Goal: Transaction & Acquisition: Purchase product/service

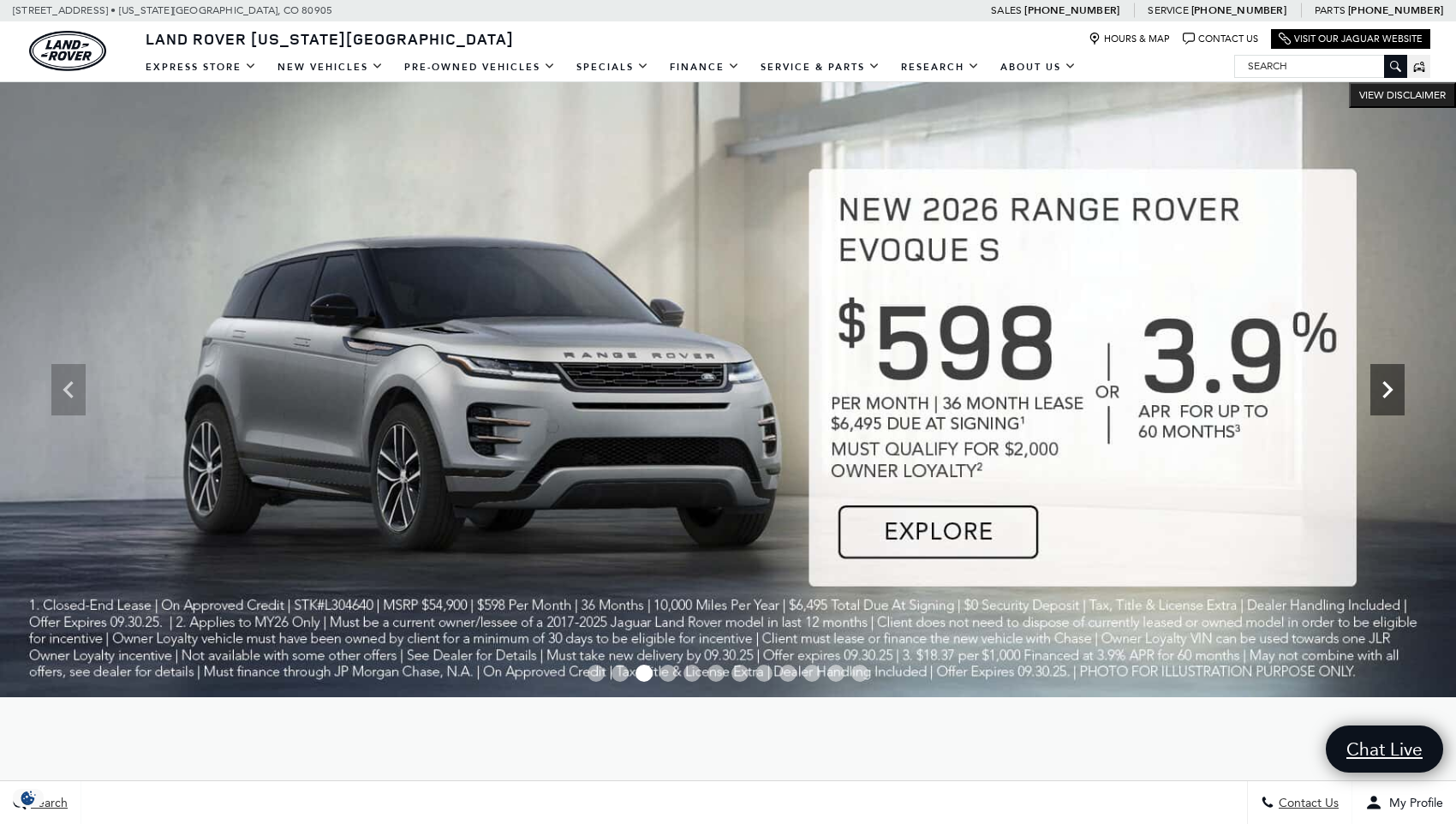
click at [1398, 386] on icon "Next" at bounding box center [1387, 389] width 34 height 34
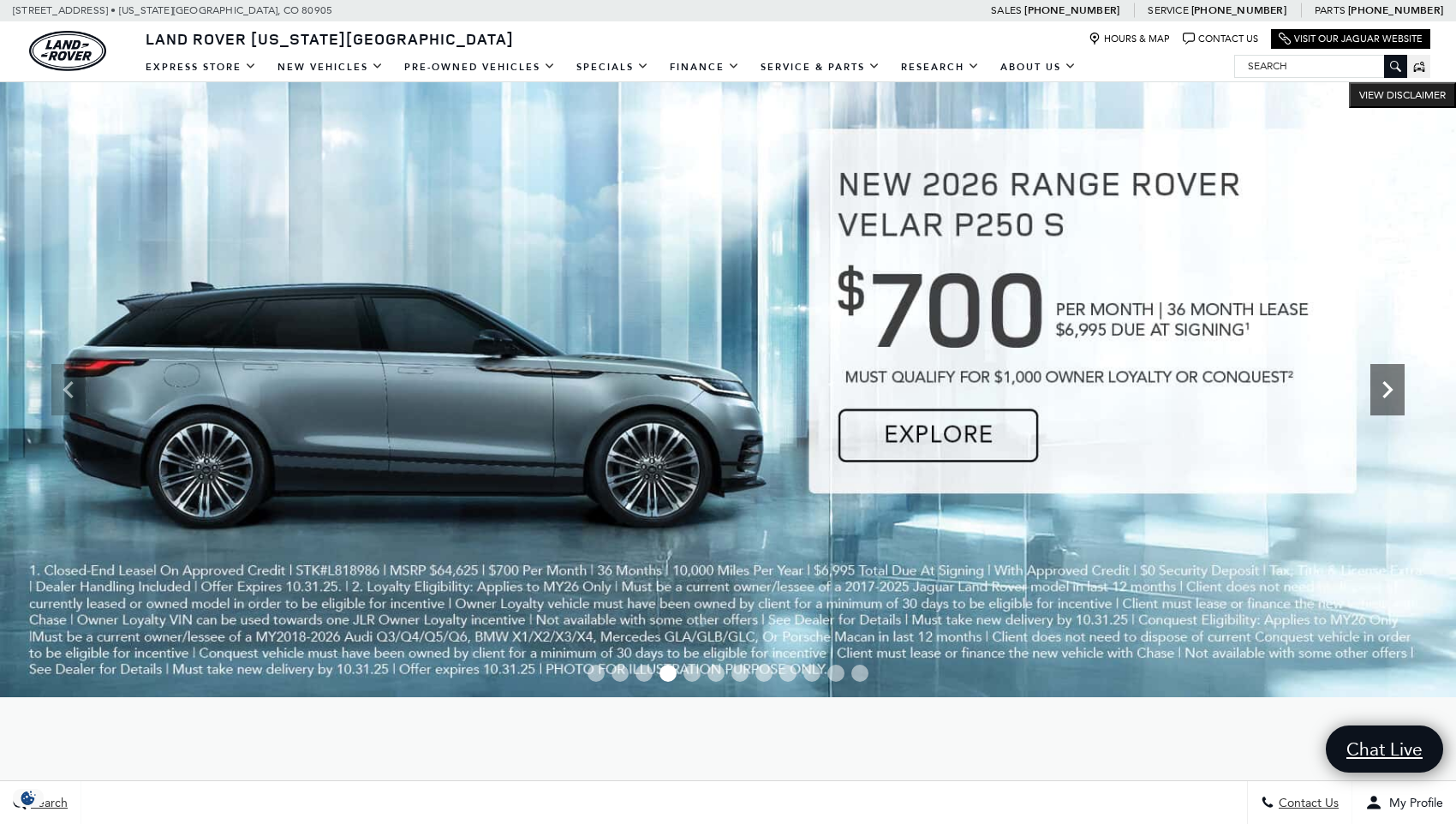
click at [1396, 387] on icon "Next" at bounding box center [1387, 389] width 34 height 34
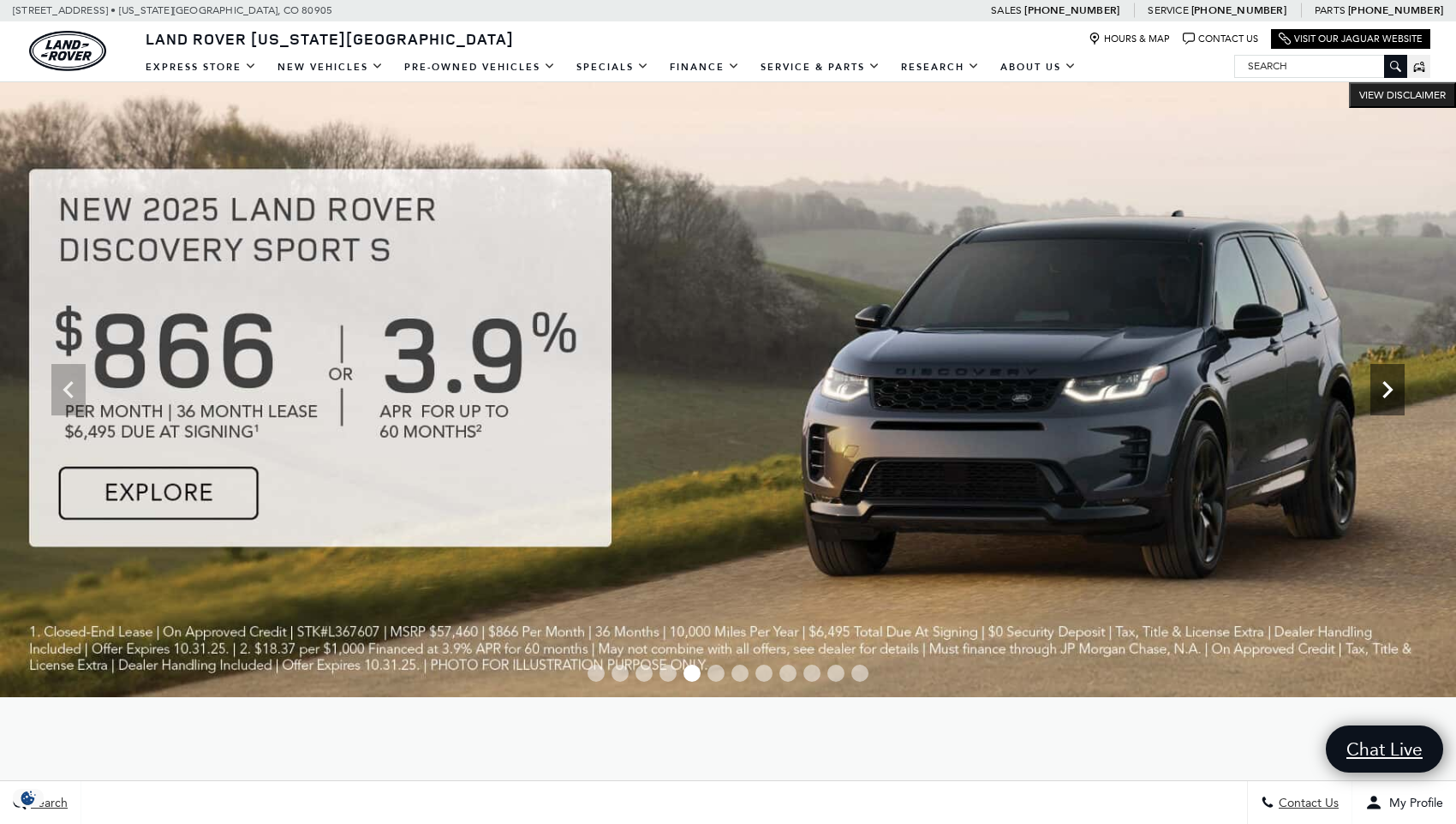
click at [1396, 387] on icon "Next" at bounding box center [1387, 389] width 34 height 34
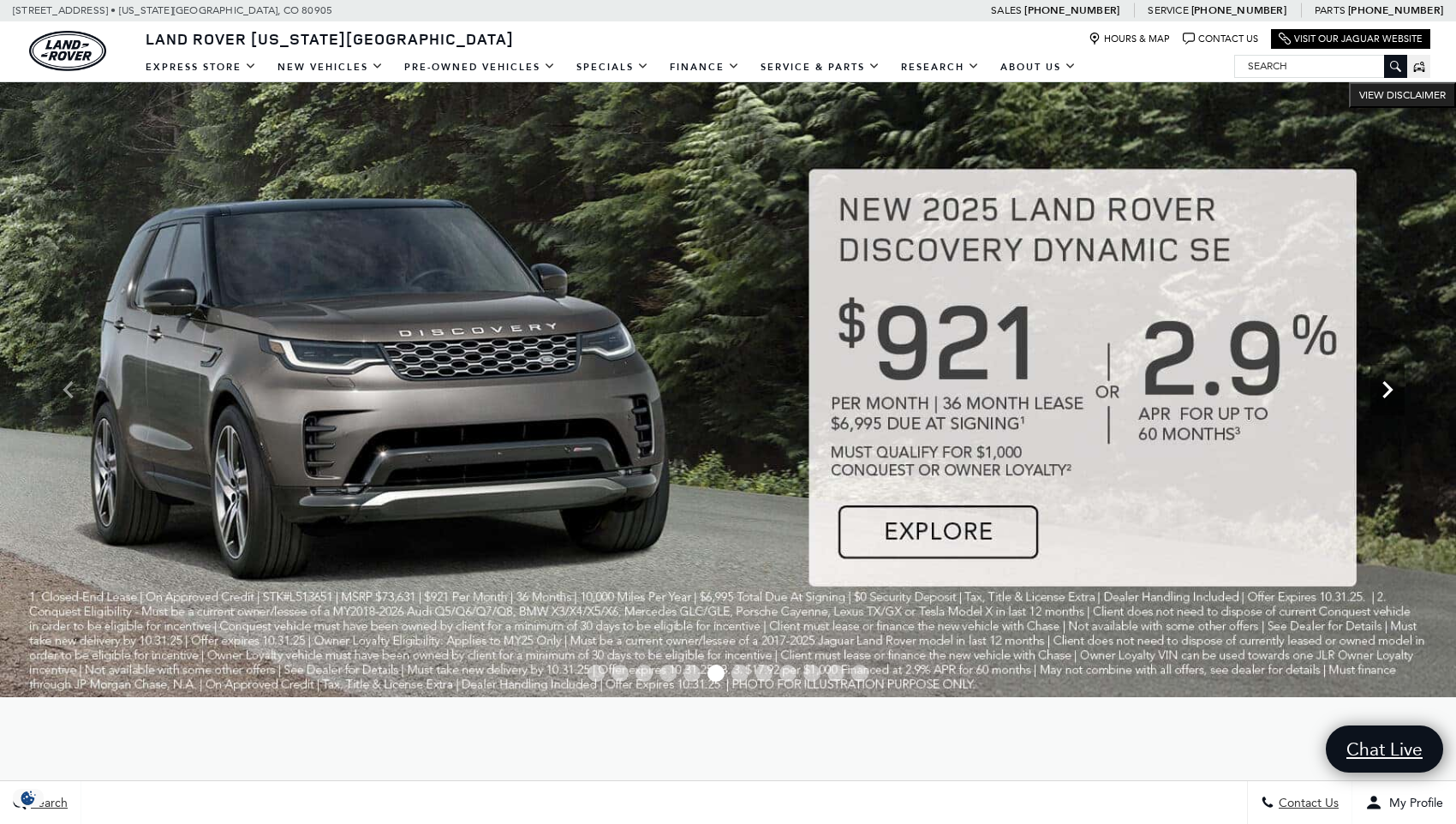
click at [1396, 387] on icon "Next" at bounding box center [1387, 389] width 34 height 34
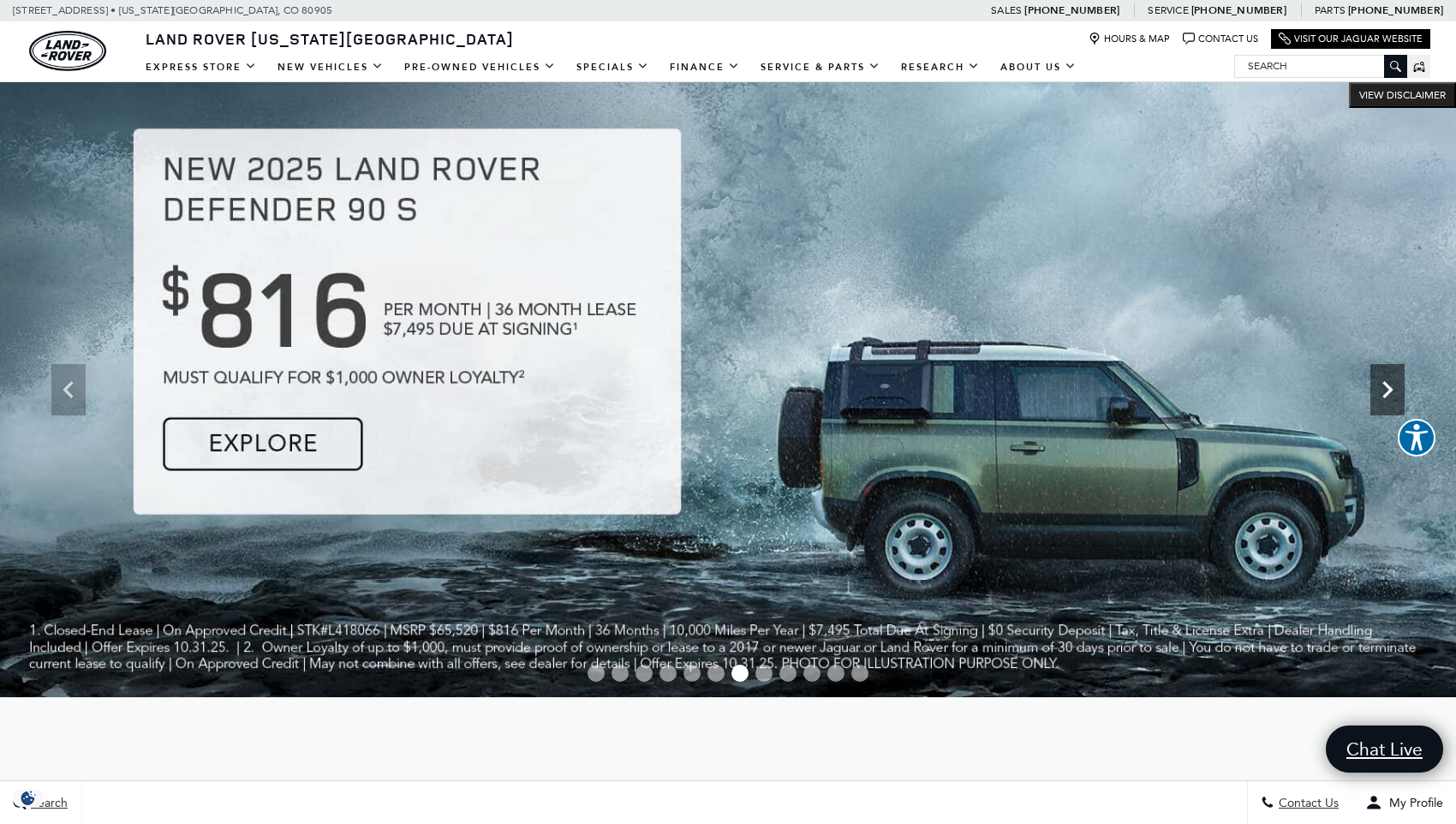
click at [1376, 389] on icon "Next" at bounding box center [1387, 389] width 34 height 34
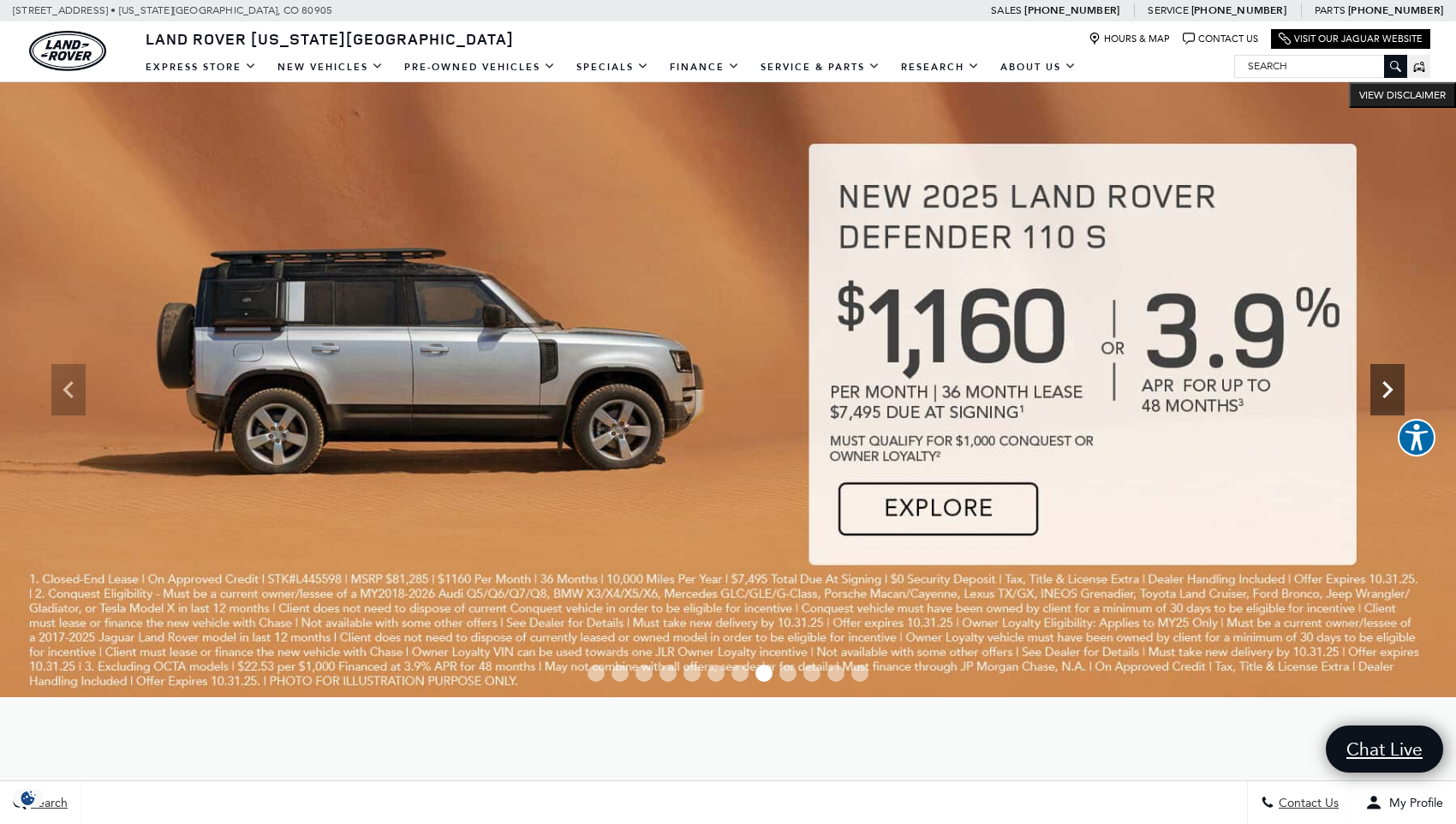
click at [1386, 376] on icon "Next" at bounding box center [1387, 389] width 34 height 34
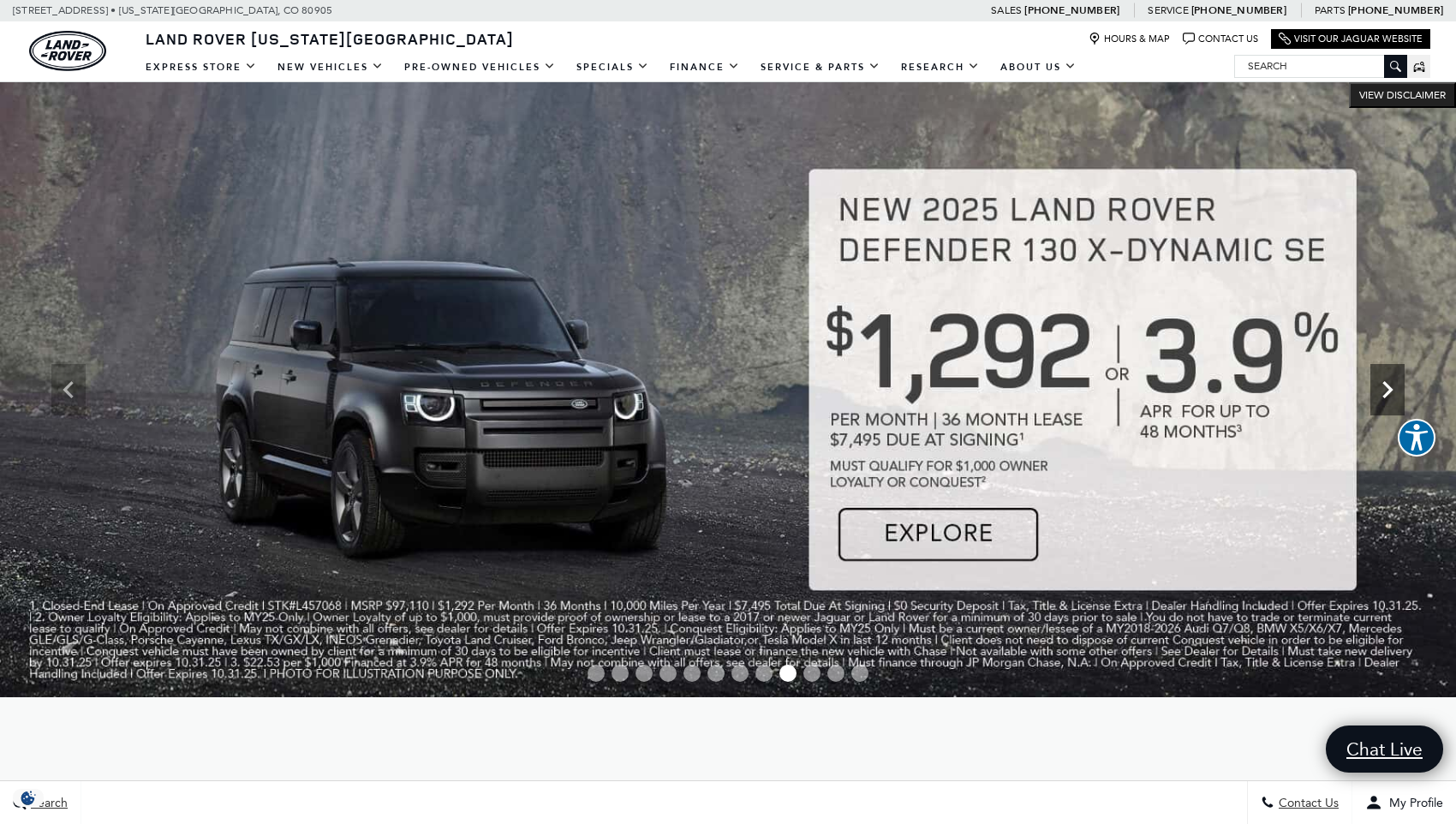
click at [1386, 392] on icon "Next" at bounding box center [1387, 389] width 34 height 34
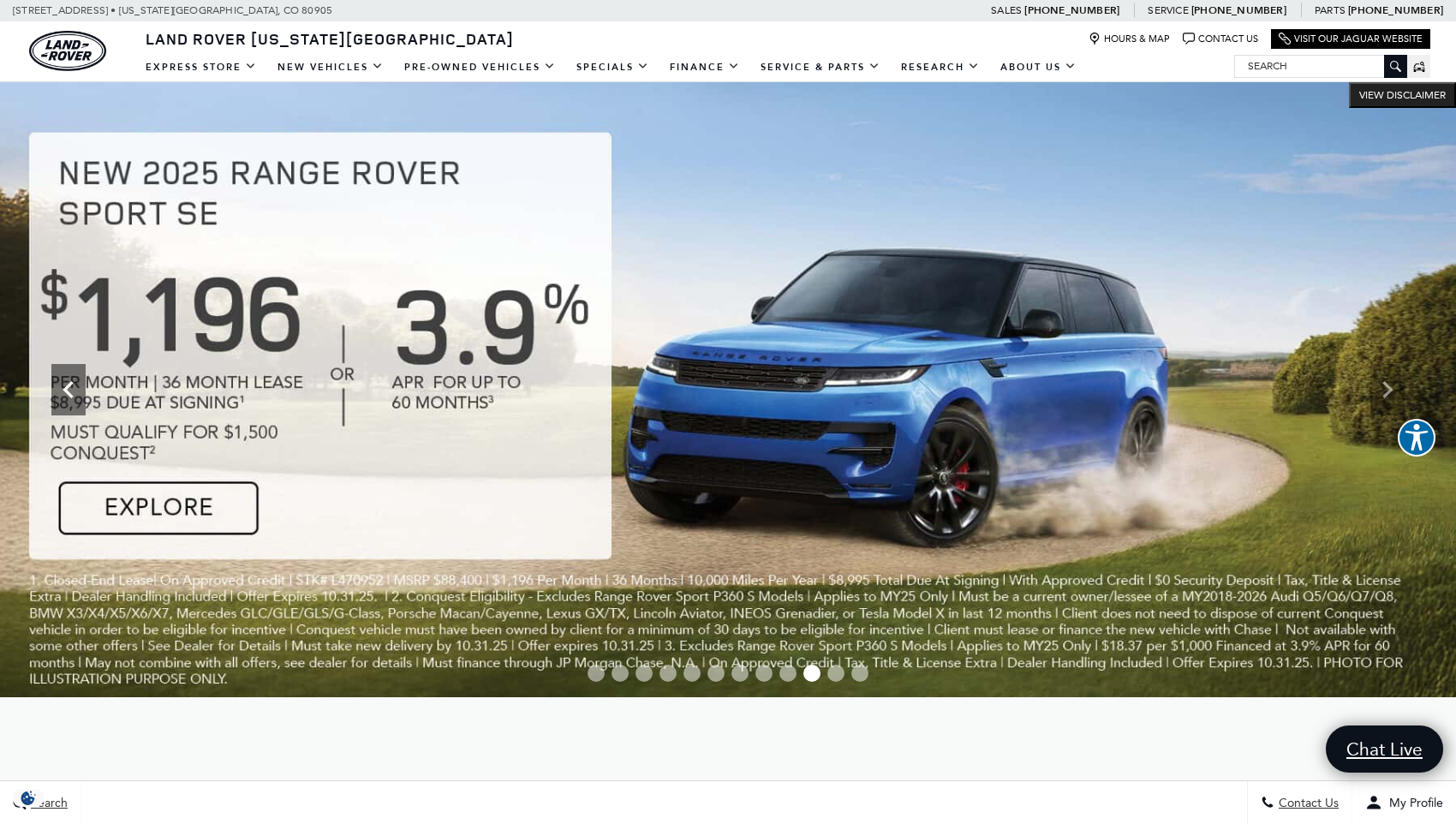
click at [77, 391] on icon "Previous" at bounding box center [68, 389] width 34 height 34
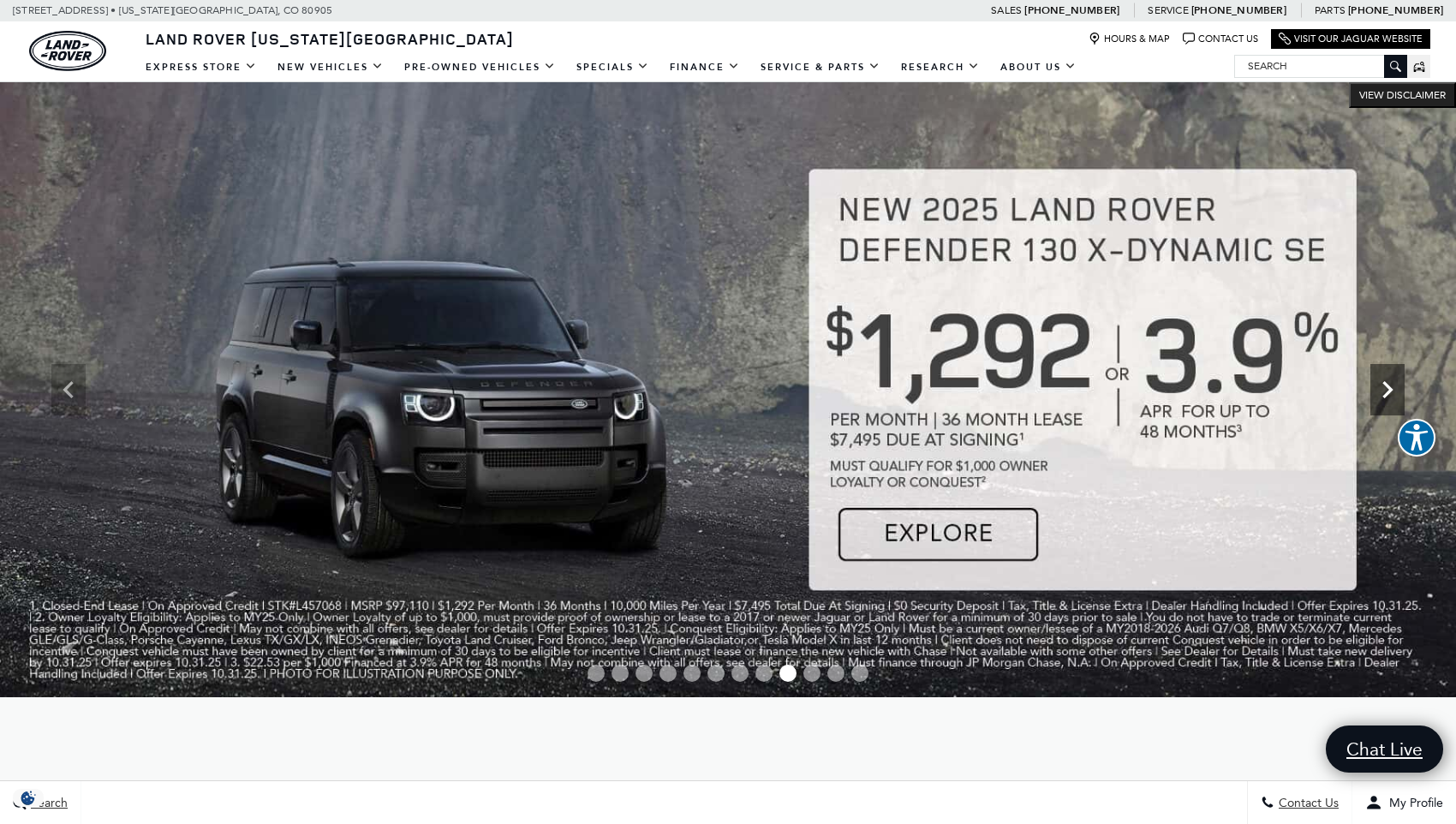
click at [1386, 384] on icon "Next" at bounding box center [1387, 389] width 34 height 34
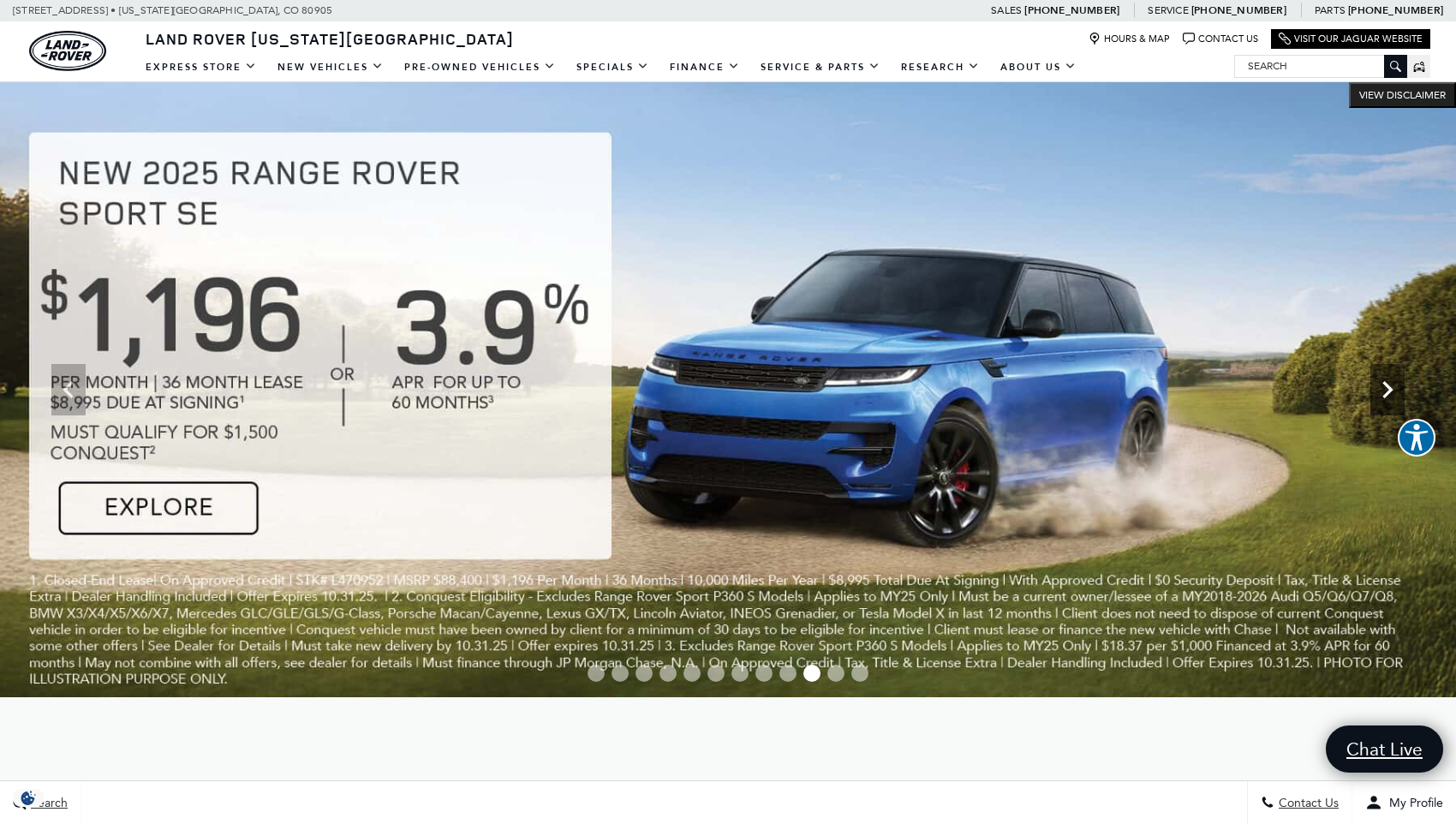
click at [1386, 385] on icon "Next" at bounding box center [1387, 389] width 10 height 17
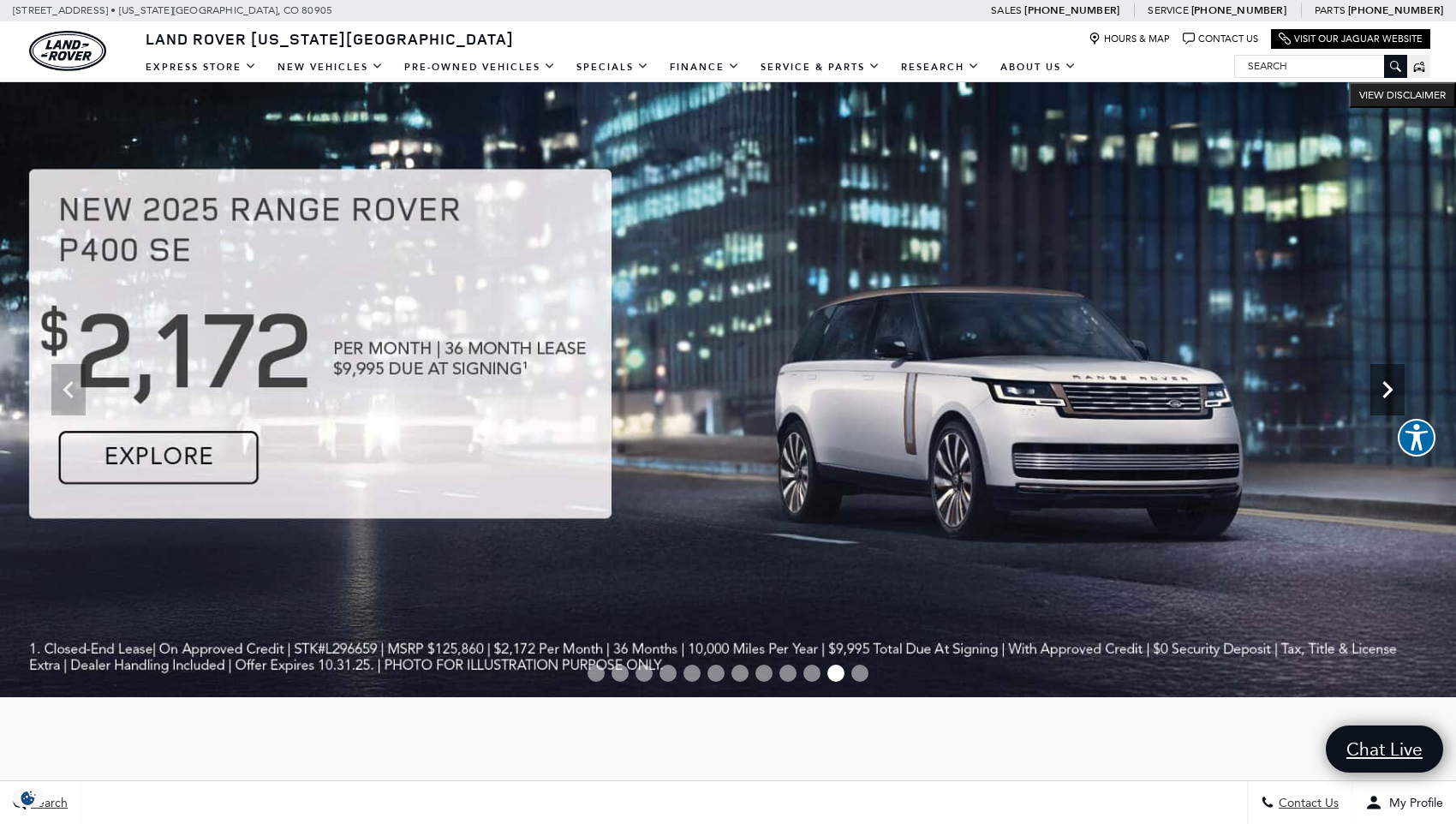
click at [1386, 385] on icon "Next" at bounding box center [1387, 389] width 10 height 17
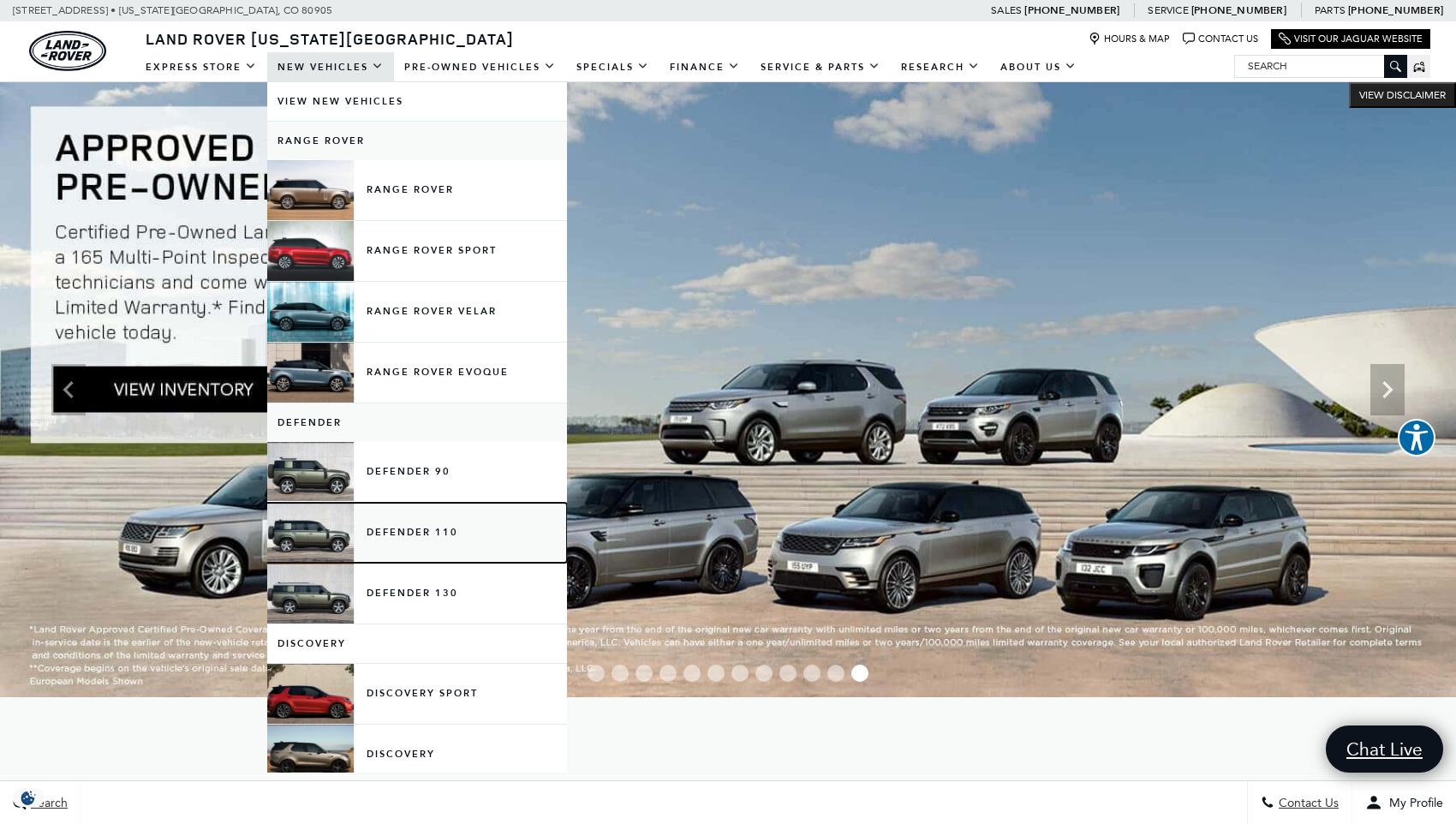
click at [411, 530] on link "Defender 110" at bounding box center [417, 532] width 300 height 60
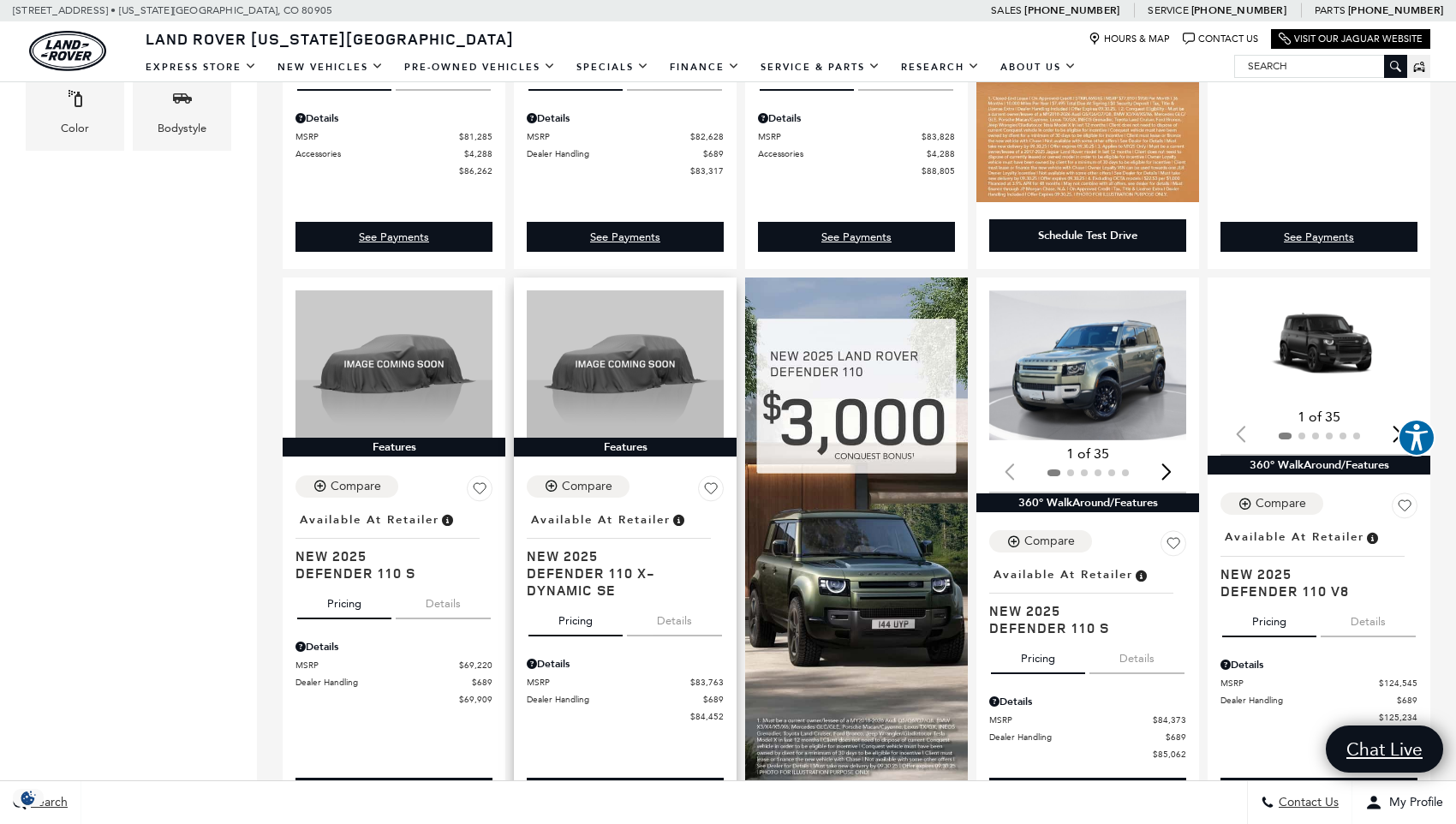
scroll to position [685, 0]
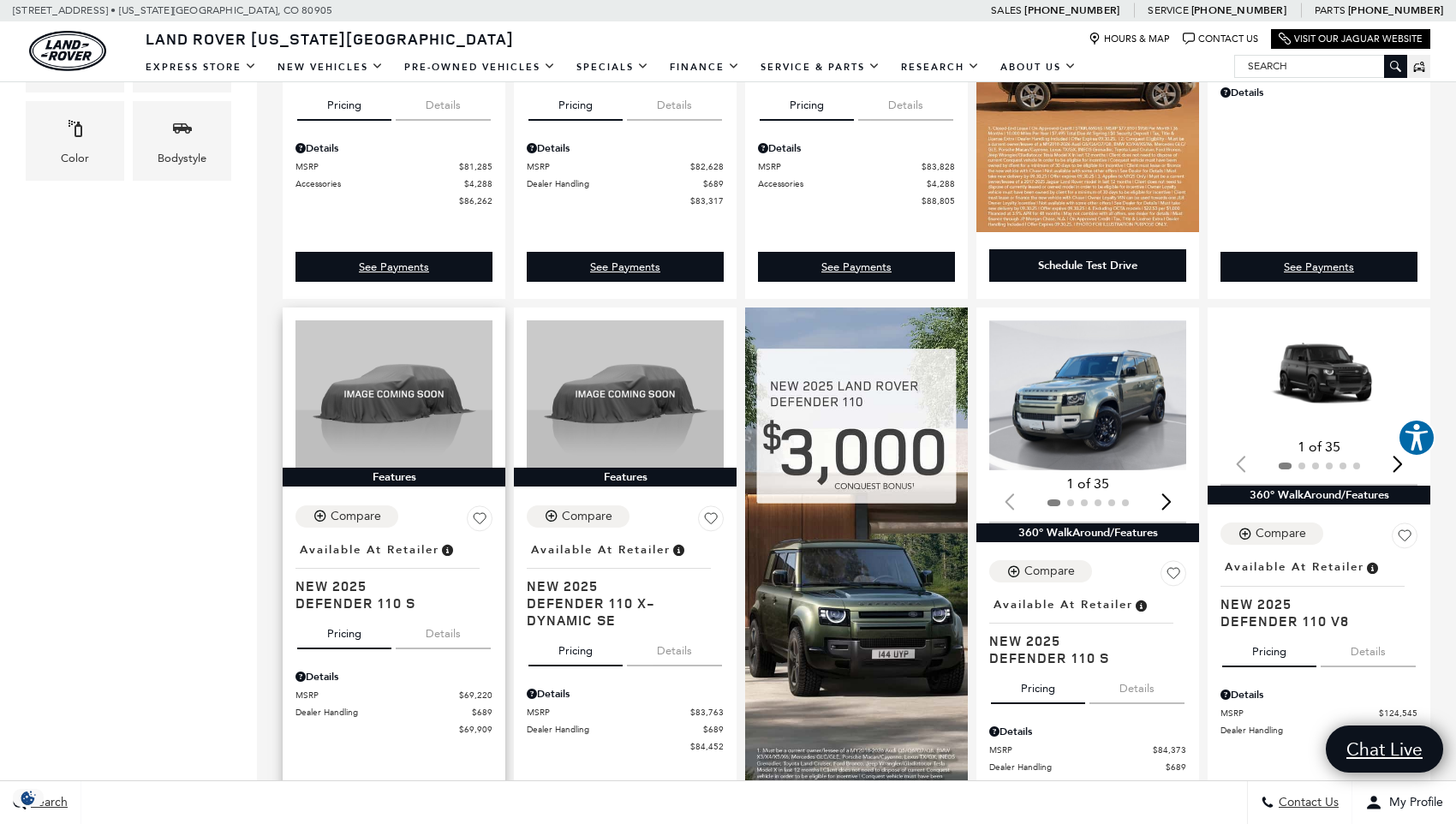
click at [418, 648] on button "Details" at bounding box center [443, 630] width 95 height 37
click at [316, 638] on button "Pricing" at bounding box center [344, 630] width 94 height 37
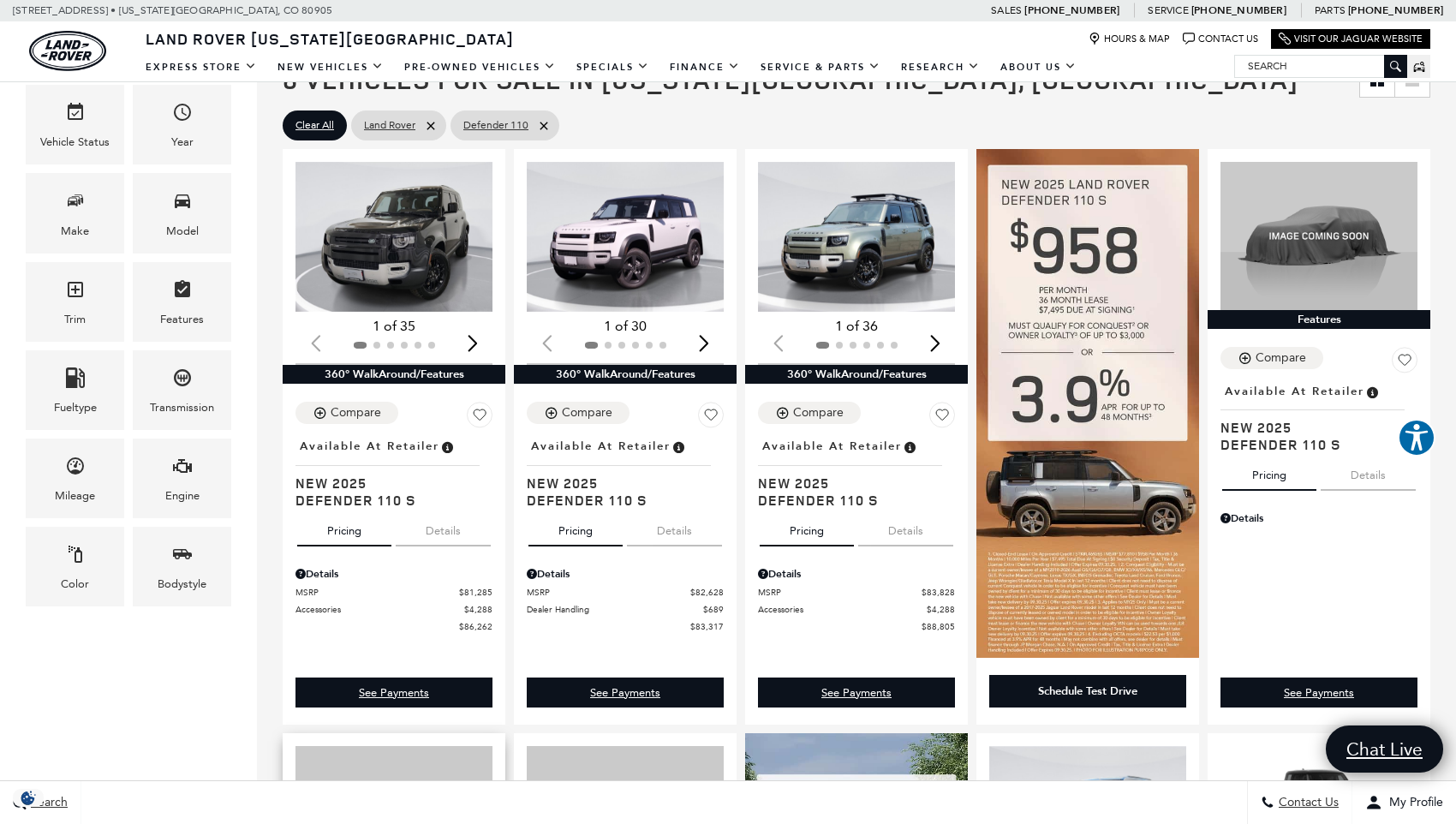
scroll to position [257, 0]
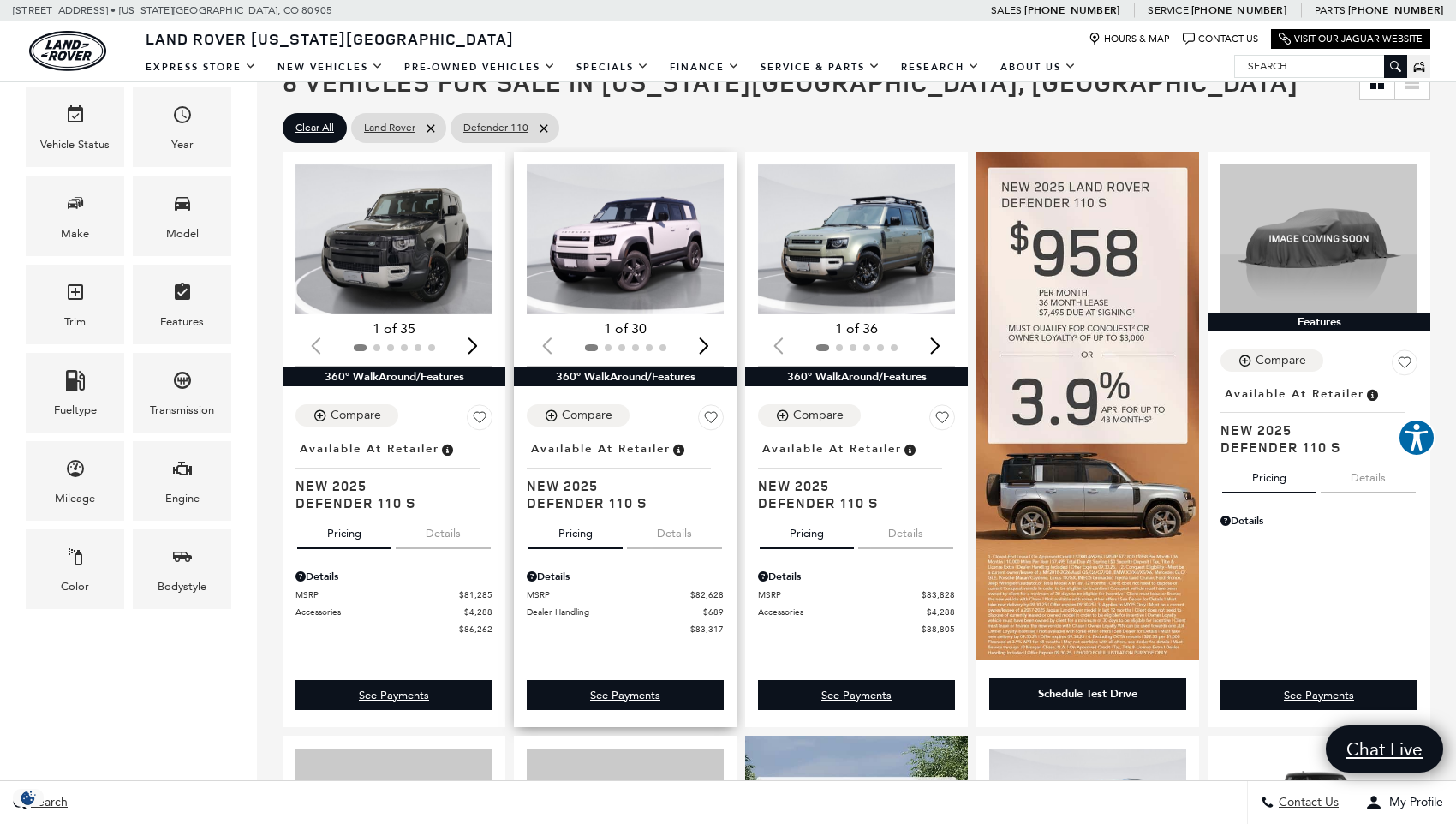
click at [609, 300] on img "1 / 2" at bounding box center [627, 239] width 200 height 150
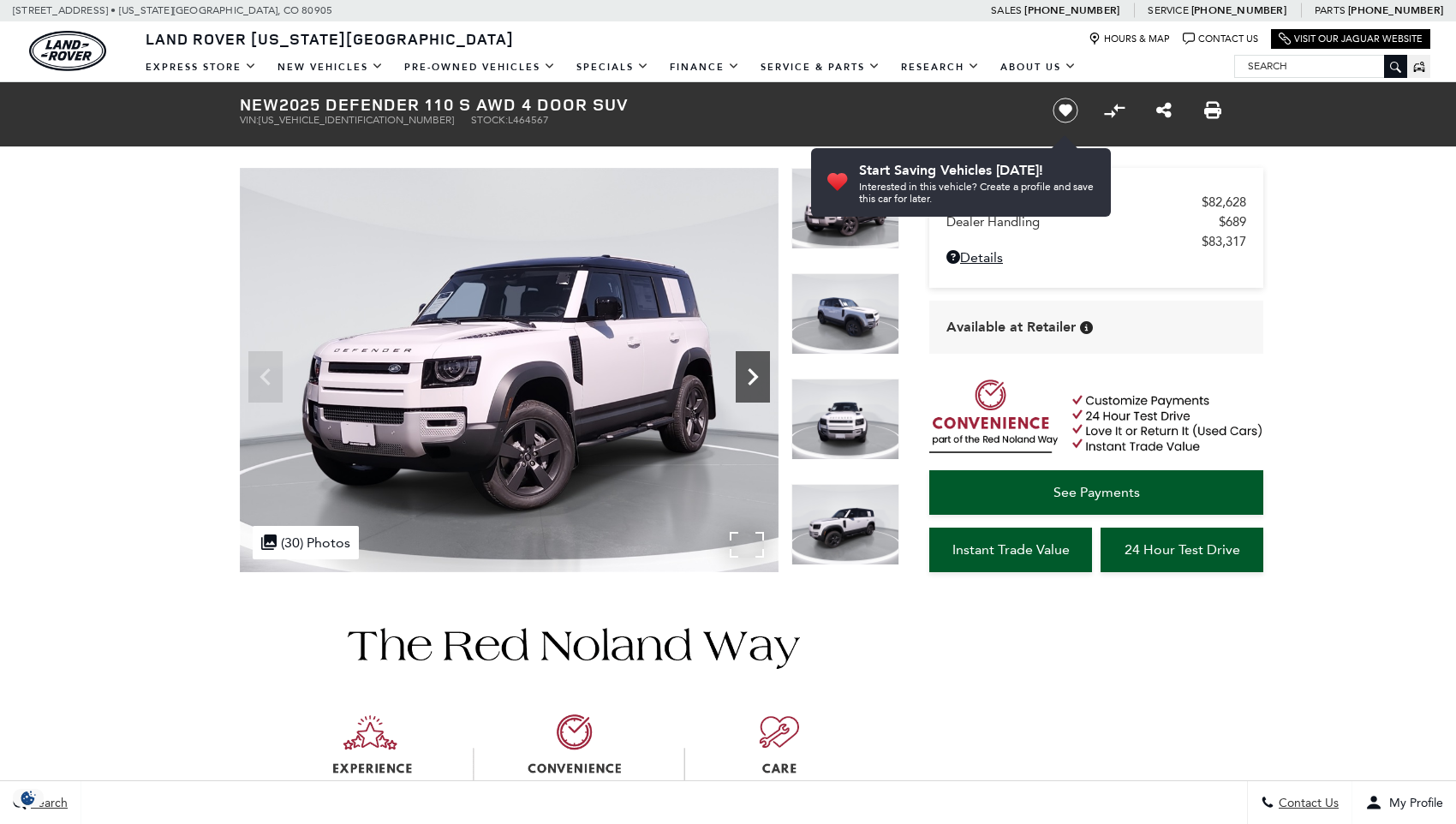
click at [756, 371] on icon "Next" at bounding box center [752, 376] width 34 height 34
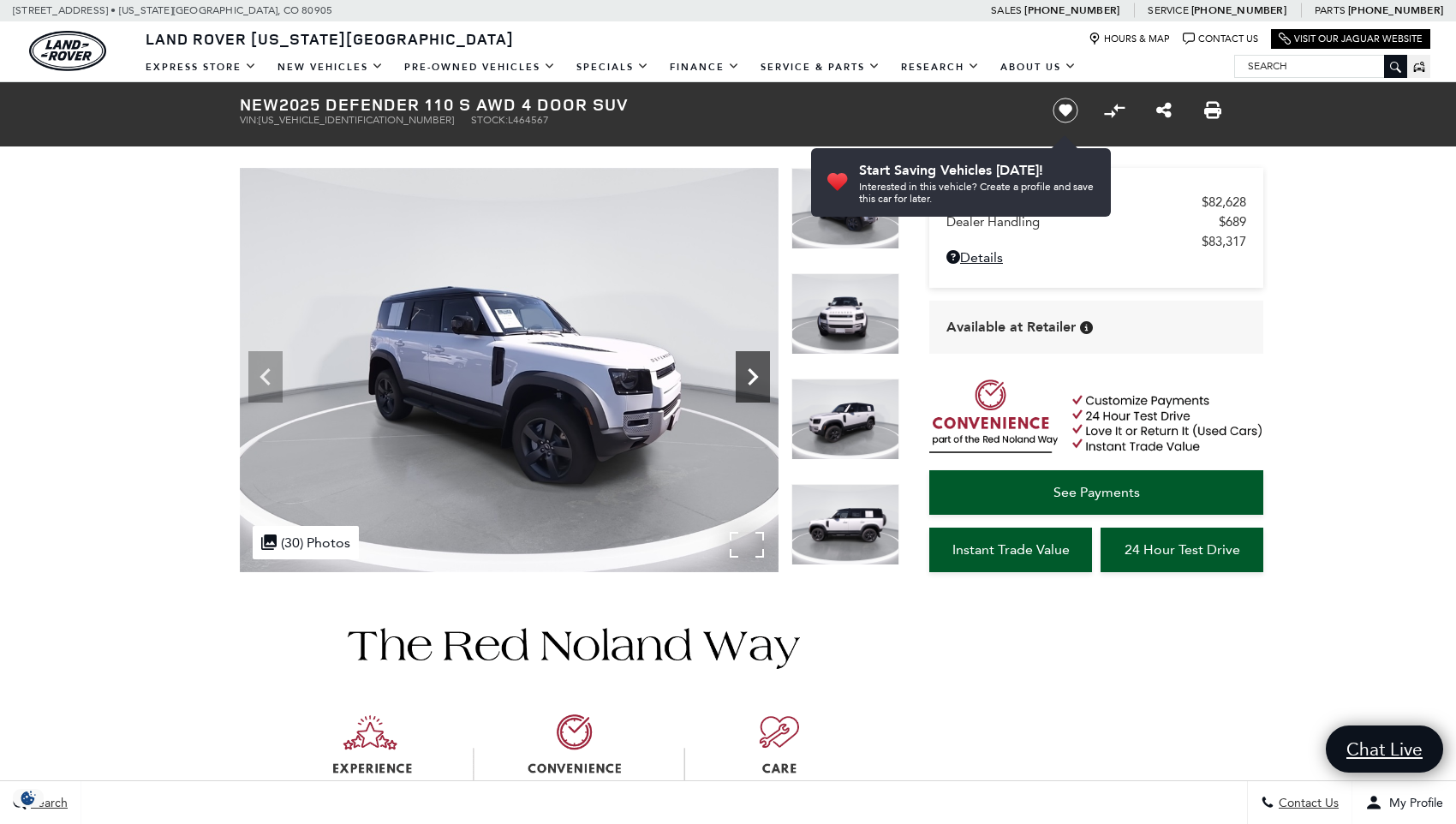
click at [752, 376] on icon "Next" at bounding box center [752, 376] width 34 height 34
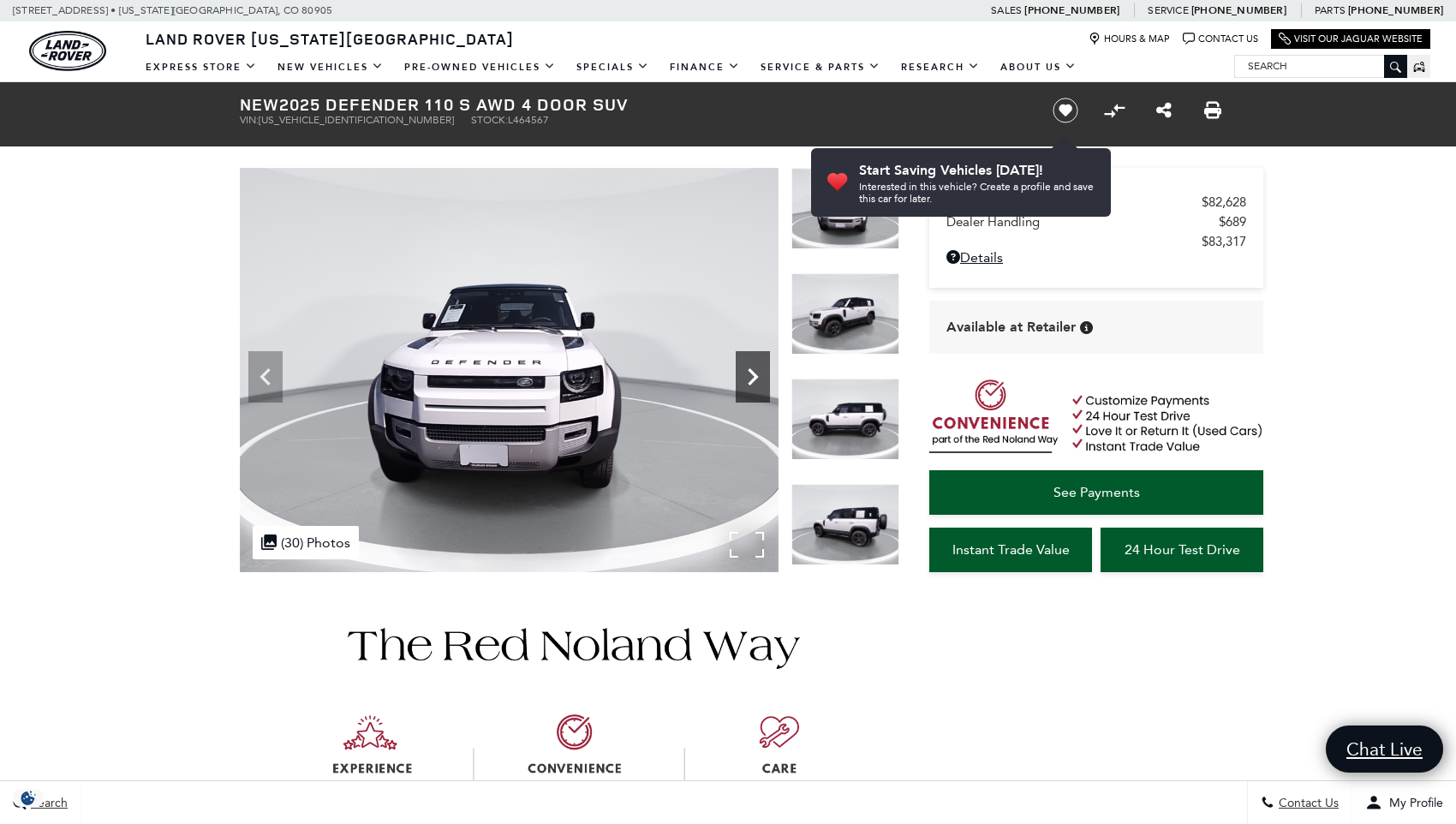
click at [752, 376] on icon "Next" at bounding box center [752, 376] width 34 height 34
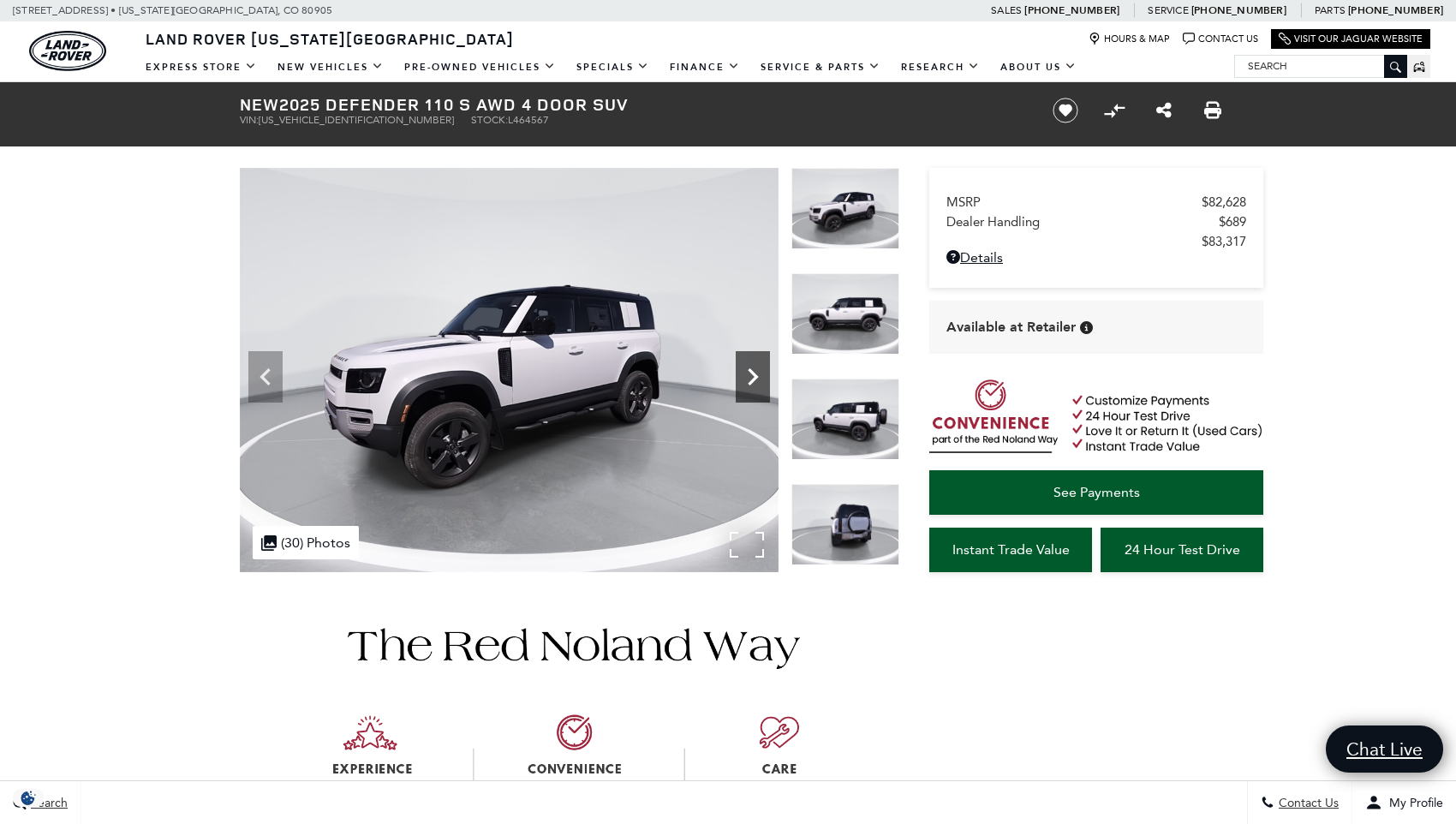
click at [752, 376] on icon "Next" at bounding box center [752, 376] width 34 height 34
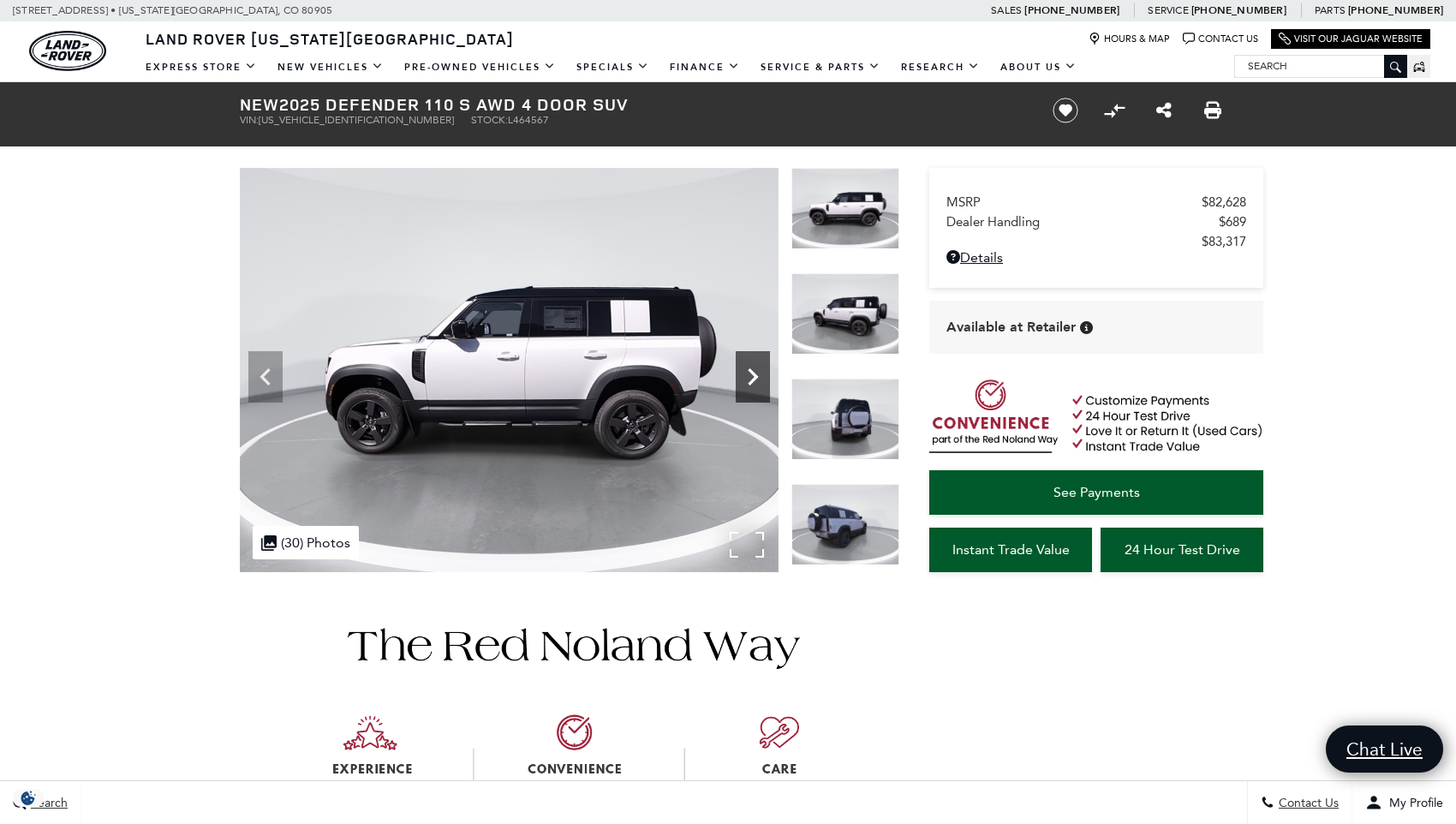
click at [752, 376] on icon "Next" at bounding box center [752, 376] width 34 height 34
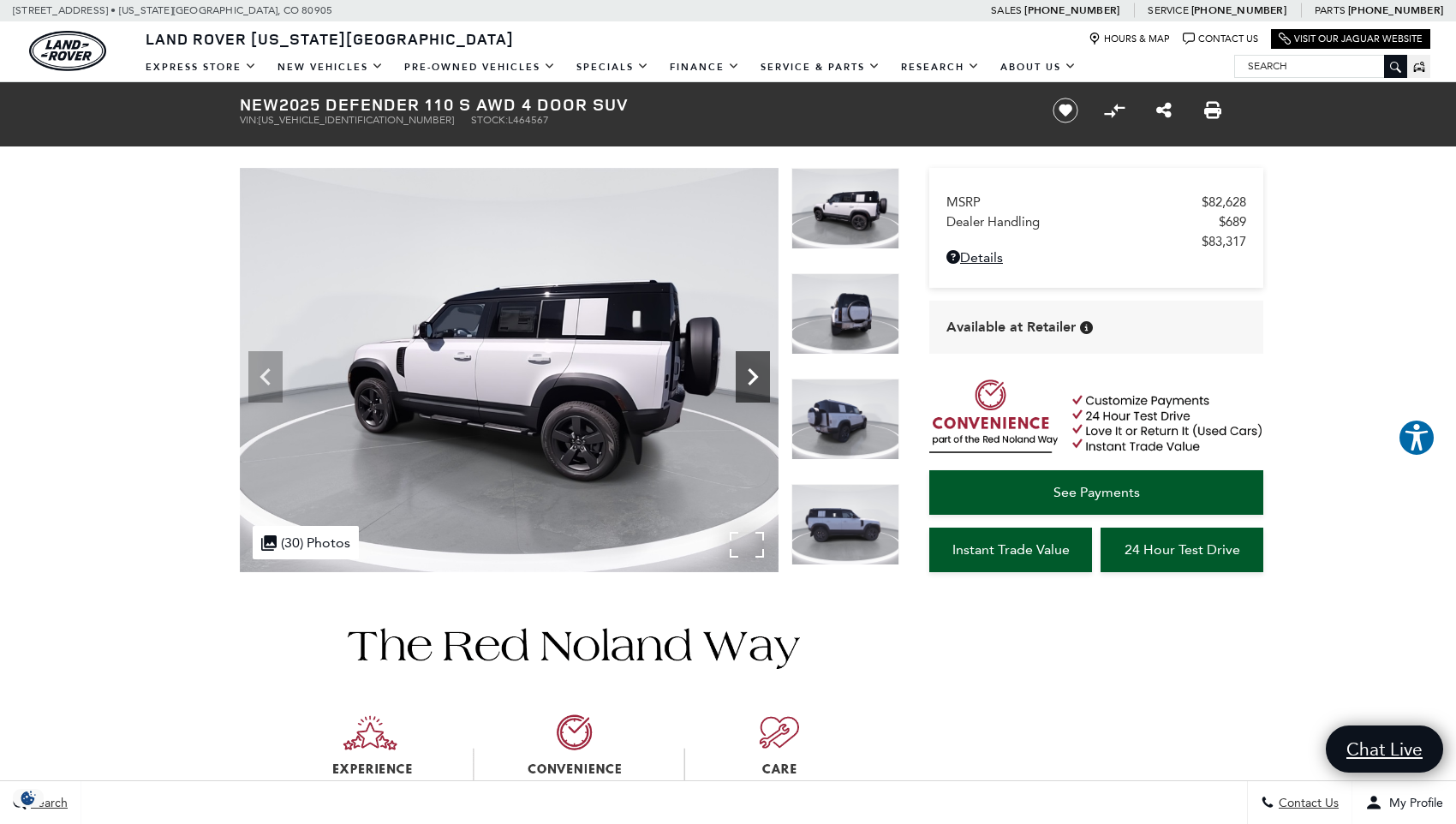
click at [752, 376] on icon "Next" at bounding box center [752, 376] width 34 height 34
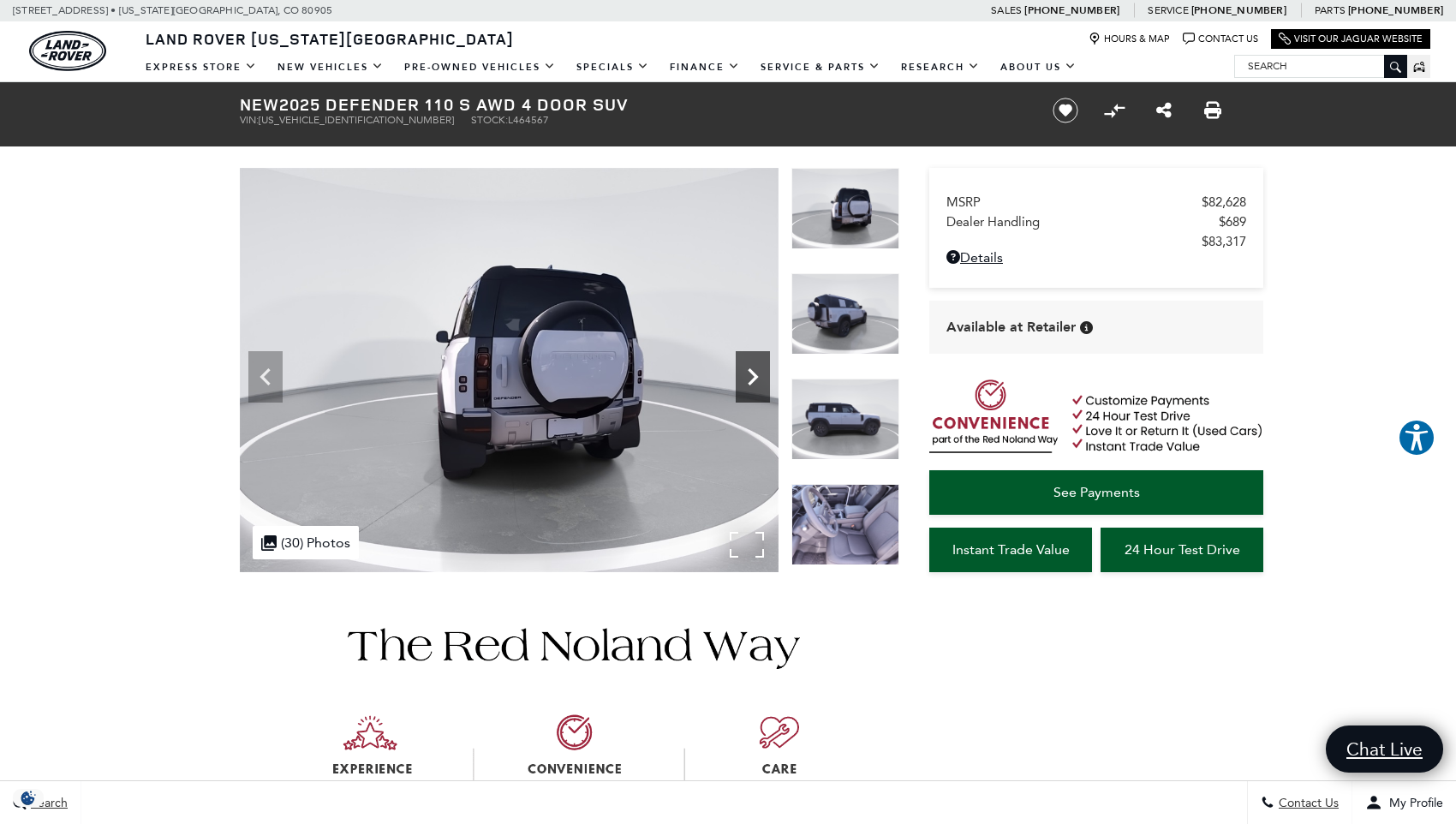
click at [752, 376] on icon "Next" at bounding box center [752, 376] width 34 height 34
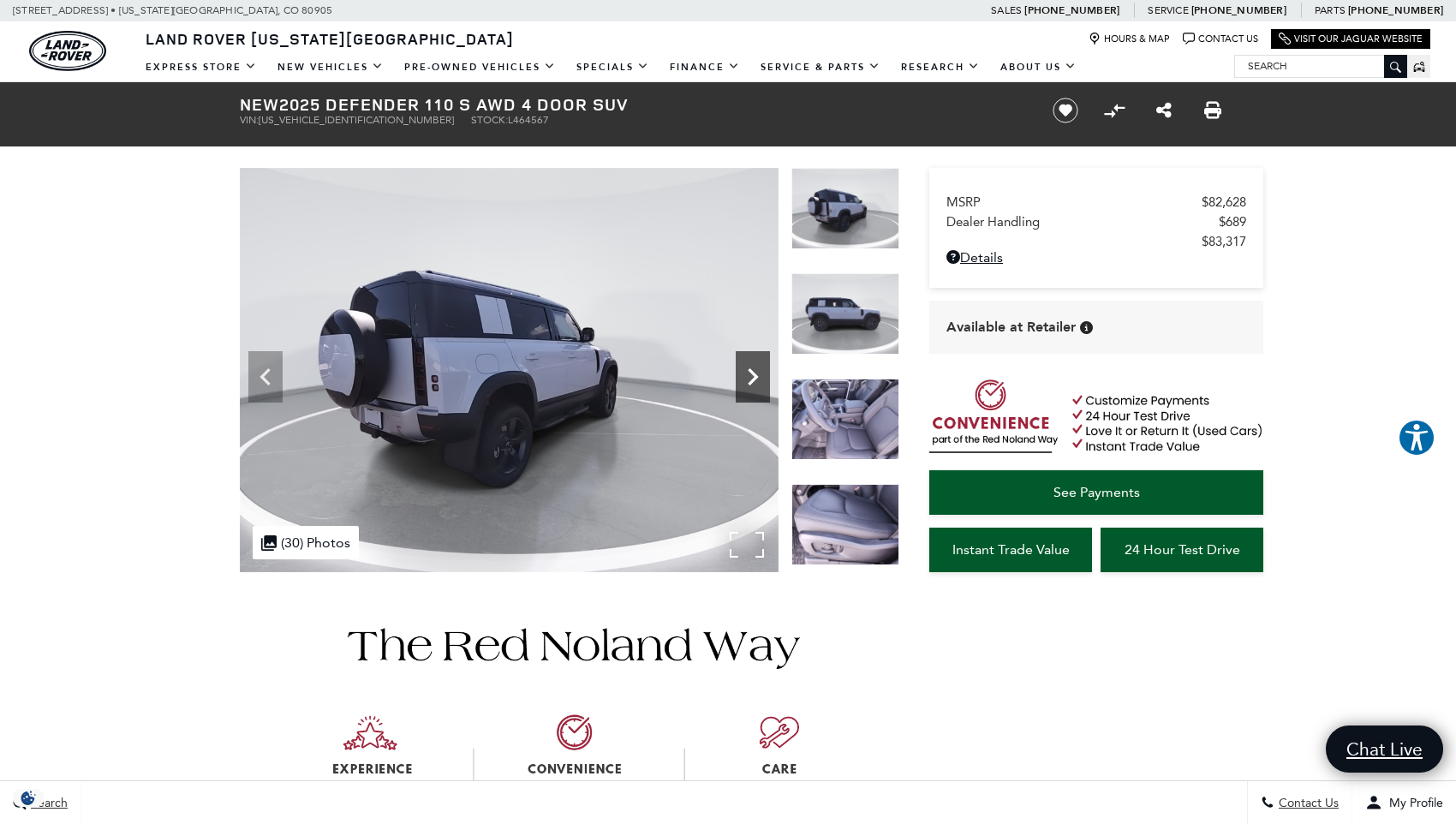
click at [752, 376] on icon "Next" at bounding box center [752, 376] width 34 height 34
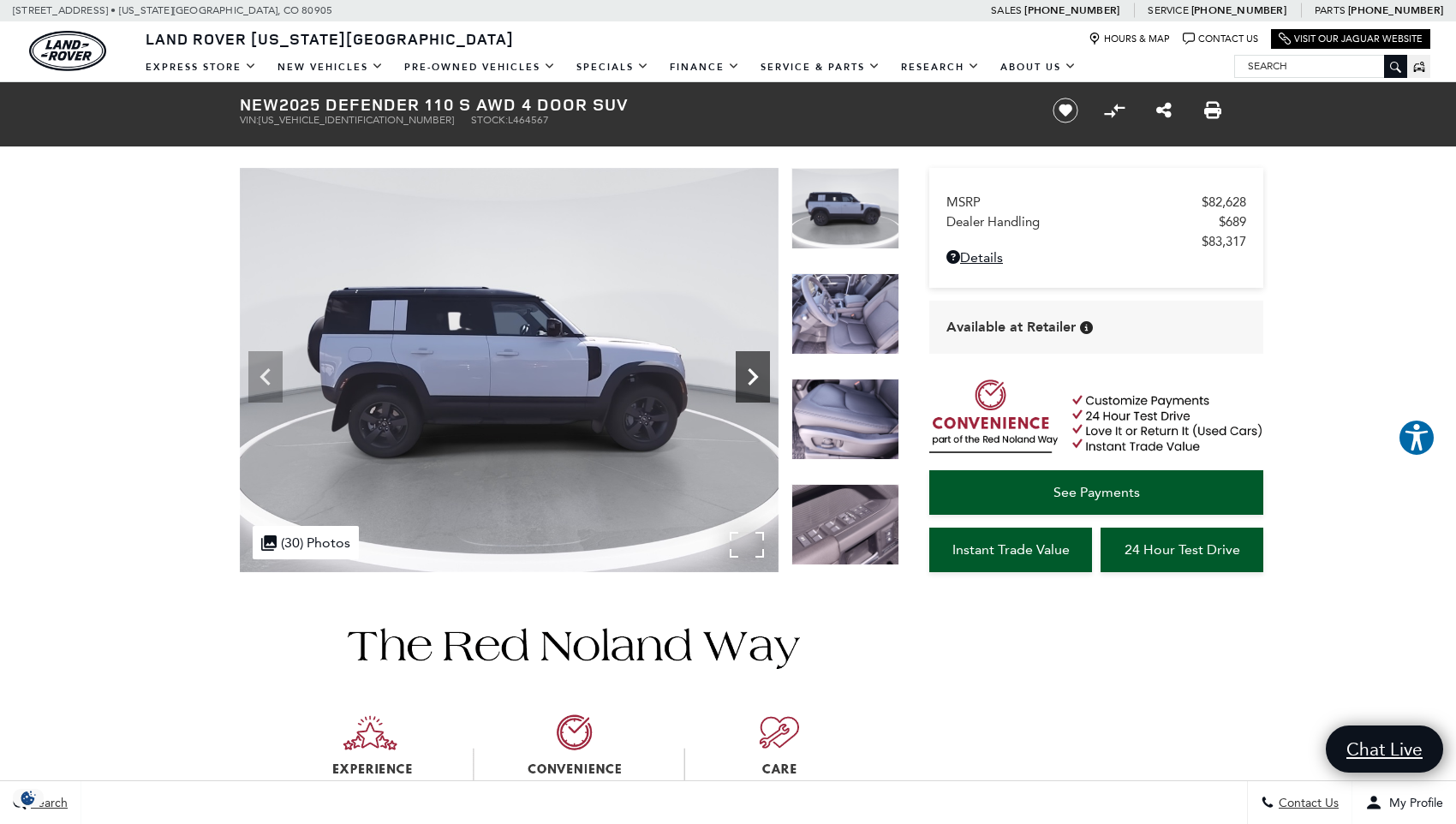
click at [752, 376] on icon "Next" at bounding box center [752, 376] width 34 height 34
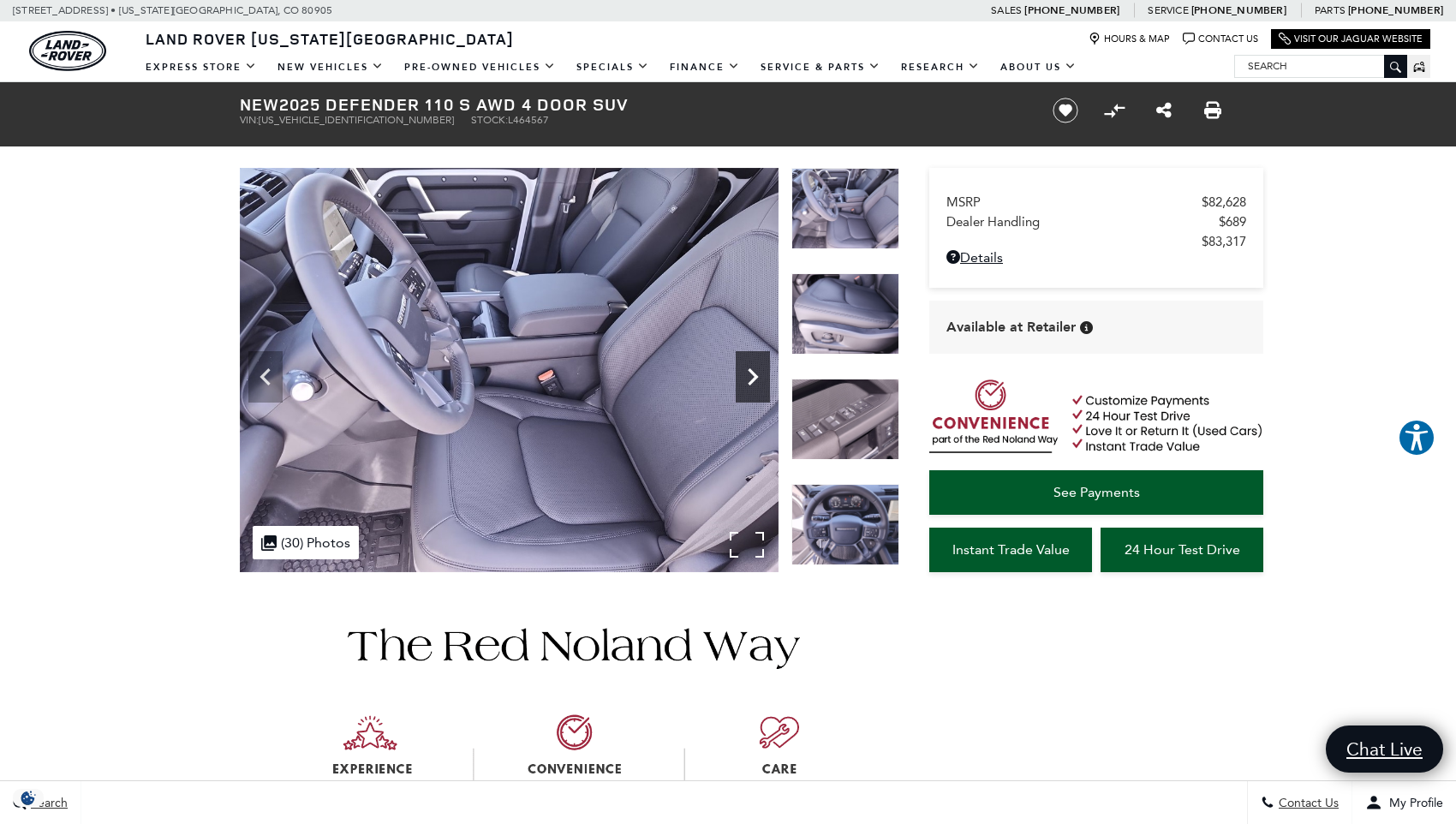
click at [752, 376] on icon "Next" at bounding box center [752, 376] width 34 height 34
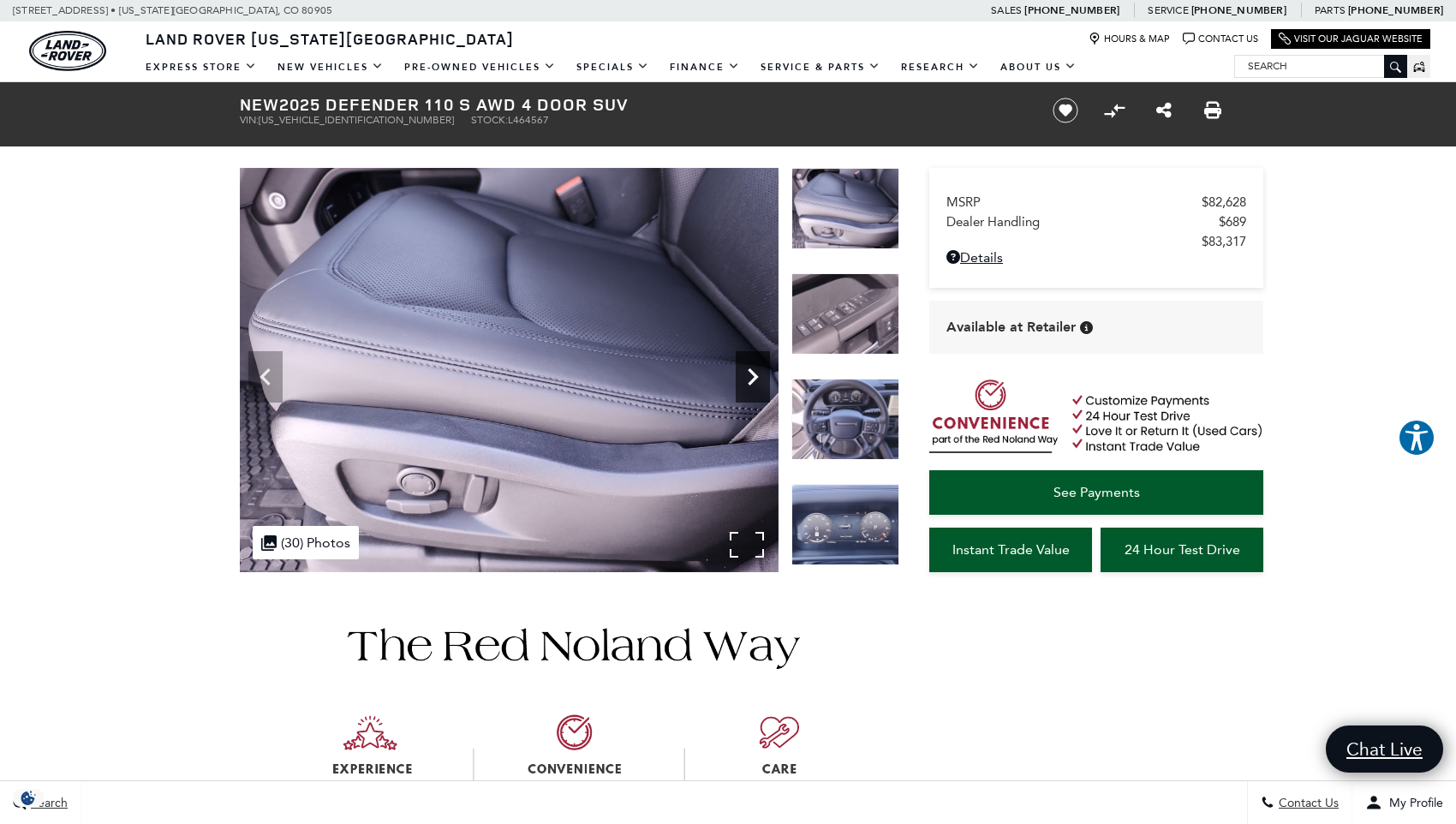
click at [752, 377] on icon "Next" at bounding box center [752, 376] width 34 height 34
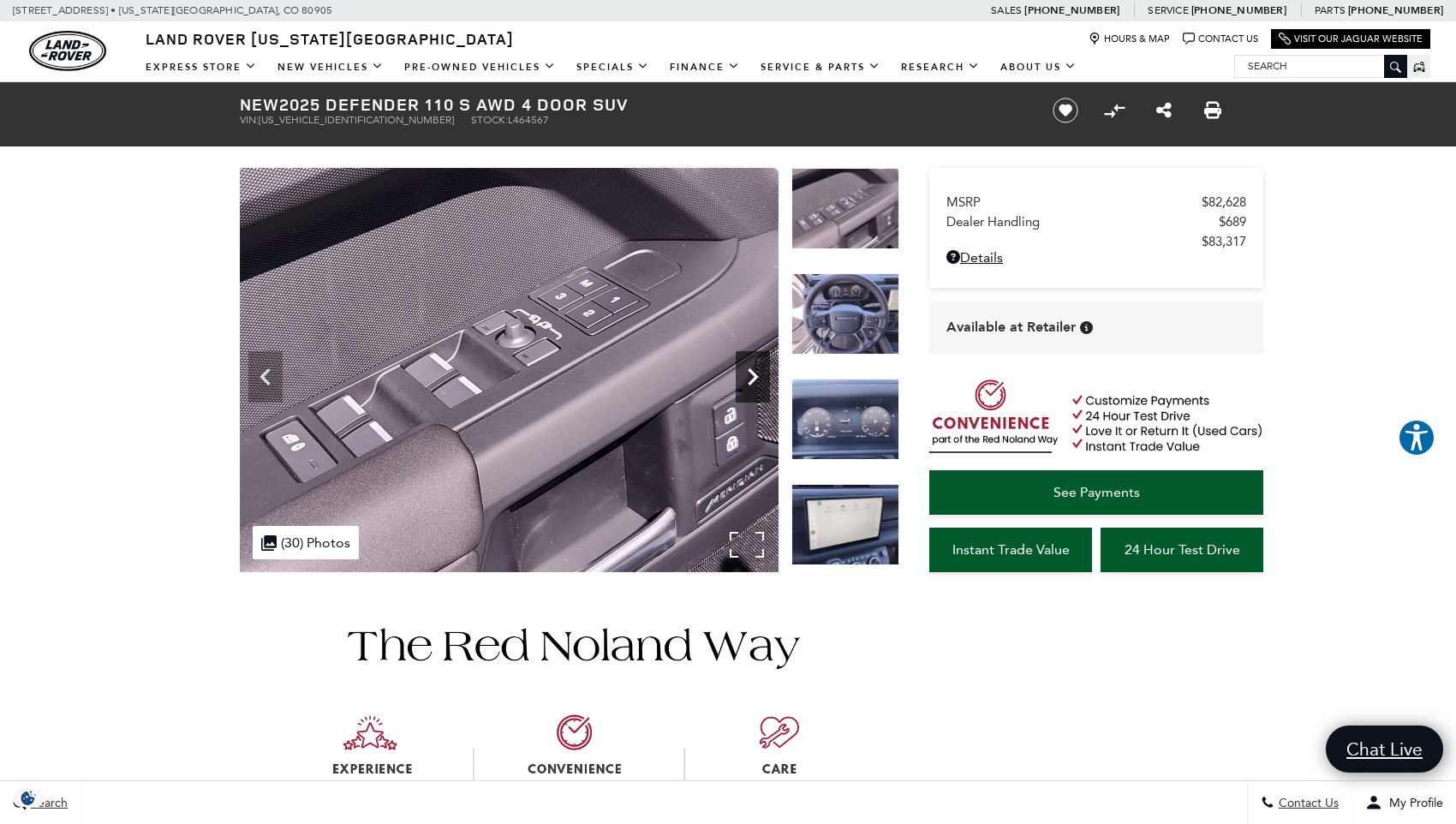
click at [752, 377] on icon "Next" at bounding box center [752, 376] width 34 height 34
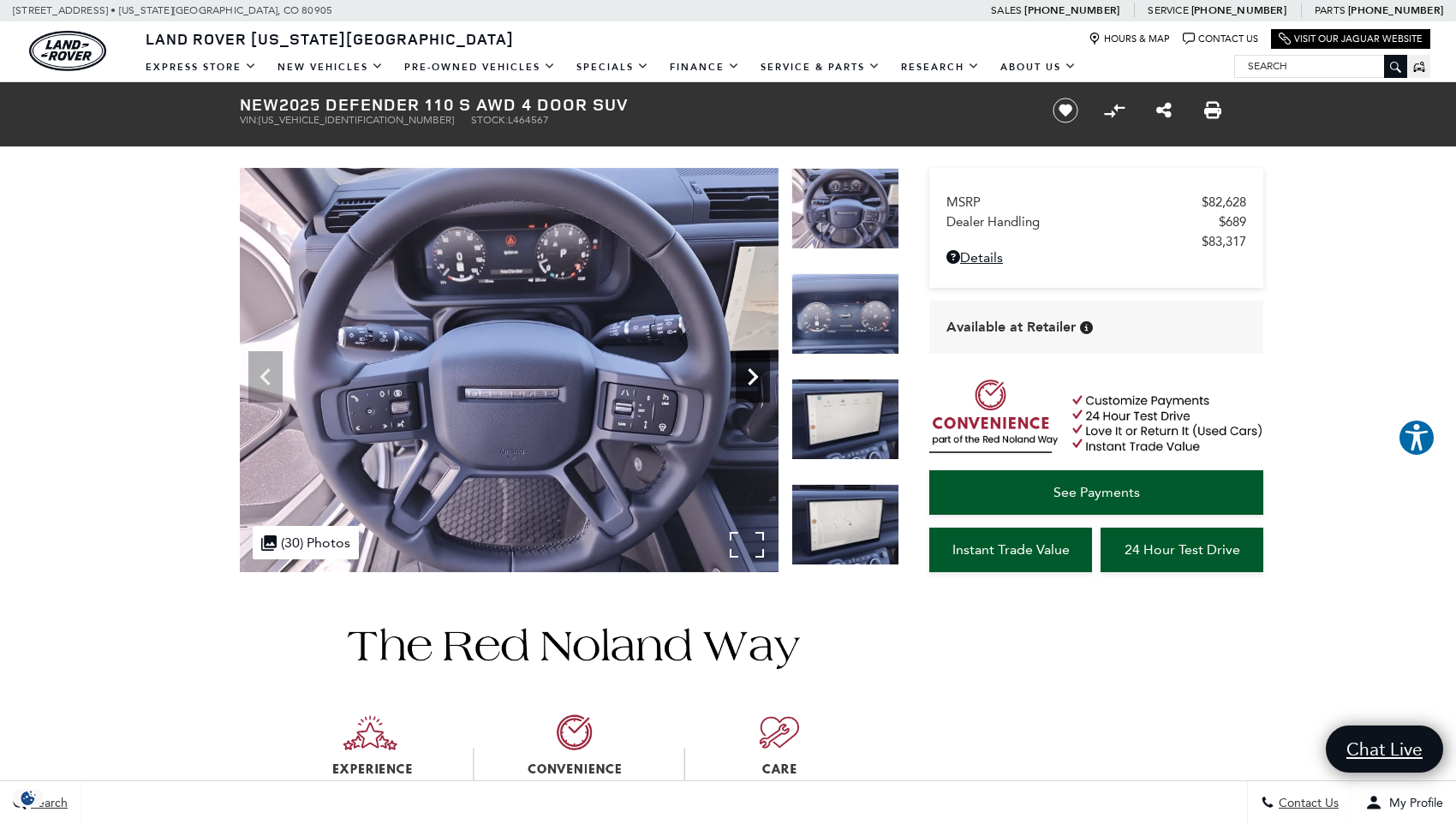
click at [752, 377] on icon "Next" at bounding box center [752, 376] width 34 height 34
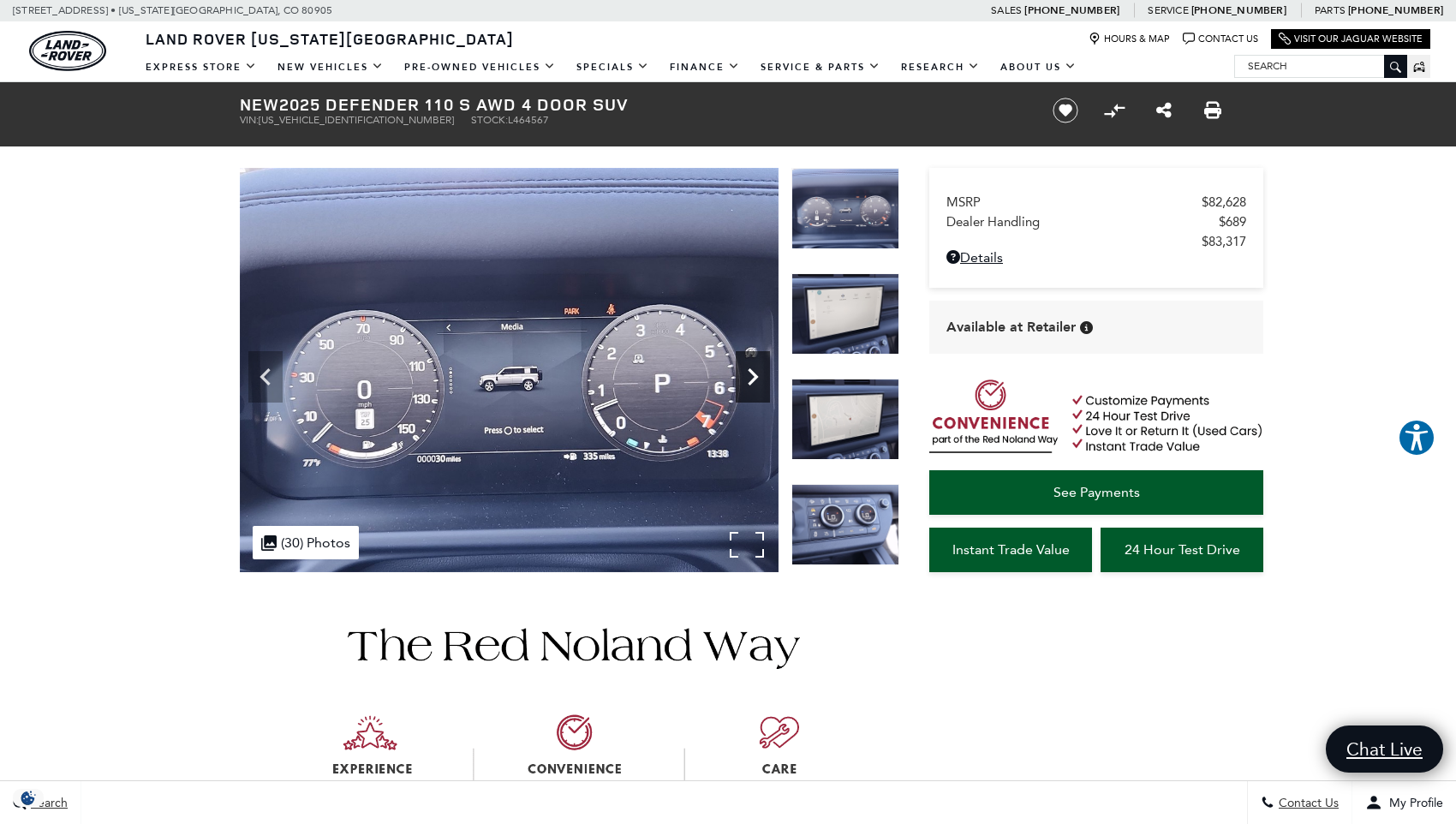
click at [752, 378] on icon "Next" at bounding box center [752, 376] width 34 height 34
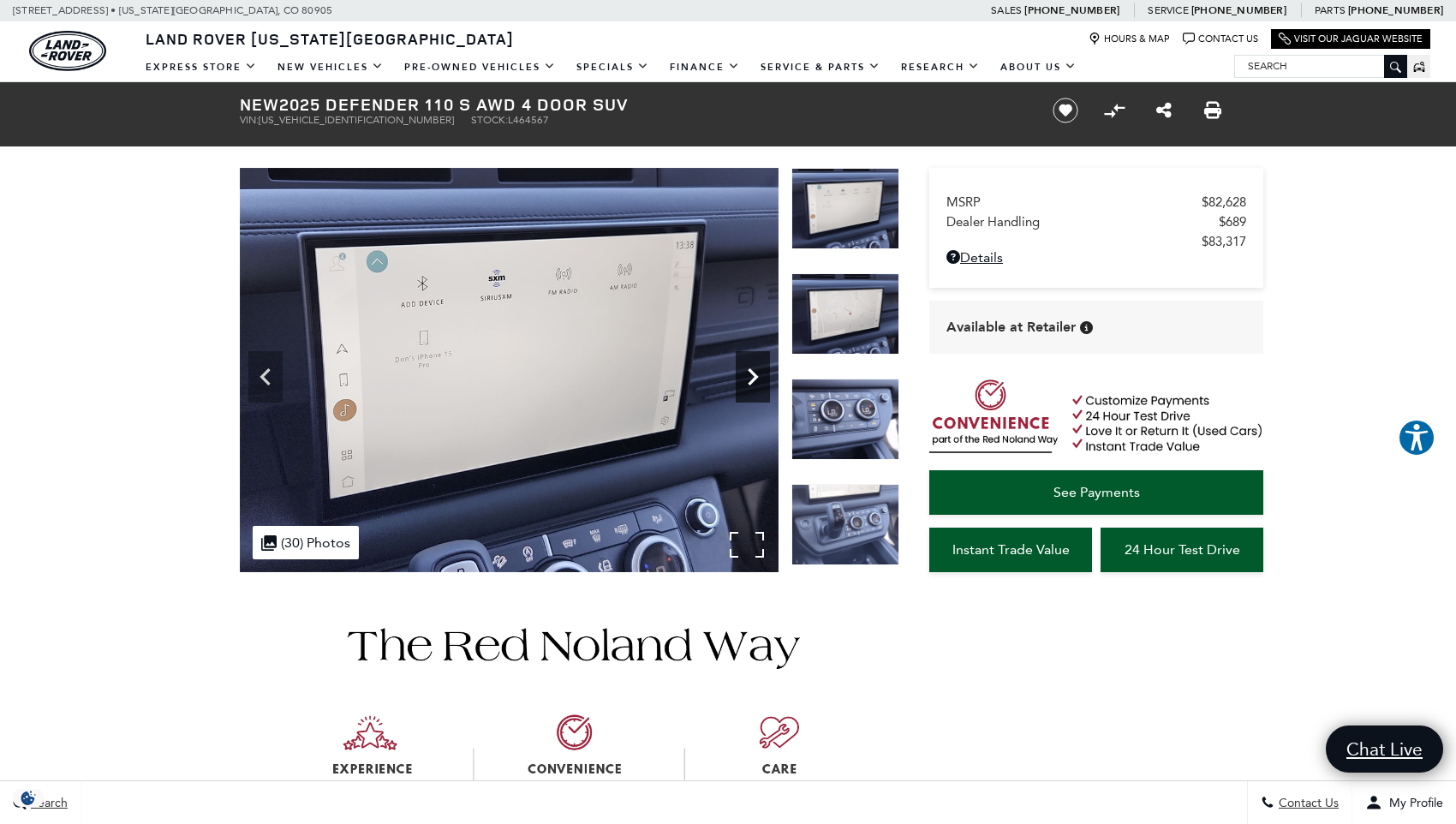
click at [752, 378] on icon "Next" at bounding box center [752, 376] width 34 height 34
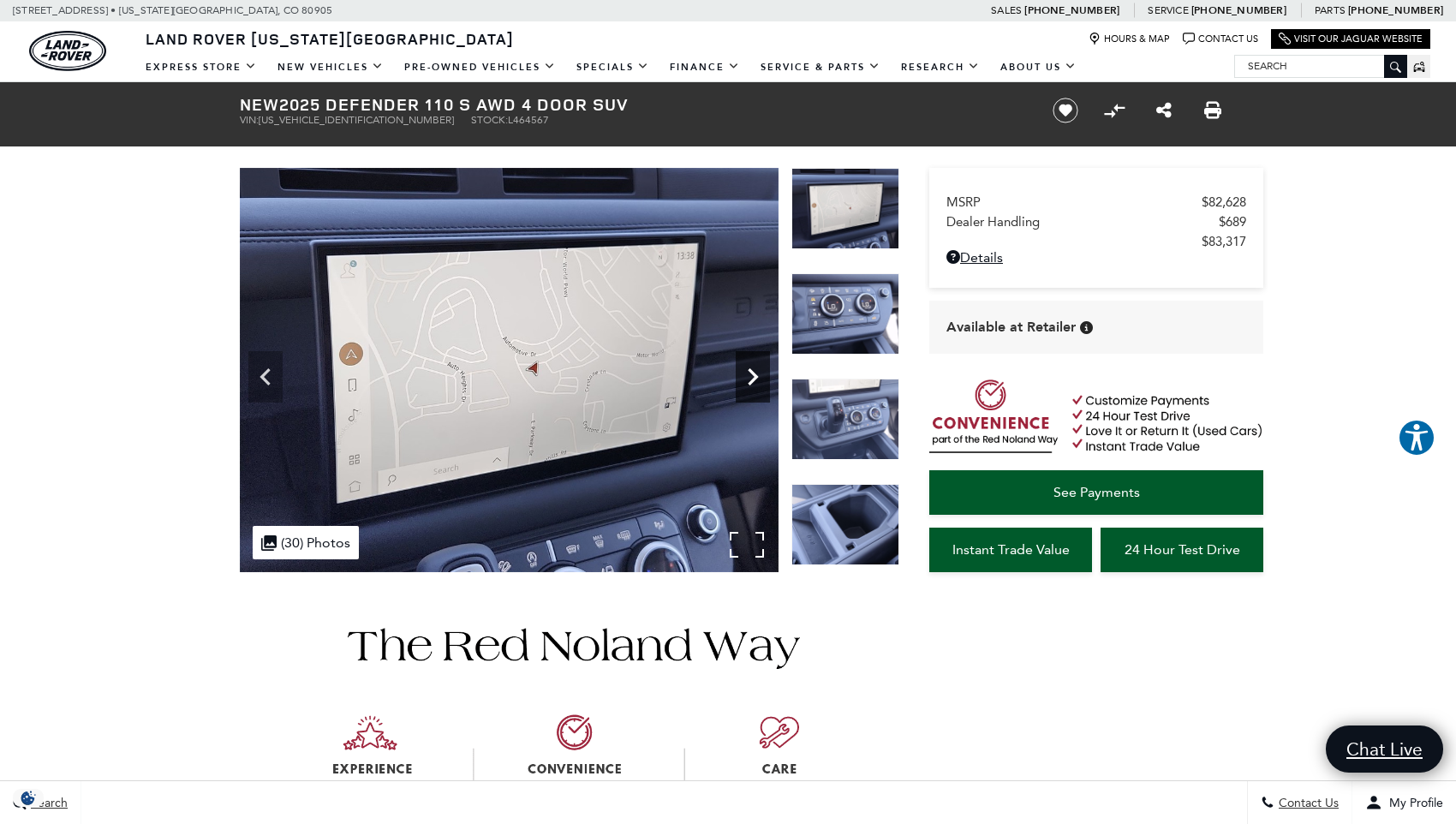
click at [752, 378] on icon "Next" at bounding box center [752, 376] width 34 height 34
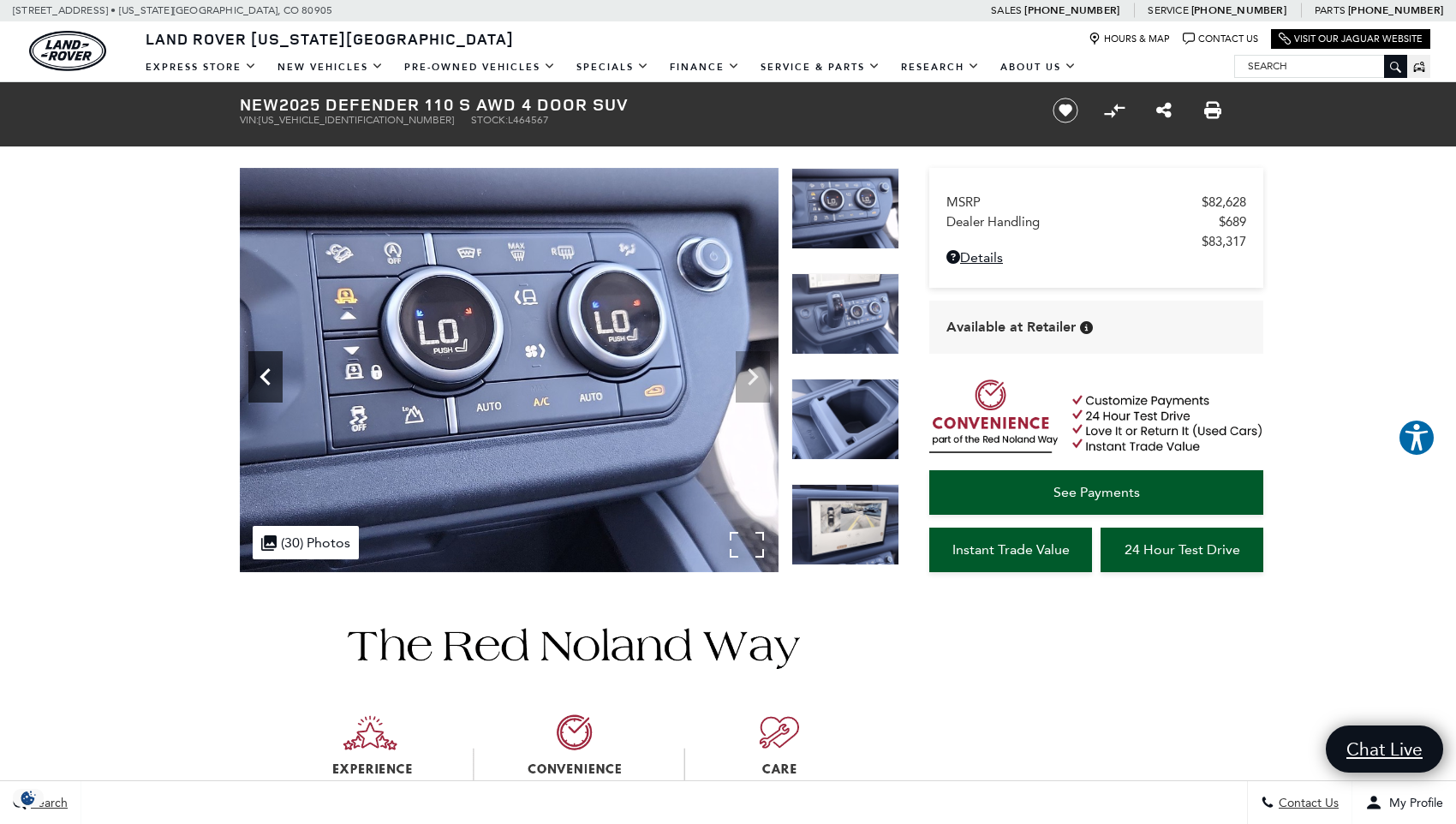
click at [262, 383] on icon "Previous" at bounding box center [266, 376] width 34 height 34
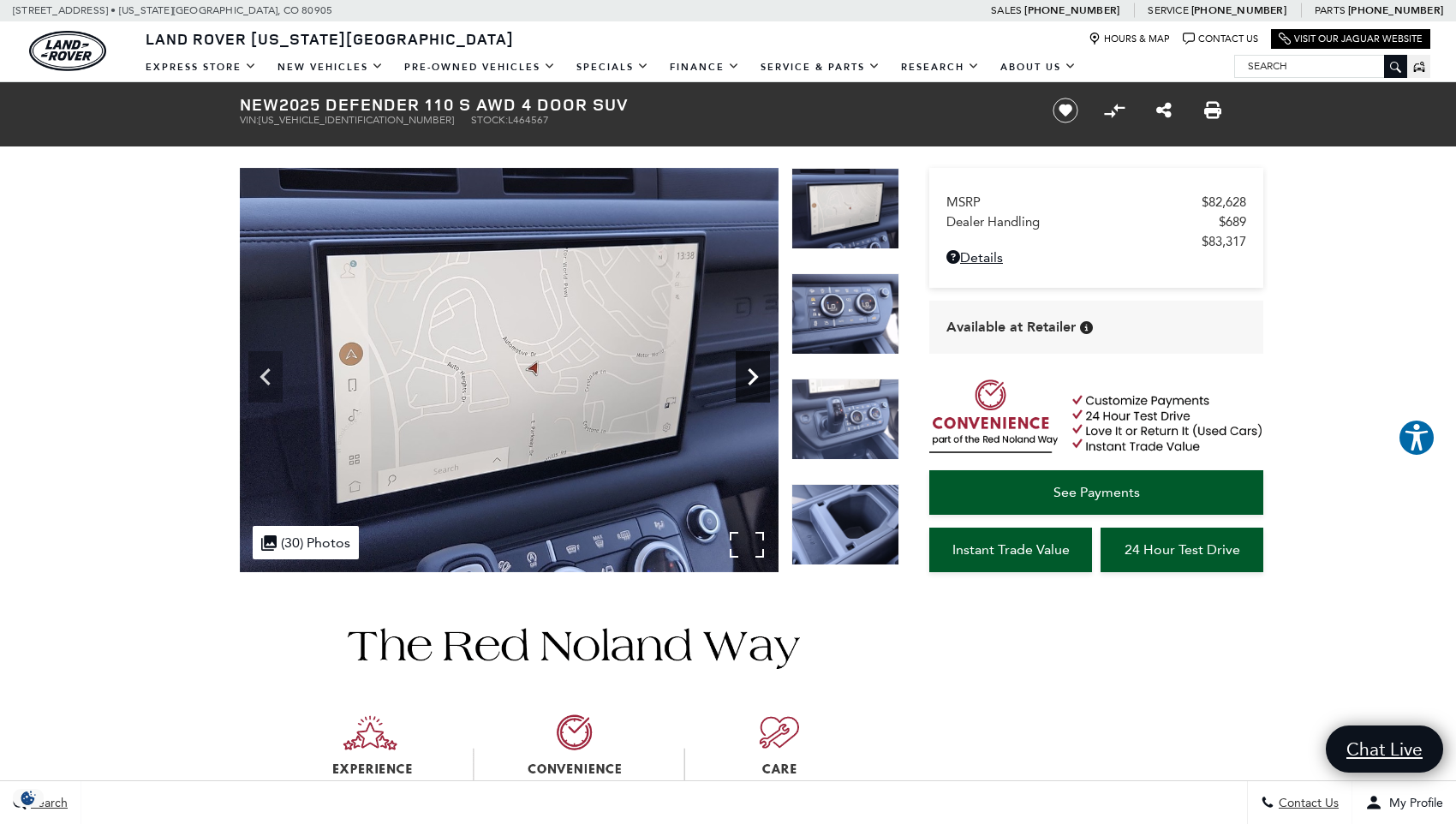
click at [760, 373] on icon "Next" at bounding box center [752, 376] width 34 height 34
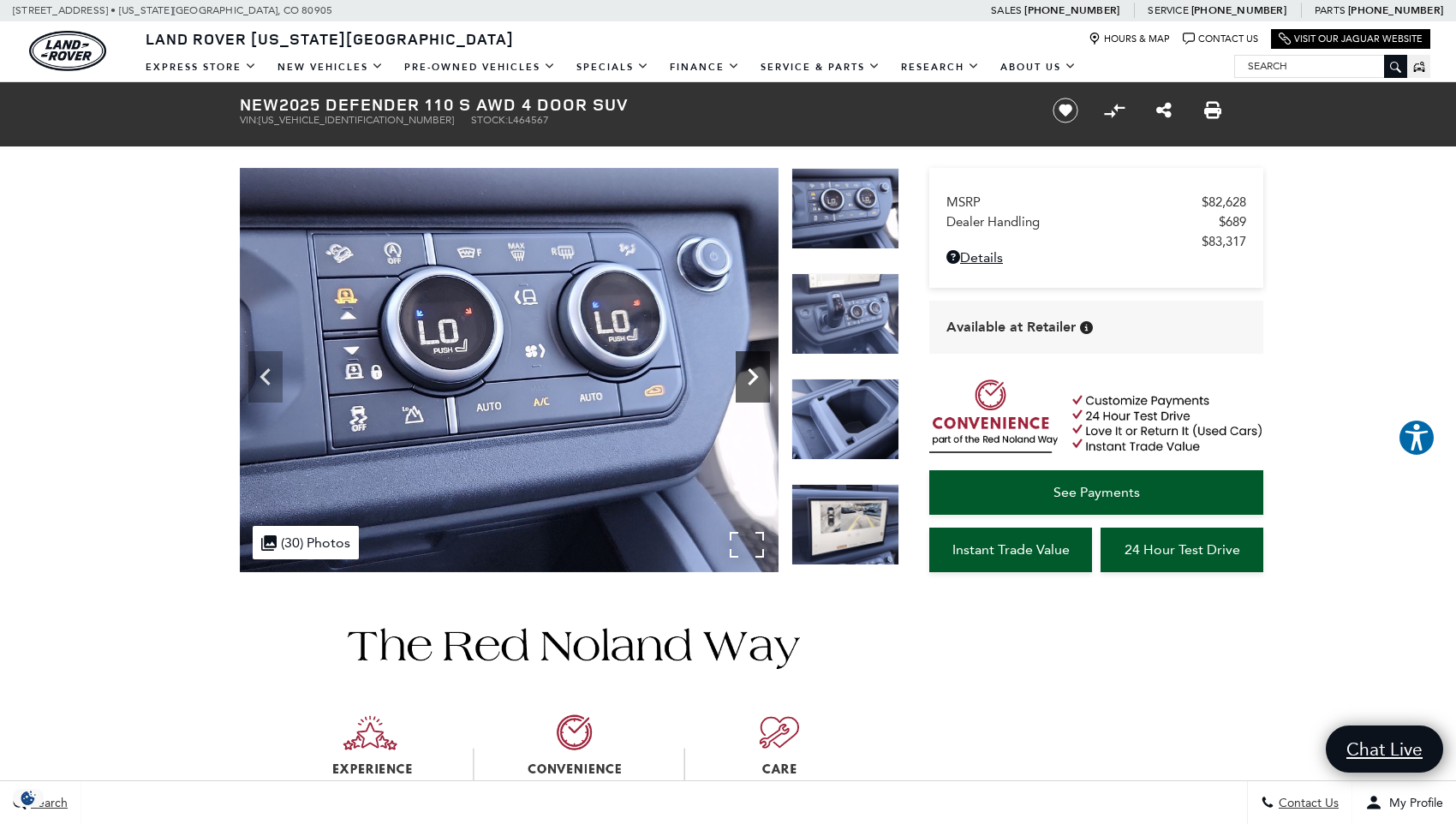
click at [760, 373] on icon "Next" at bounding box center [752, 376] width 34 height 34
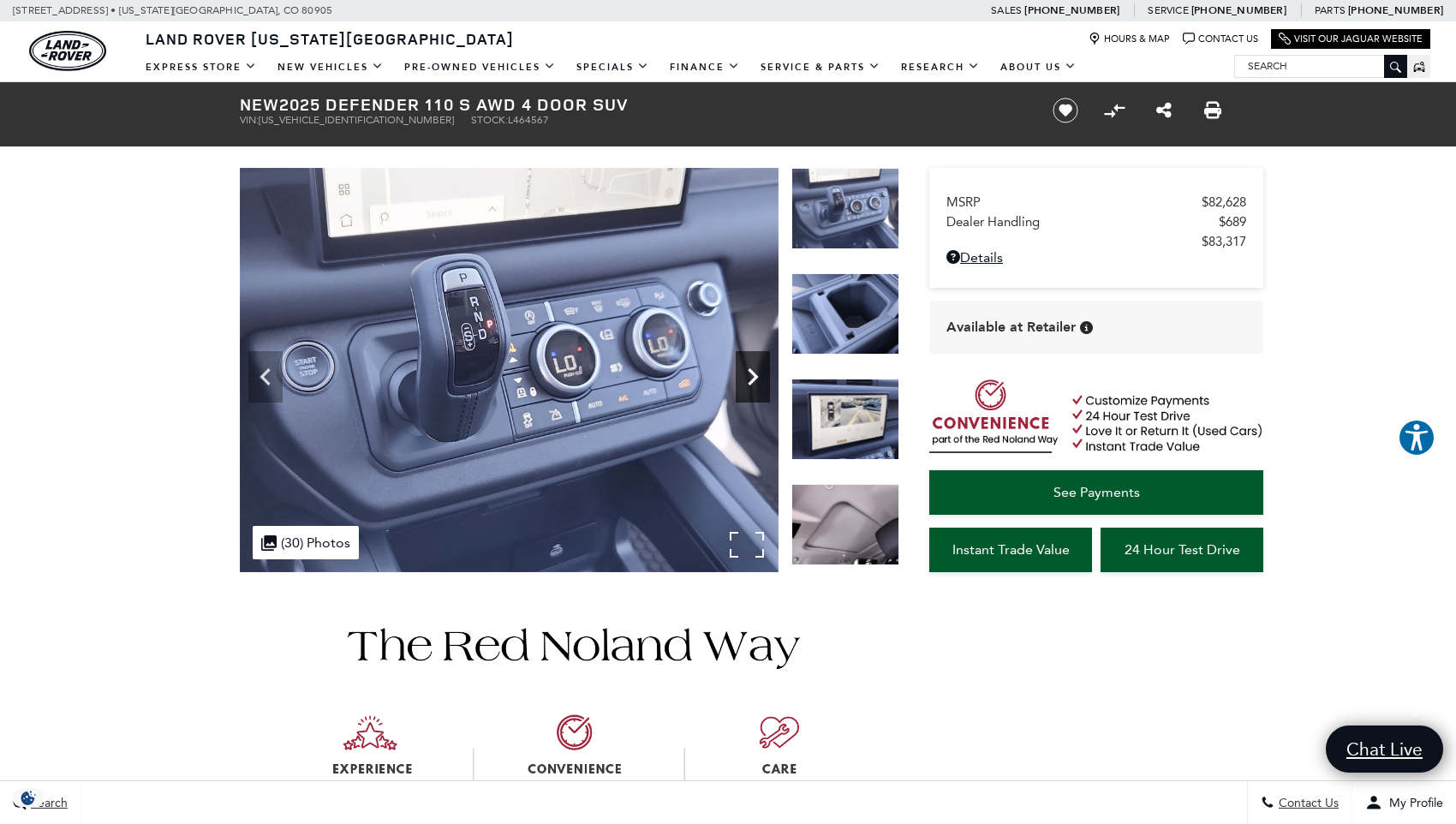
click at [759, 375] on icon "Next" at bounding box center [752, 376] width 34 height 34
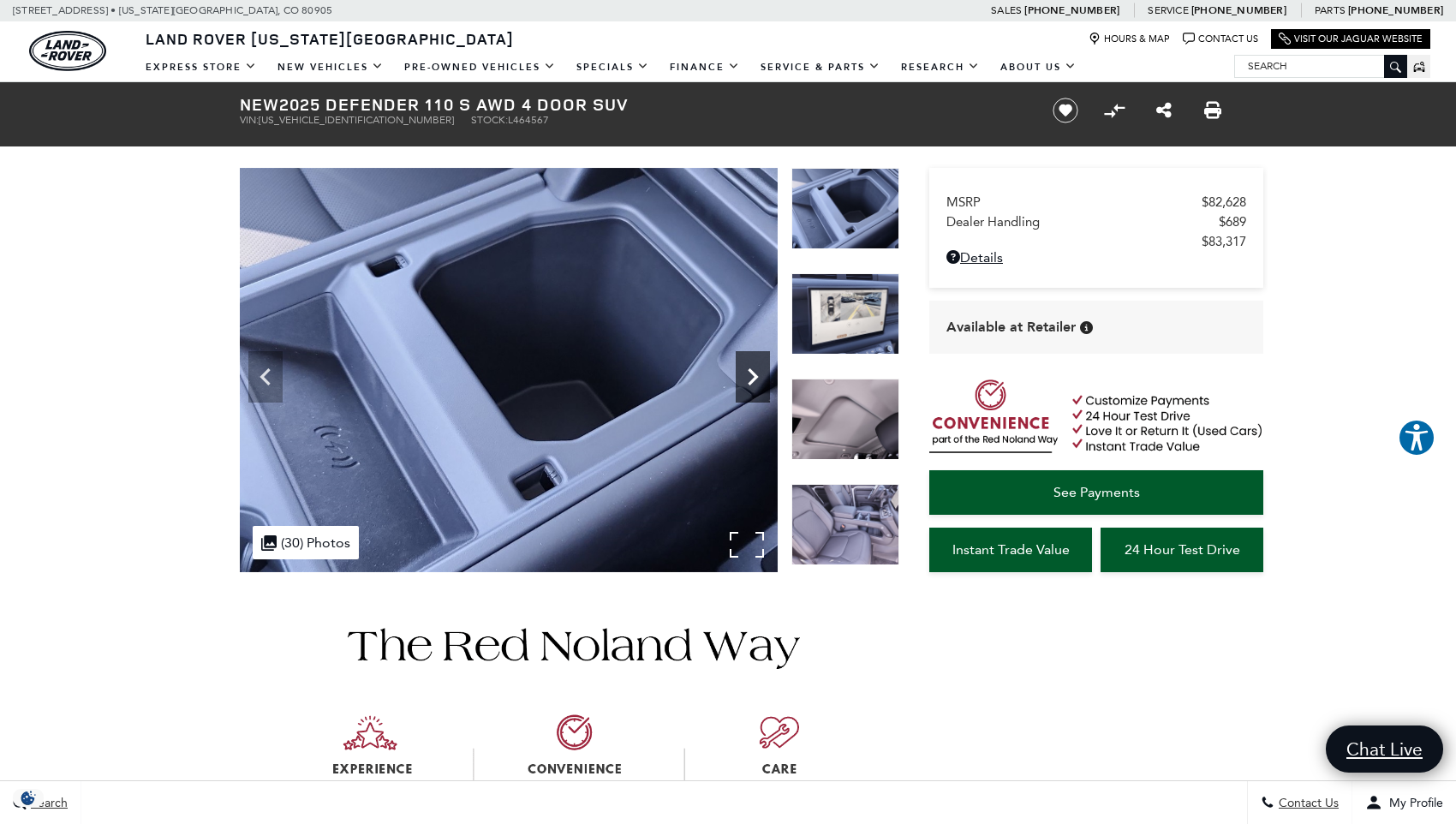
click at [759, 375] on icon "Next" at bounding box center [752, 376] width 34 height 34
click at [747, 378] on icon "Next" at bounding box center [752, 376] width 34 height 34
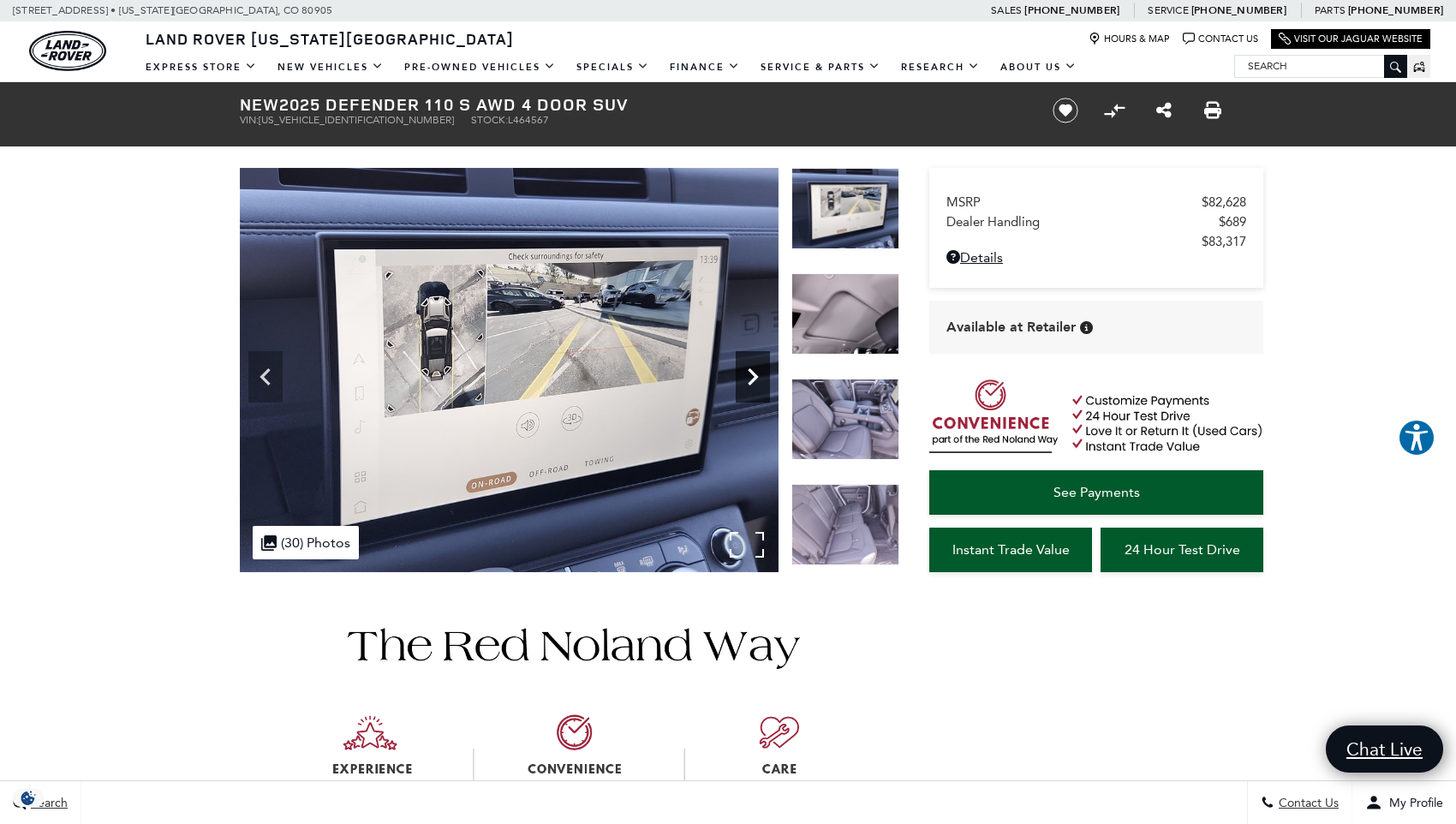
click at [747, 378] on icon "Next" at bounding box center [752, 376] width 34 height 34
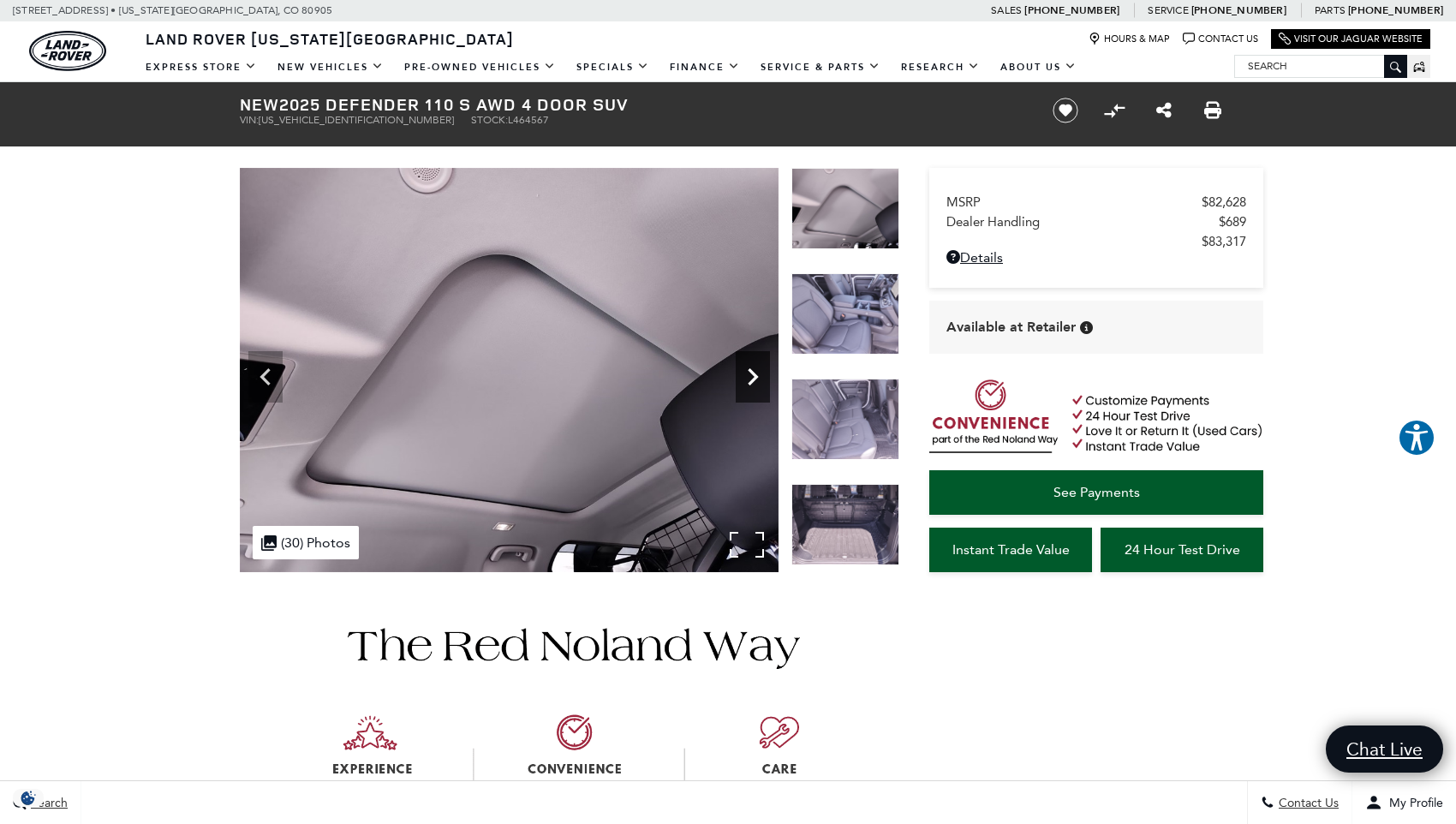
click at [747, 378] on icon "Next" at bounding box center [752, 376] width 34 height 34
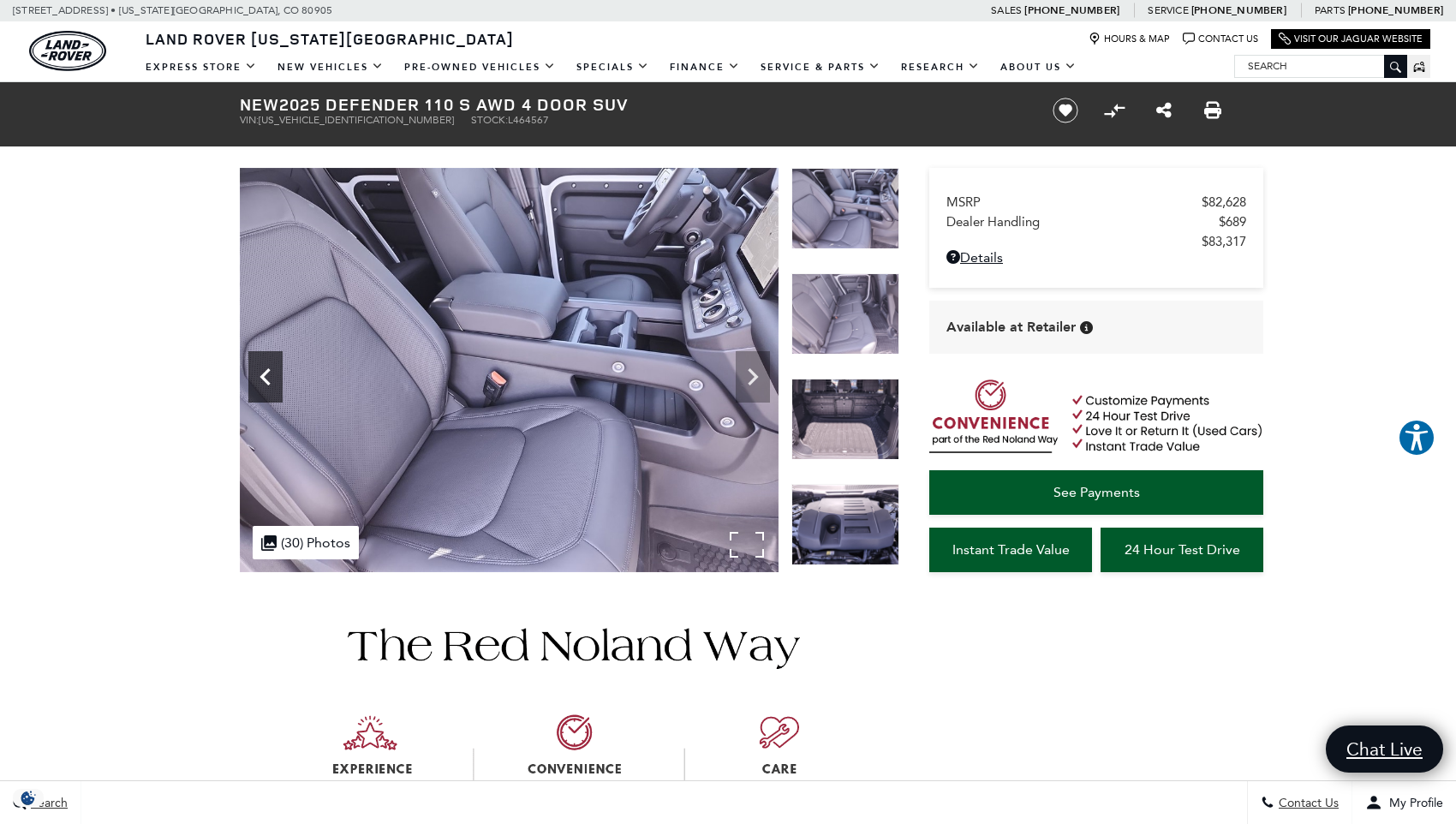
click at [265, 375] on icon "Previous" at bounding box center [265, 376] width 10 height 17
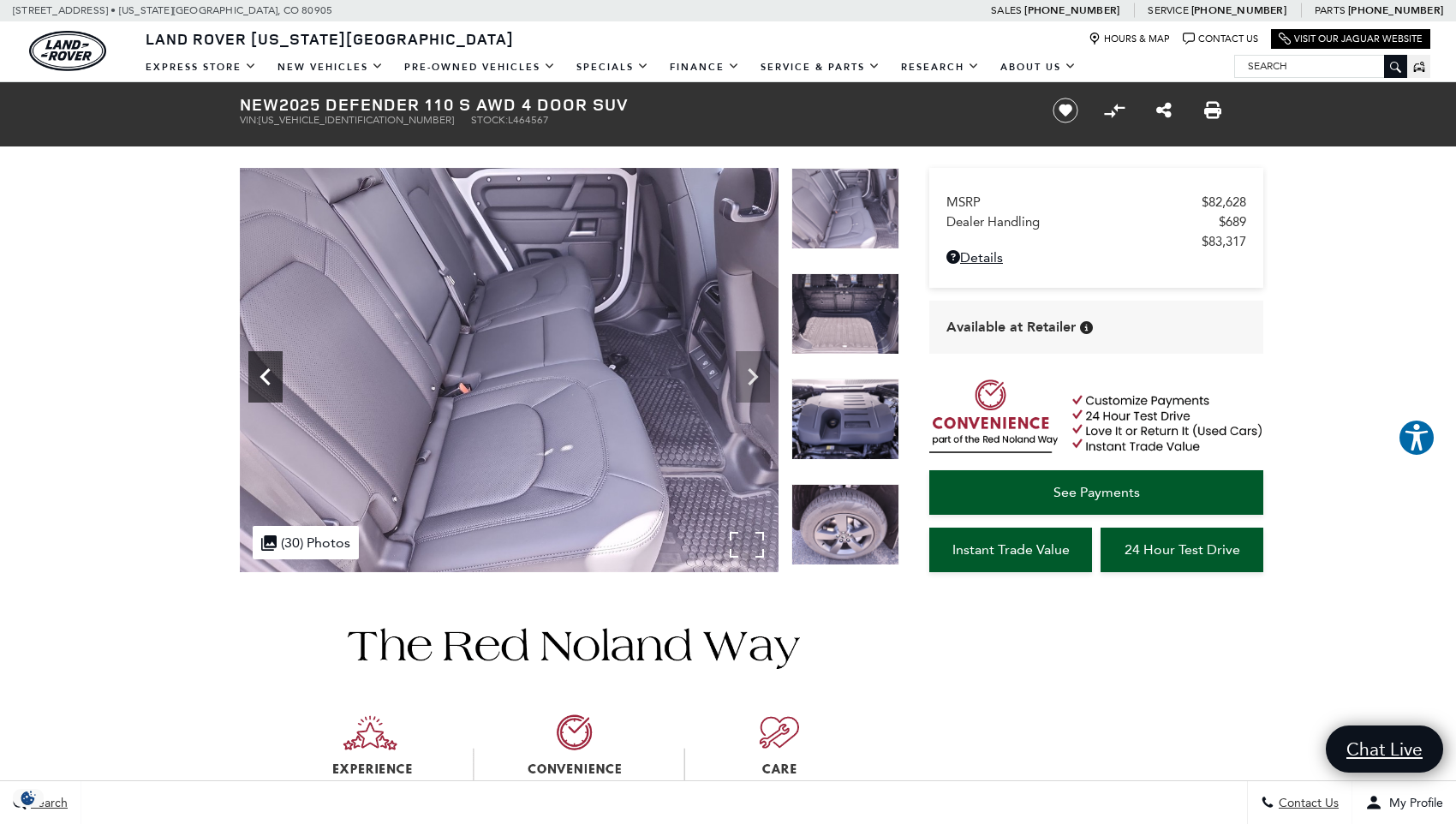
click at [261, 383] on icon "Previous" at bounding box center [266, 376] width 34 height 34
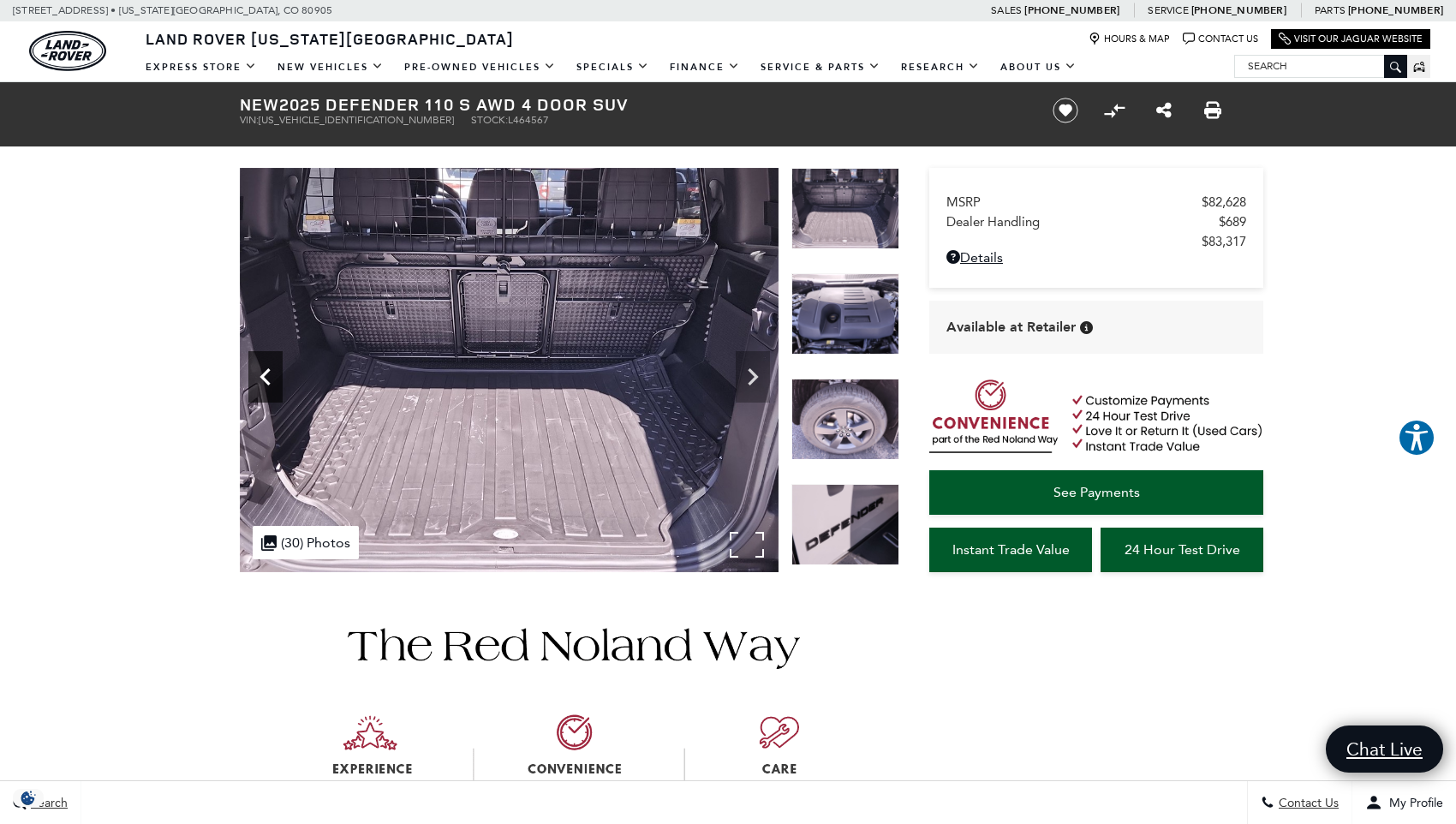
click at [261, 379] on icon "Previous" at bounding box center [266, 376] width 34 height 34
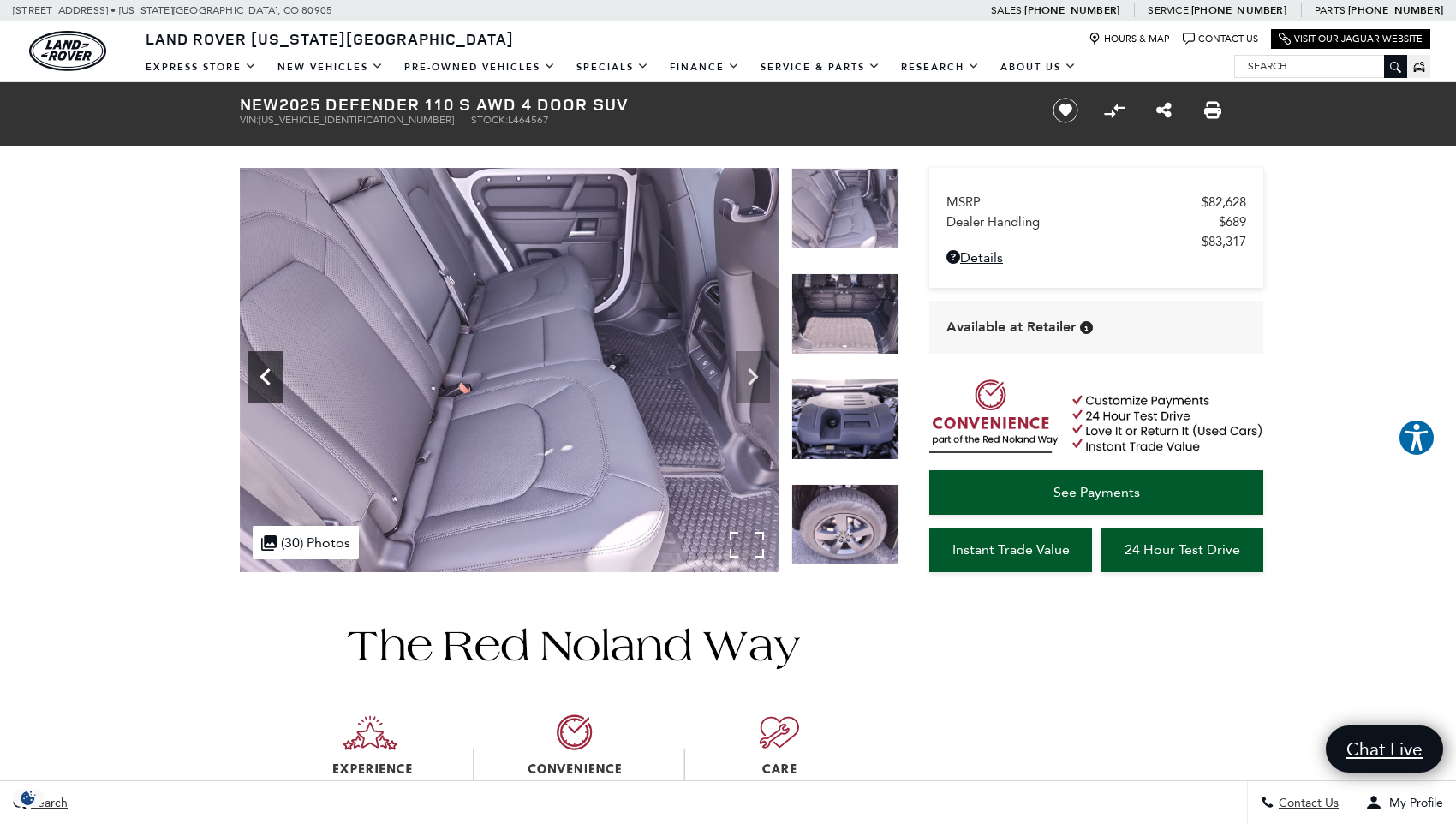
click at [261, 379] on icon "Previous" at bounding box center [266, 376] width 34 height 34
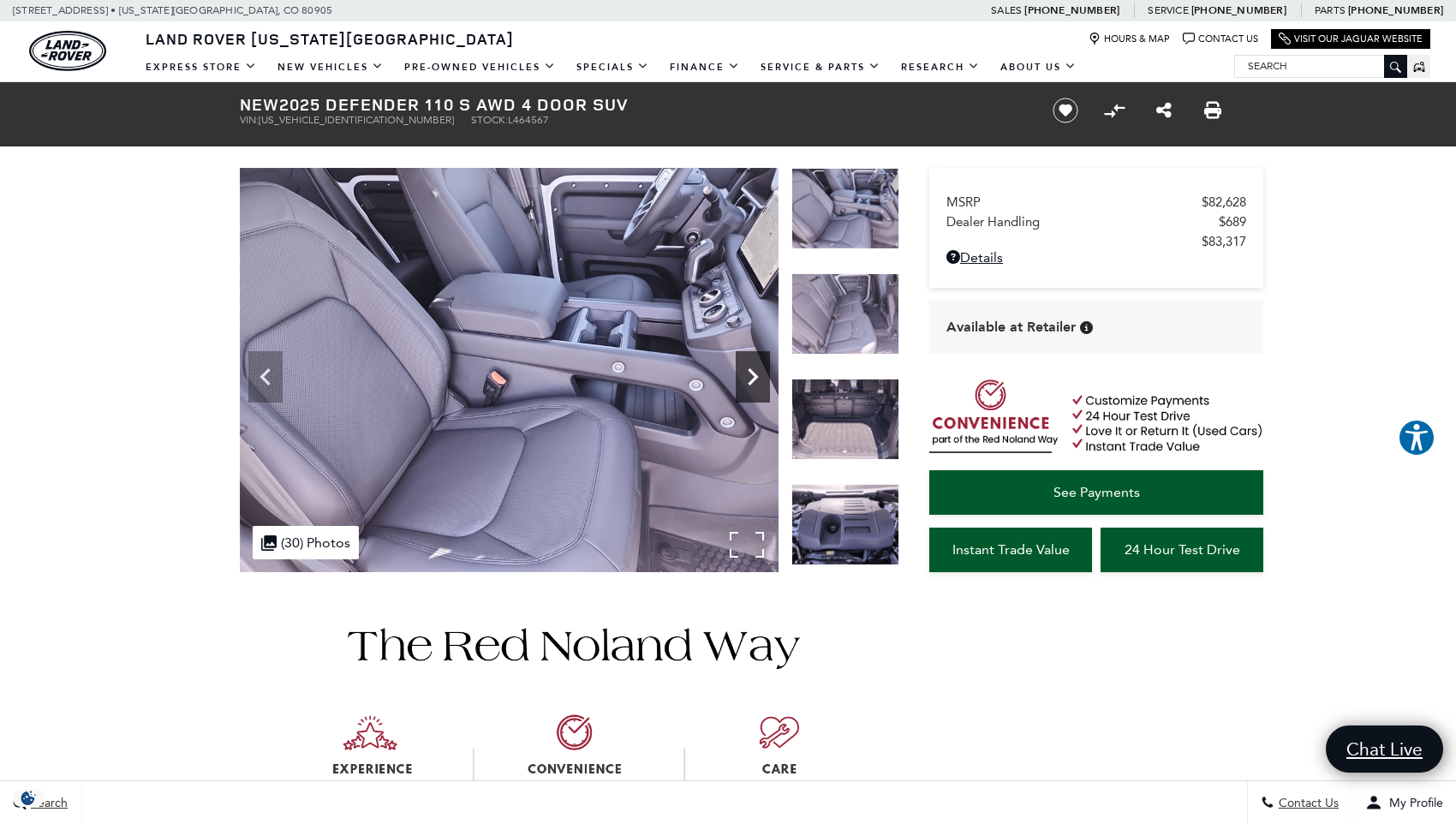
click at [748, 364] on icon "Next" at bounding box center [752, 376] width 34 height 34
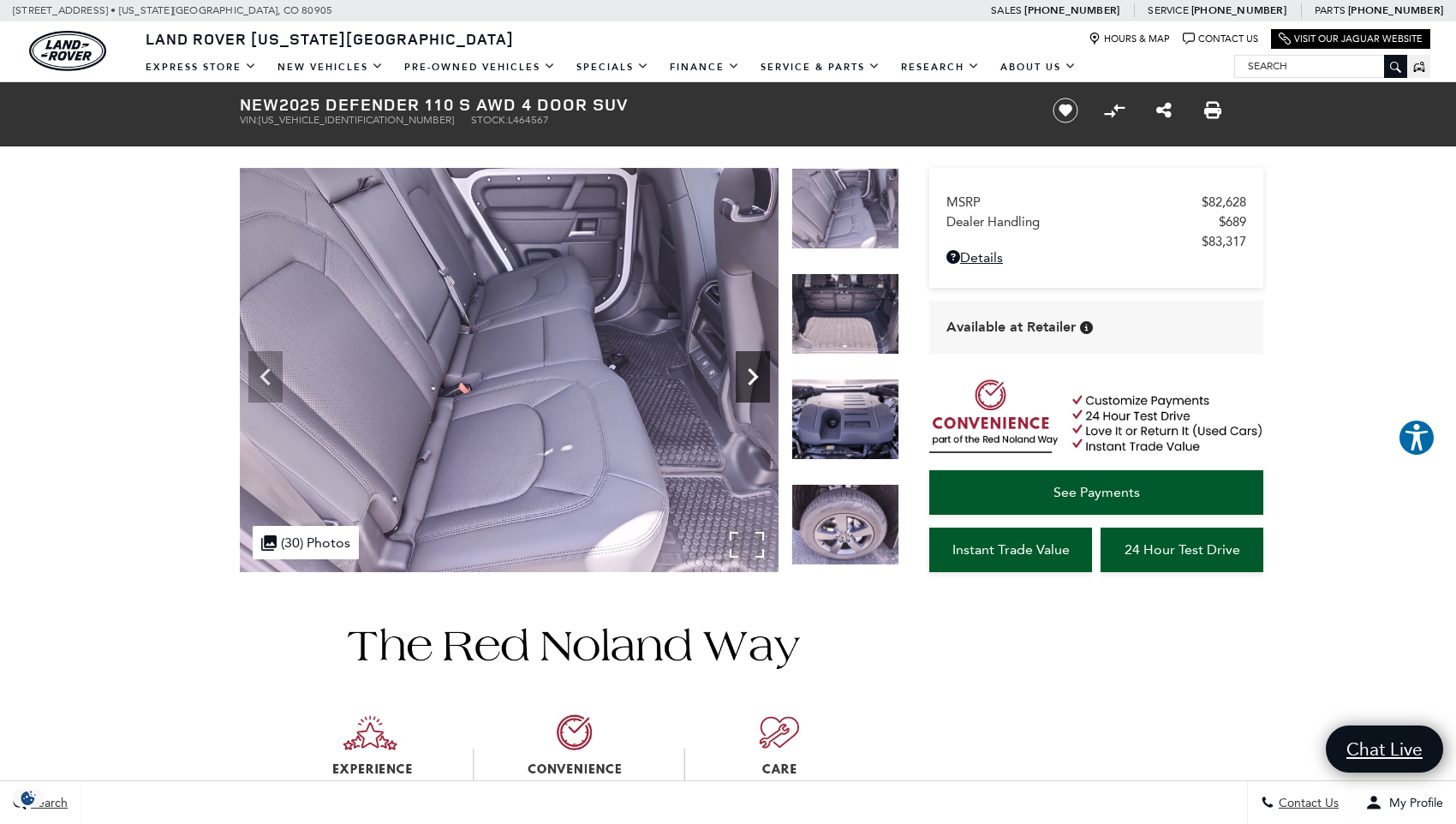
click at [742, 366] on icon "Next" at bounding box center [752, 376] width 34 height 34
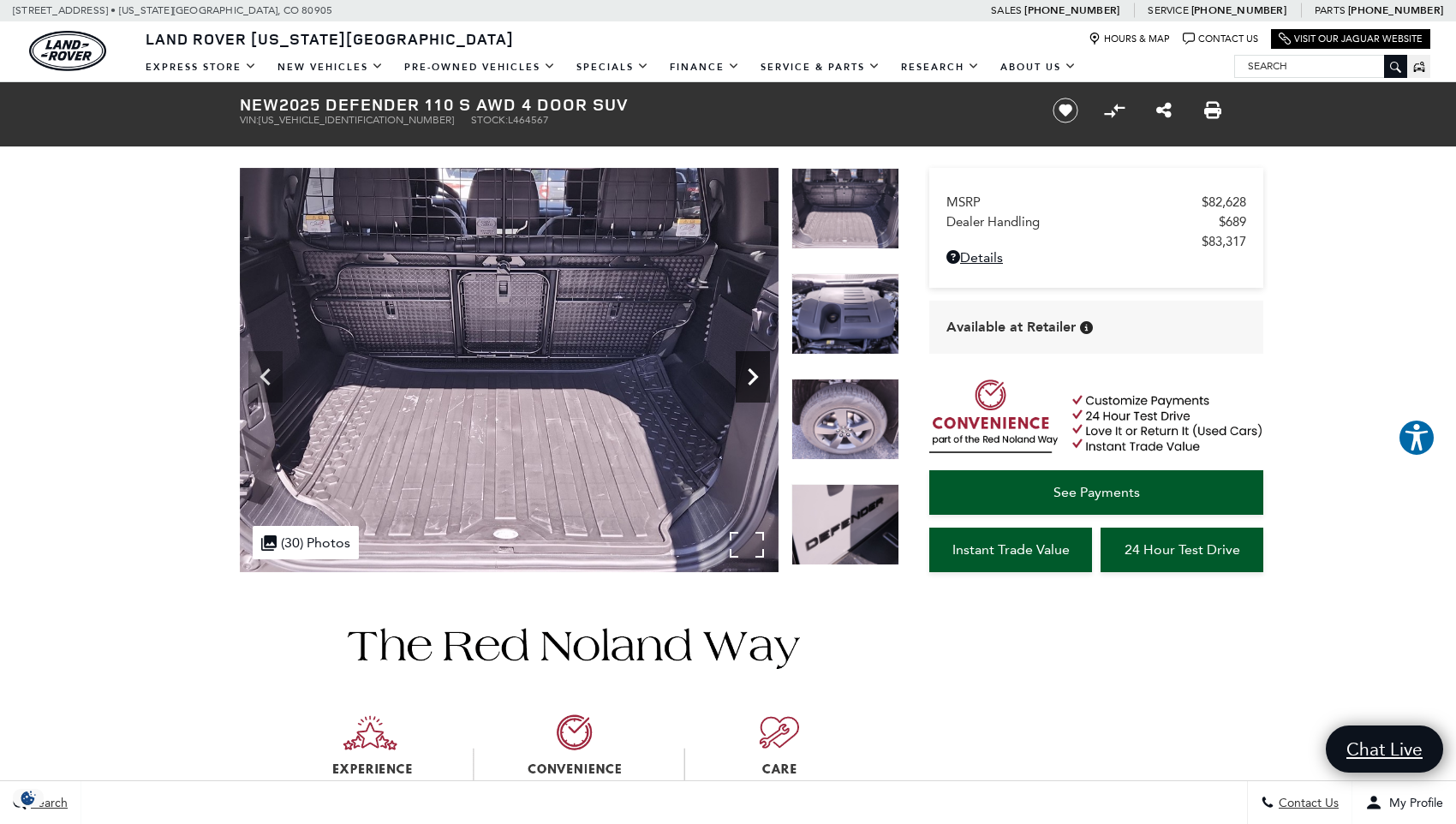
click at [750, 367] on icon "Next" at bounding box center [752, 376] width 34 height 34
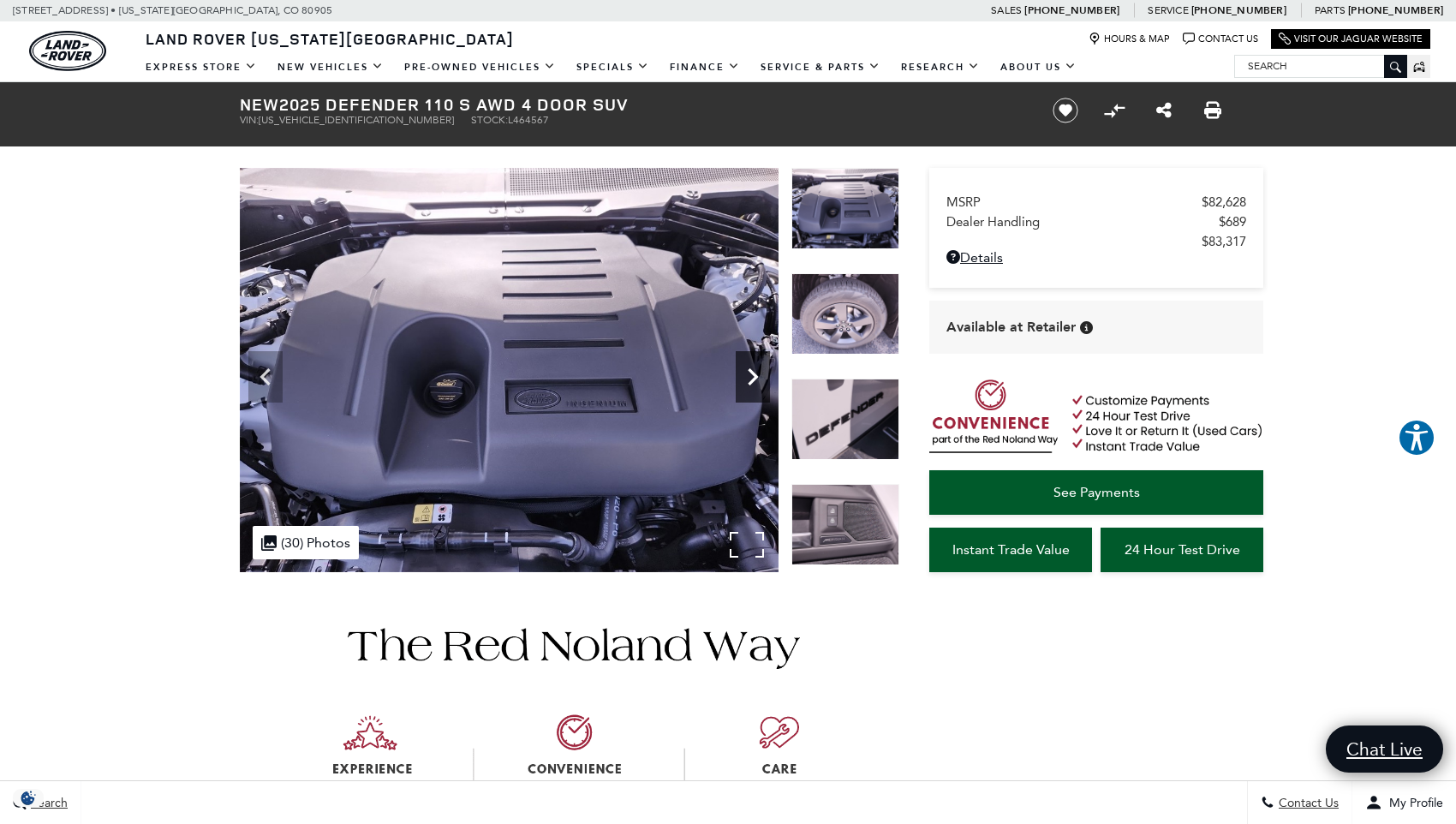
click at [750, 367] on icon "Next" at bounding box center [752, 376] width 34 height 34
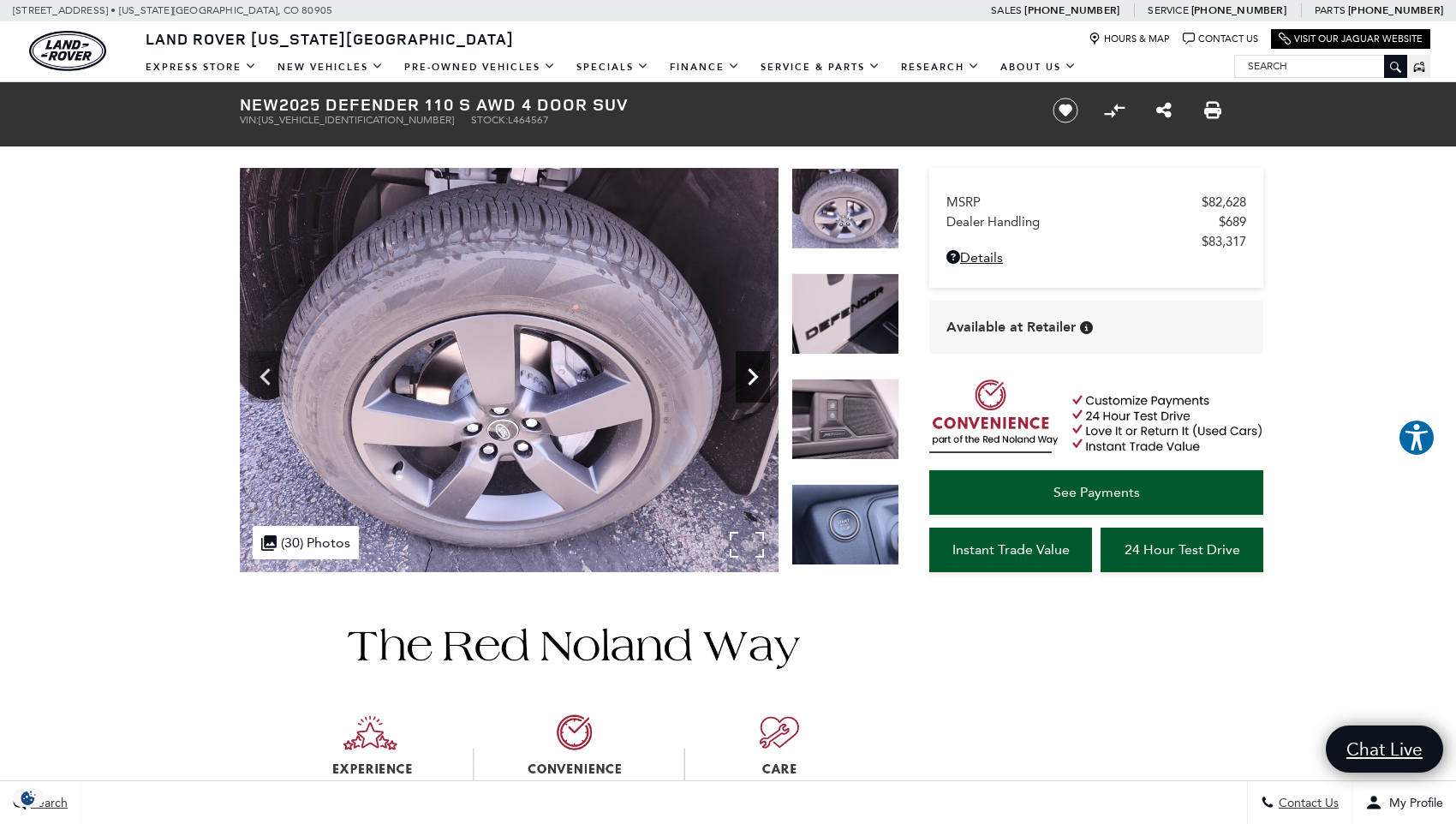
click at [750, 368] on icon "Next" at bounding box center [752, 376] width 34 height 34
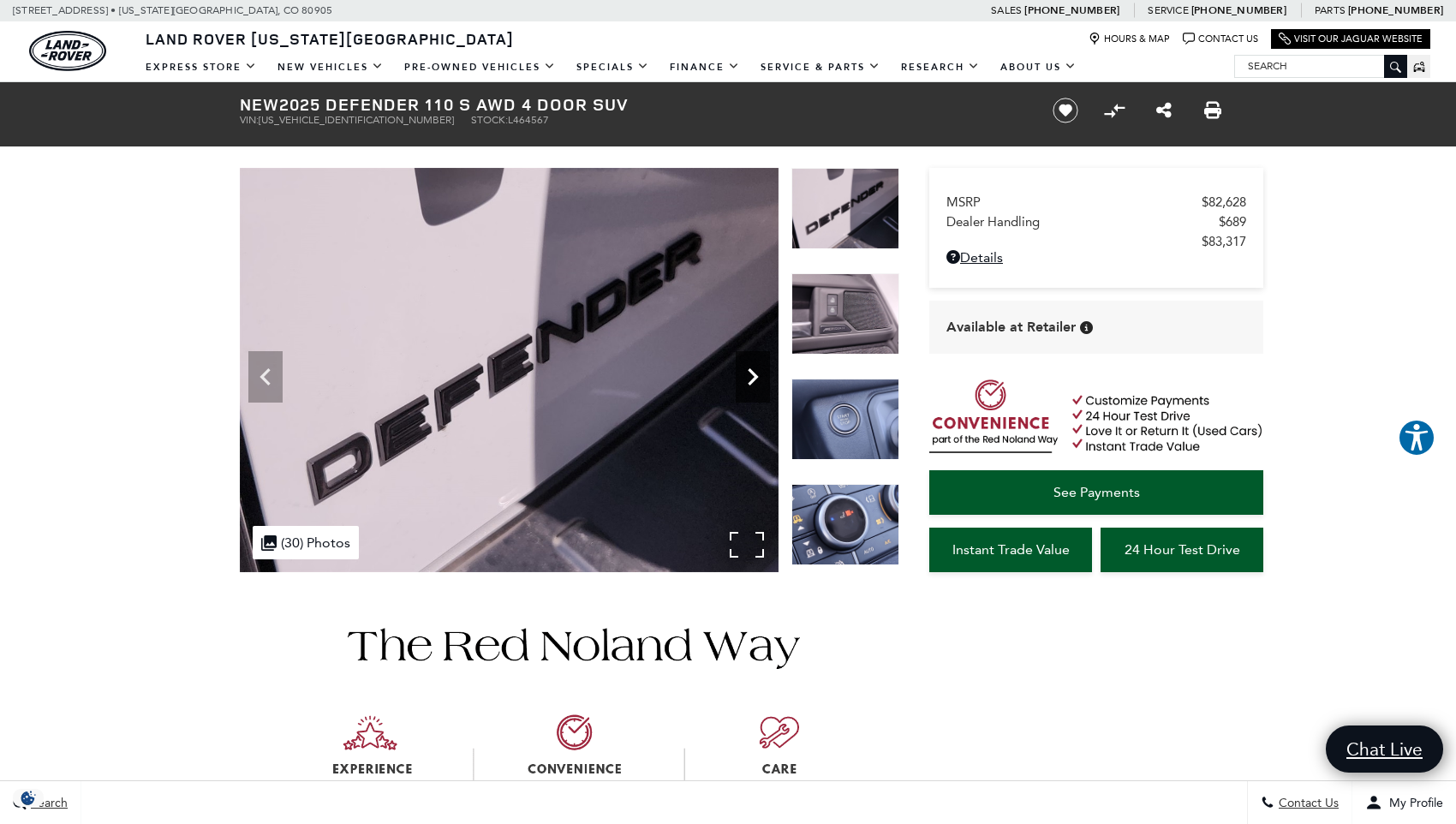
click at [750, 368] on icon "Next" at bounding box center [752, 376] width 34 height 34
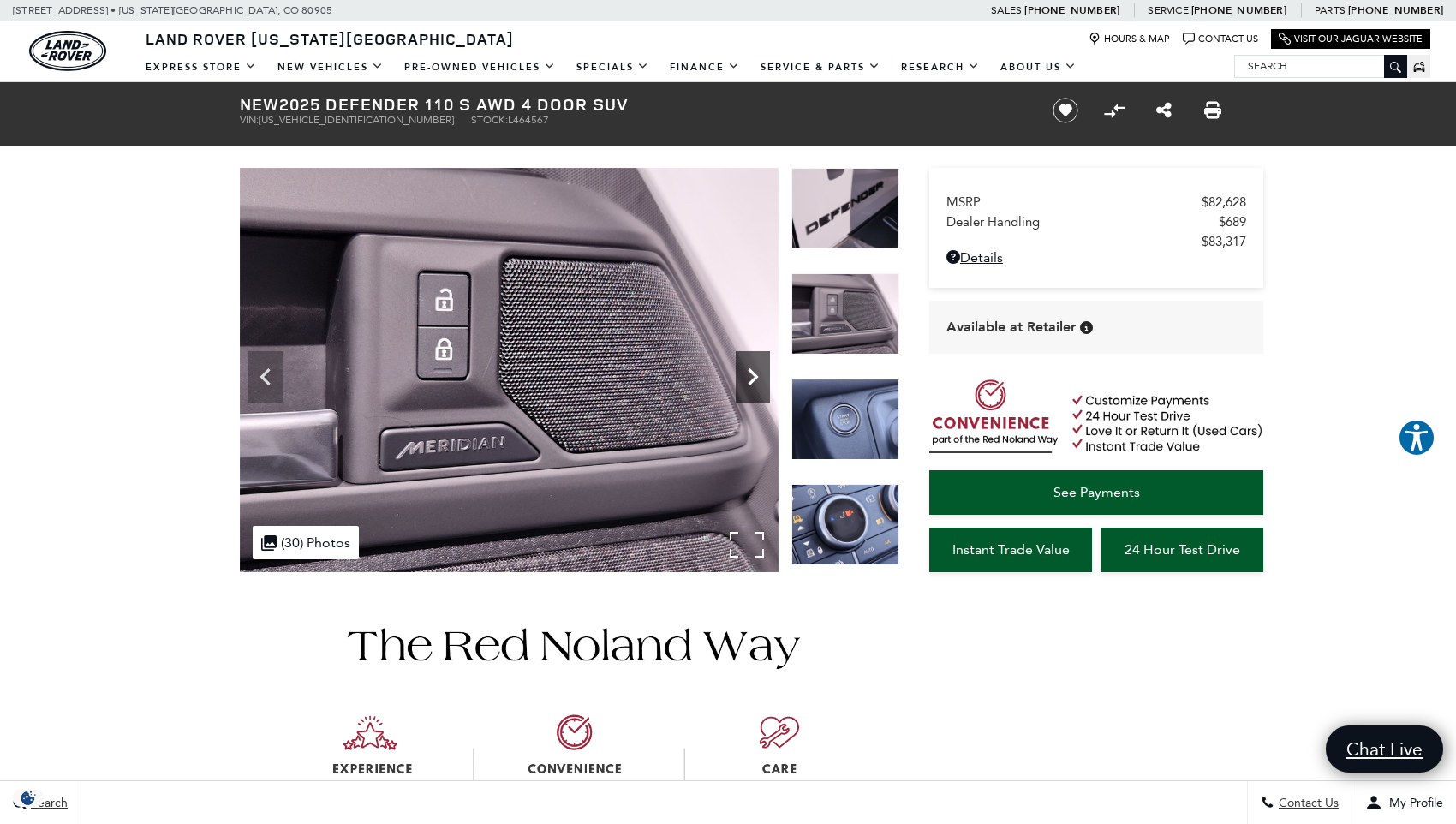
click at [750, 368] on icon "Next" at bounding box center [752, 376] width 34 height 34
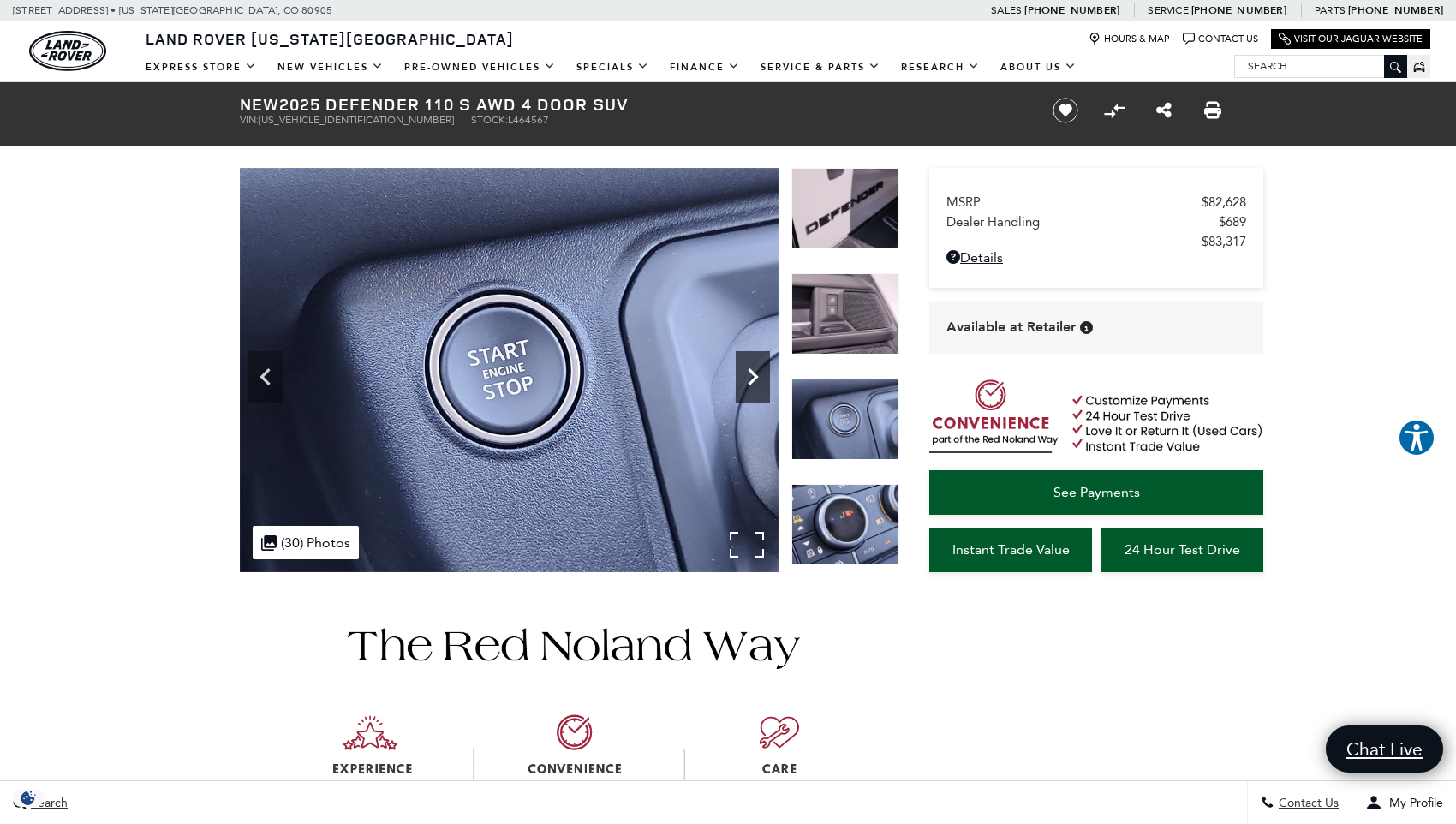
click at [750, 368] on icon "Next" at bounding box center [752, 376] width 34 height 34
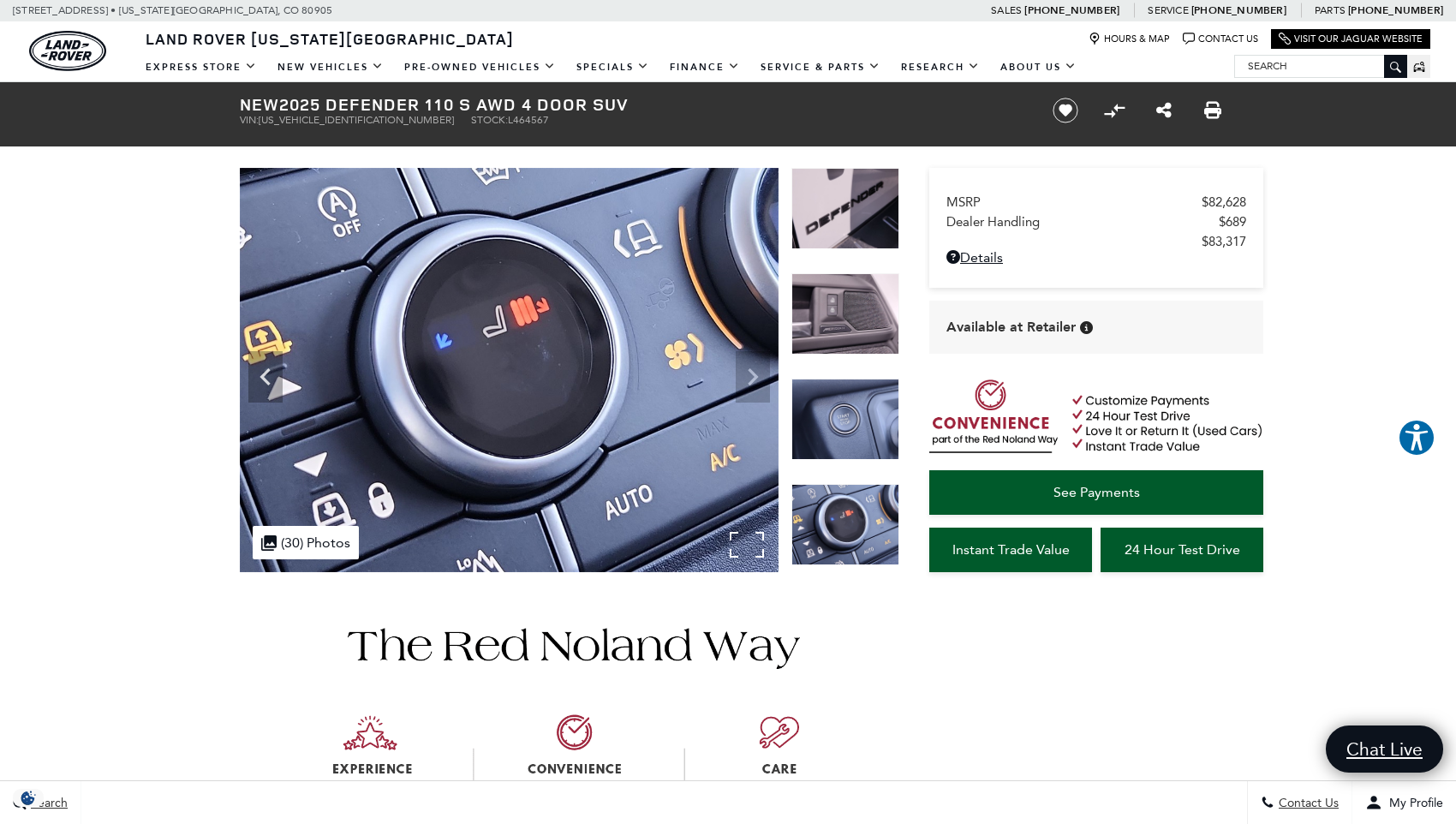
click at [750, 368] on img at bounding box center [510, 369] width 539 height 405
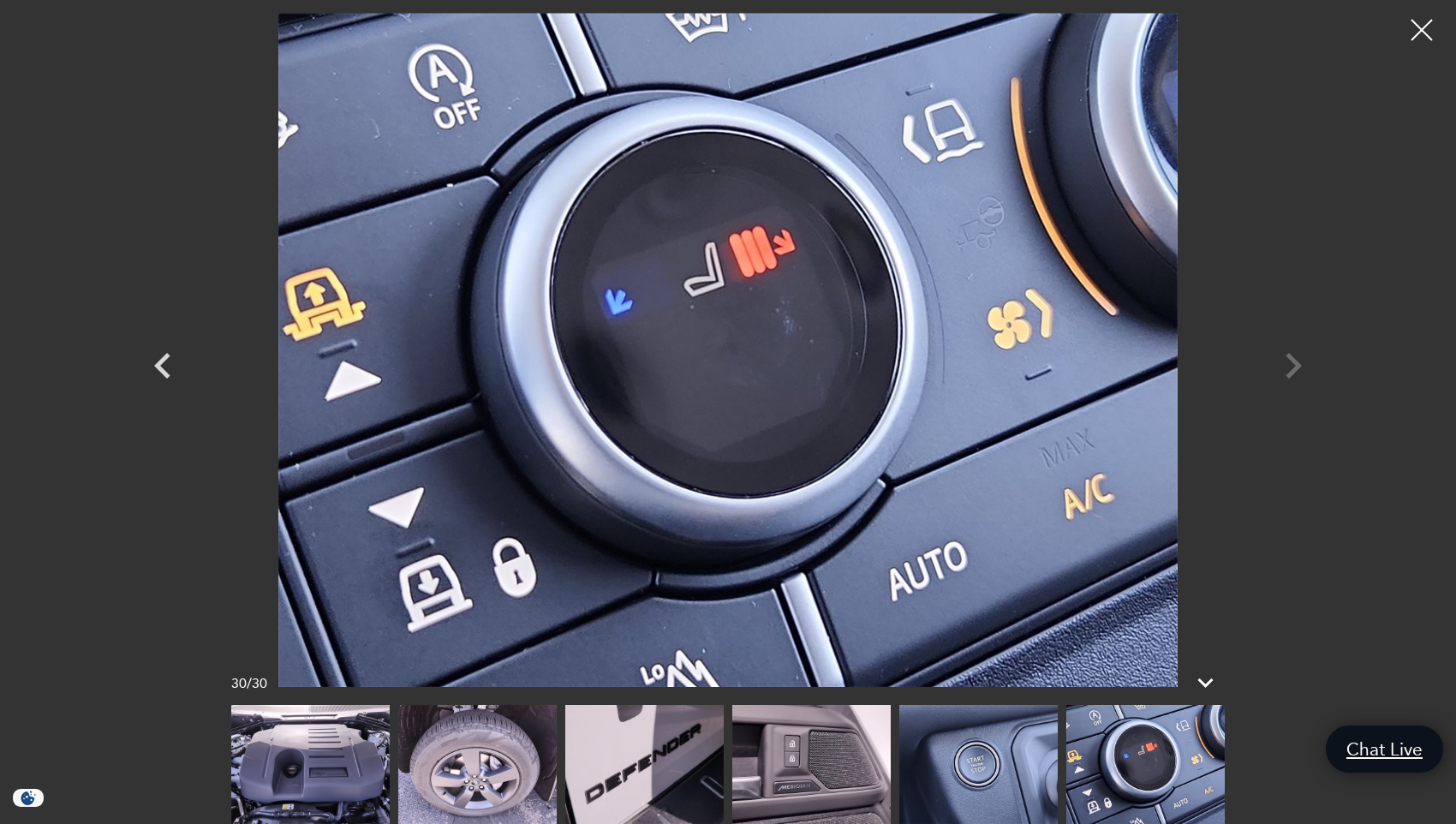
click at [1278, 360] on div at bounding box center [728, 350] width 1199 height 674
click at [1295, 352] on div at bounding box center [728, 350] width 1199 height 674
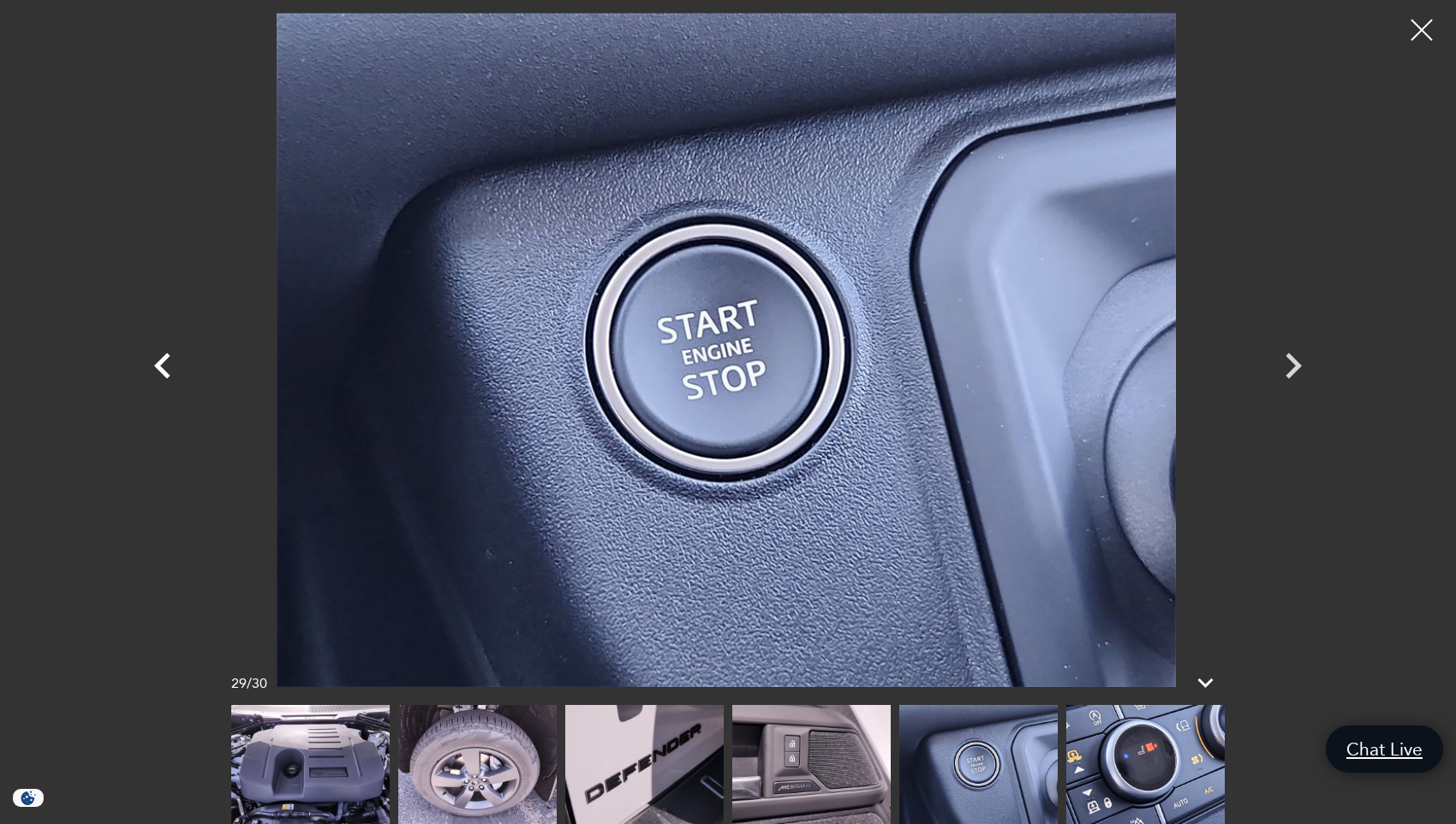
click at [167, 358] on icon "Previous" at bounding box center [162, 365] width 17 height 25
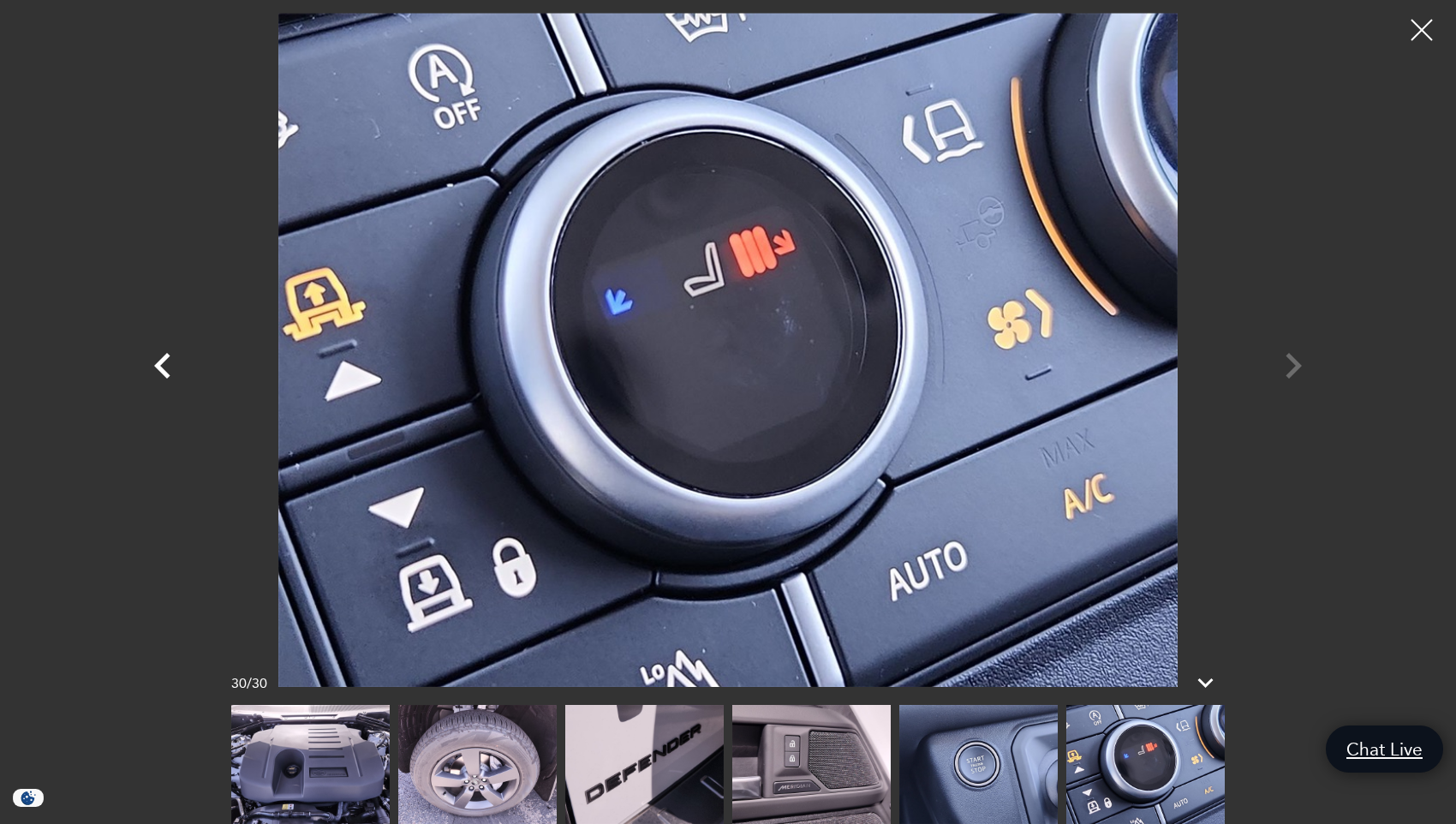
click at [167, 359] on icon "Previous" at bounding box center [162, 365] width 17 height 25
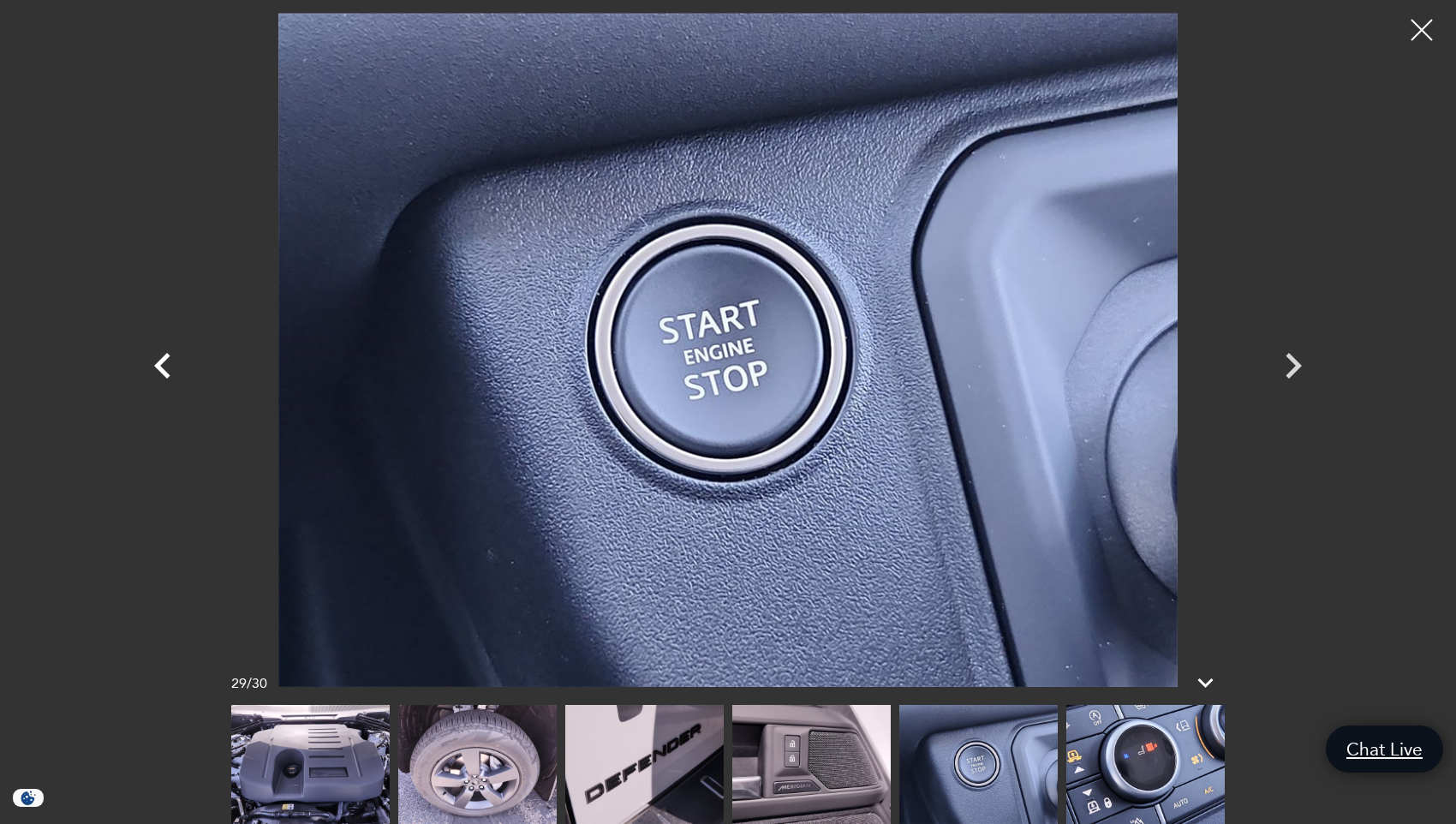
click at [159, 376] on icon "Previous" at bounding box center [163, 365] width 51 height 51
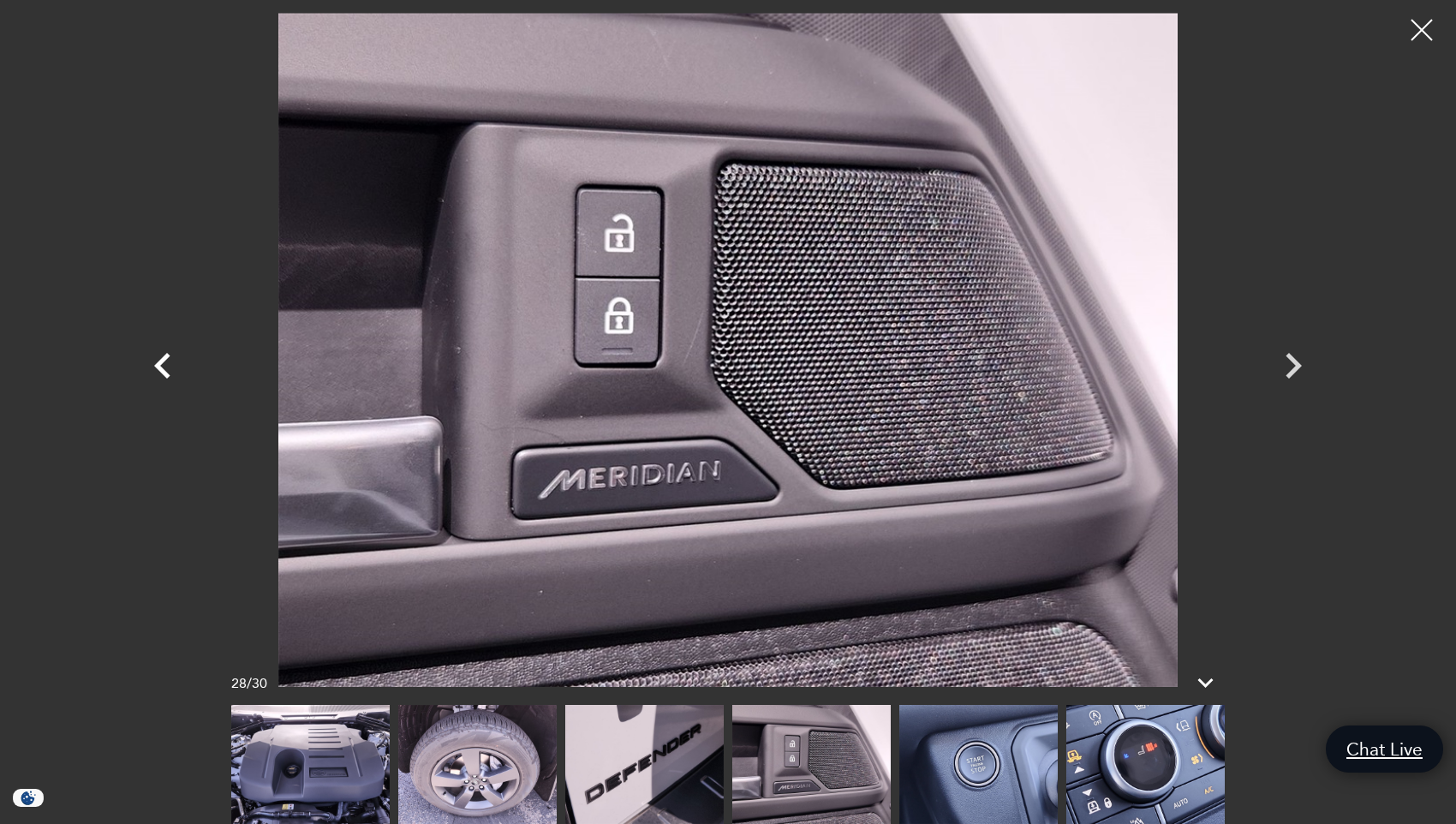
click at [159, 376] on icon "Previous" at bounding box center [163, 365] width 51 height 51
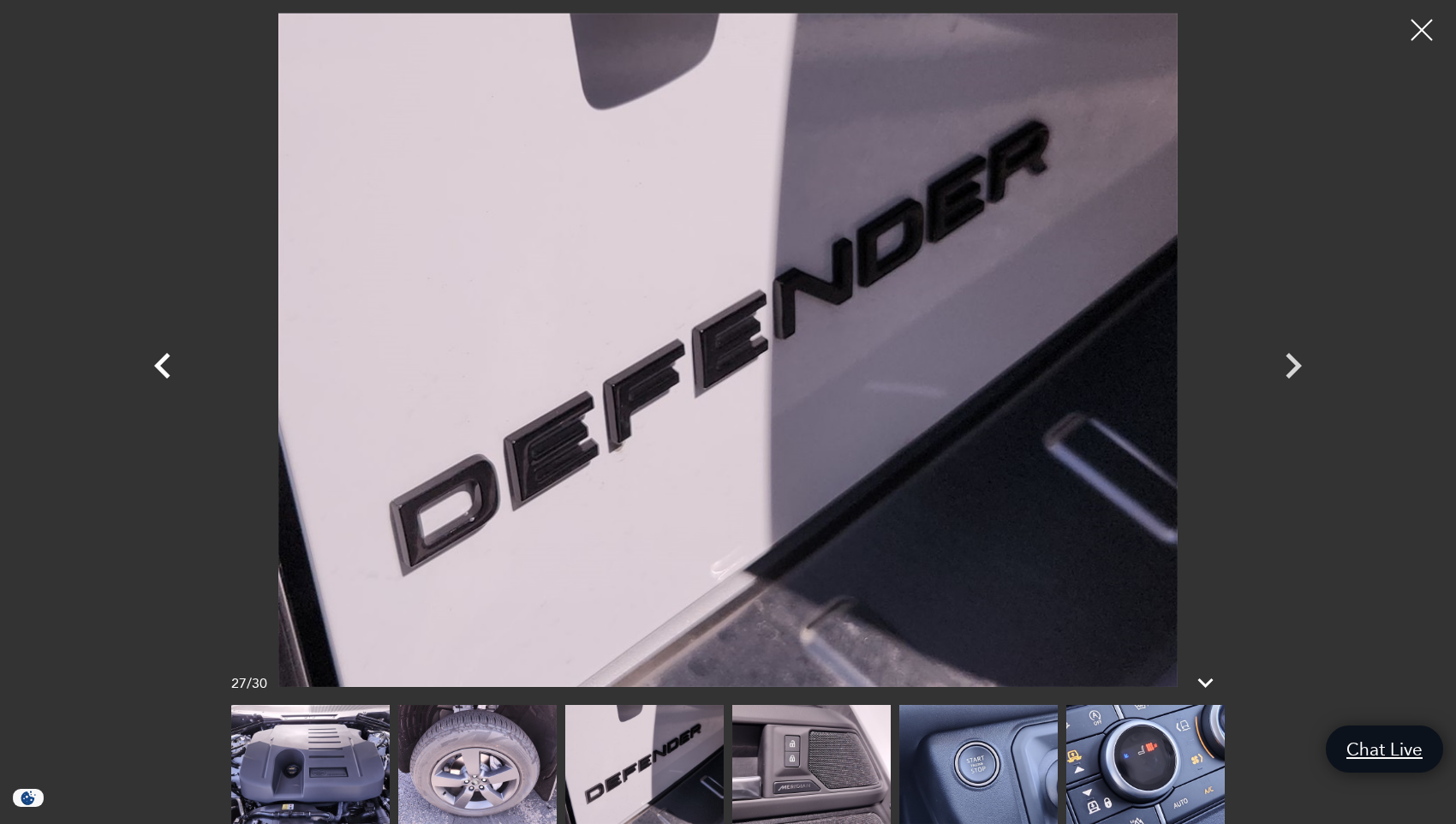
click at [159, 376] on icon "Previous" at bounding box center [163, 365] width 51 height 51
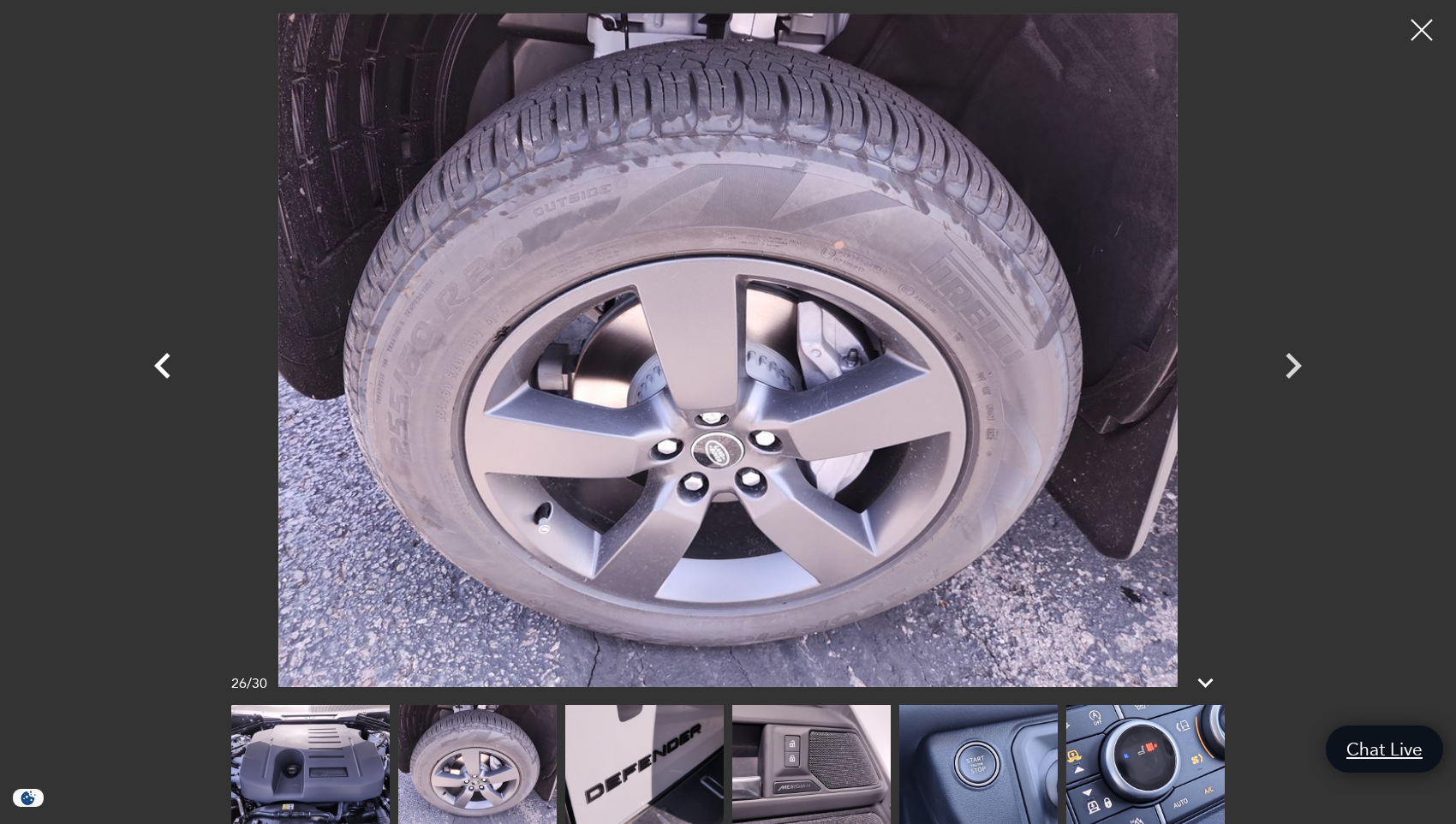
click at [159, 376] on icon "Previous" at bounding box center [163, 365] width 51 height 51
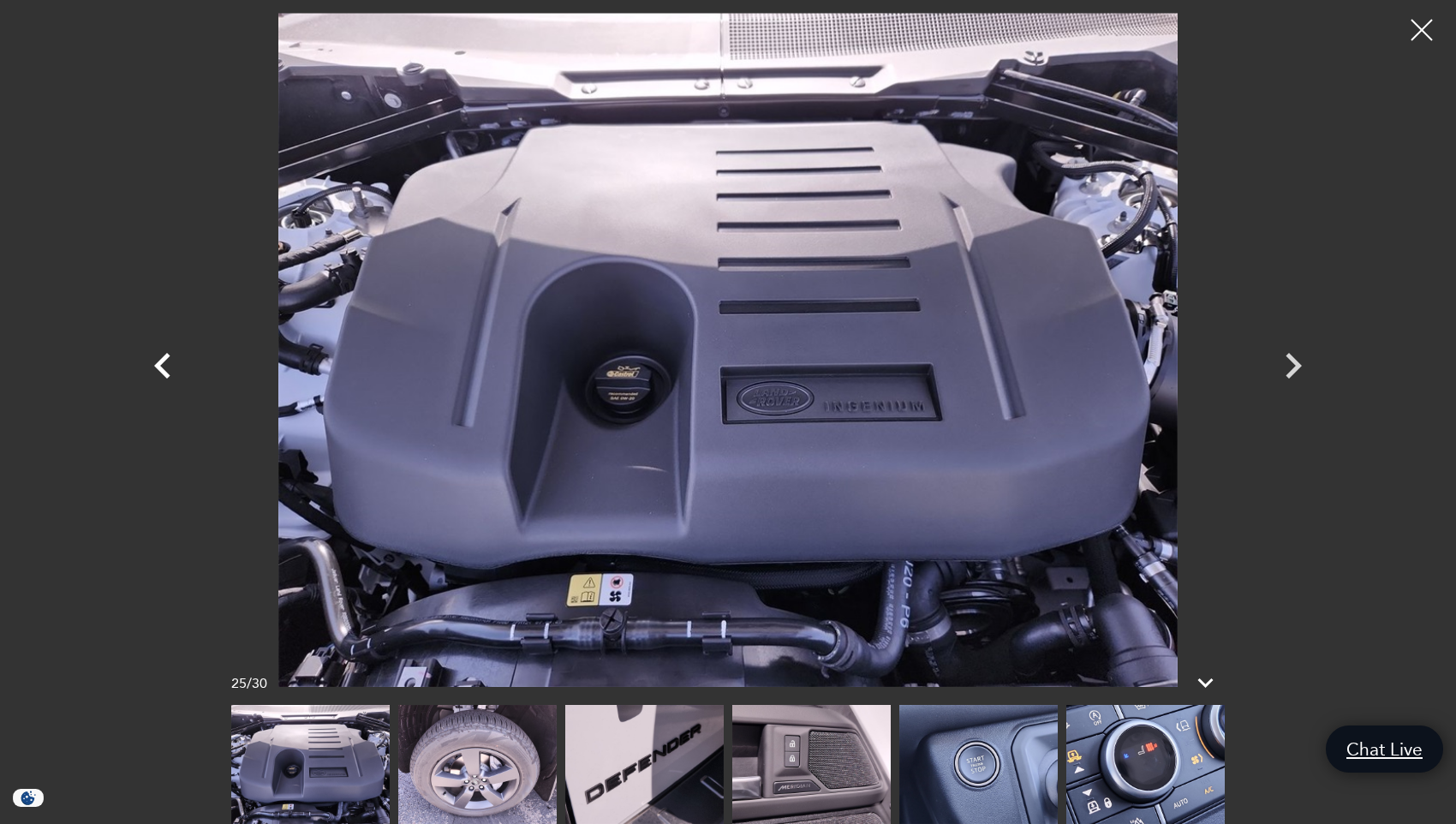
click at [157, 378] on icon "Previous" at bounding box center [163, 365] width 51 height 51
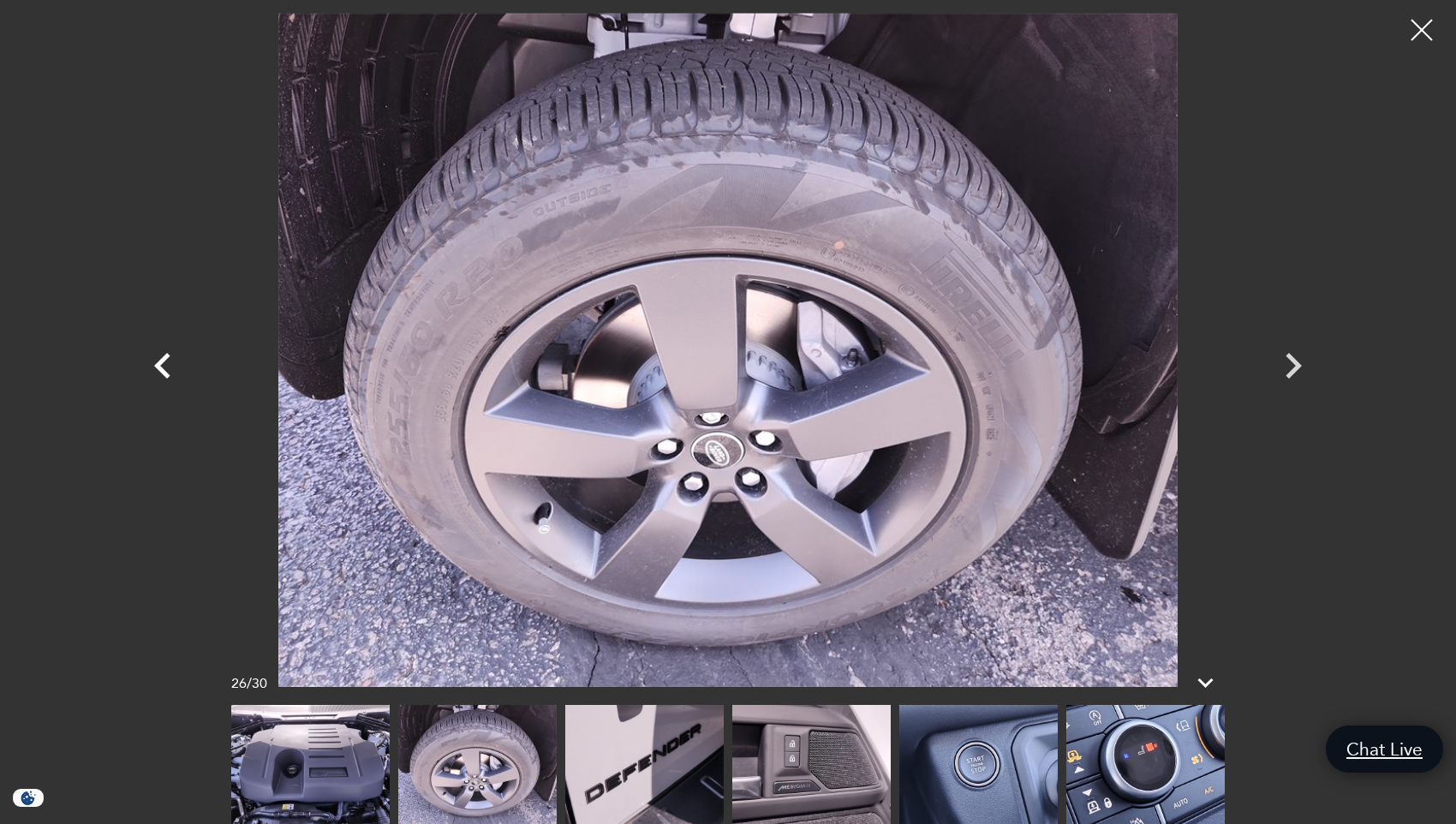
click at [157, 378] on icon "Previous" at bounding box center [163, 365] width 51 height 51
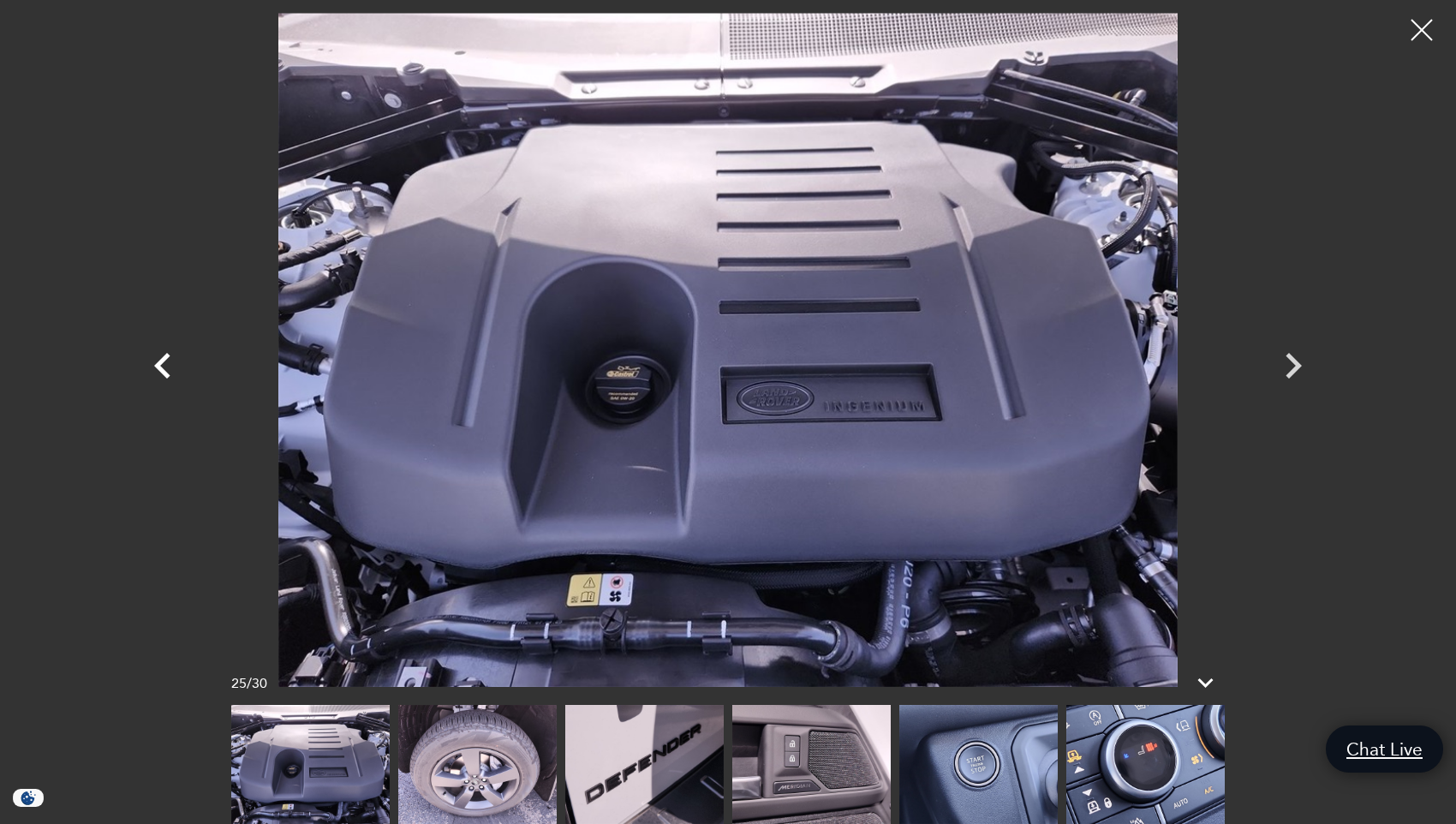
click at [157, 367] on icon "Previous" at bounding box center [162, 365] width 17 height 25
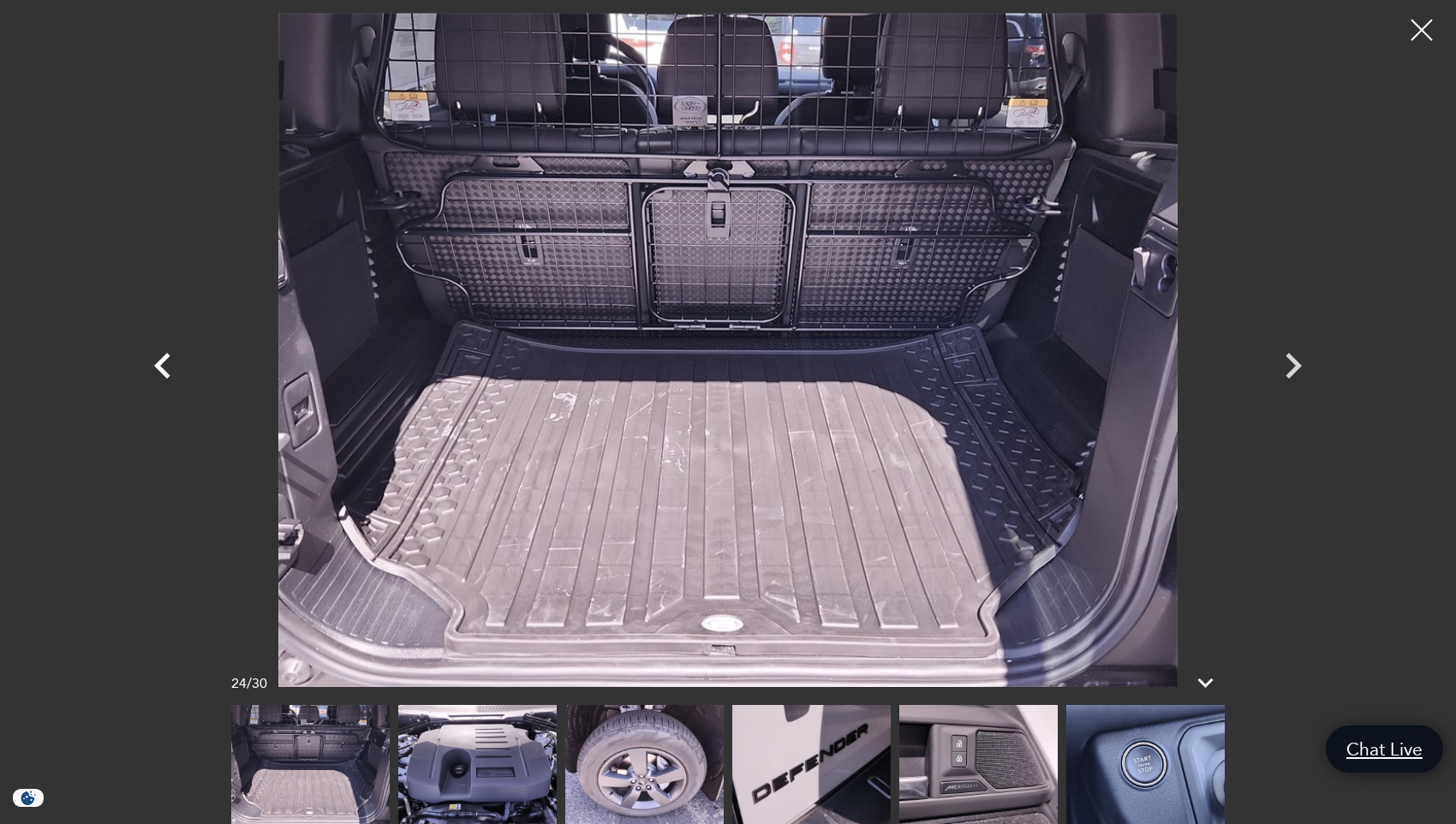
click at [160, 364] on icon "Previous" at bounding box center [162, 365] width 17 height 25
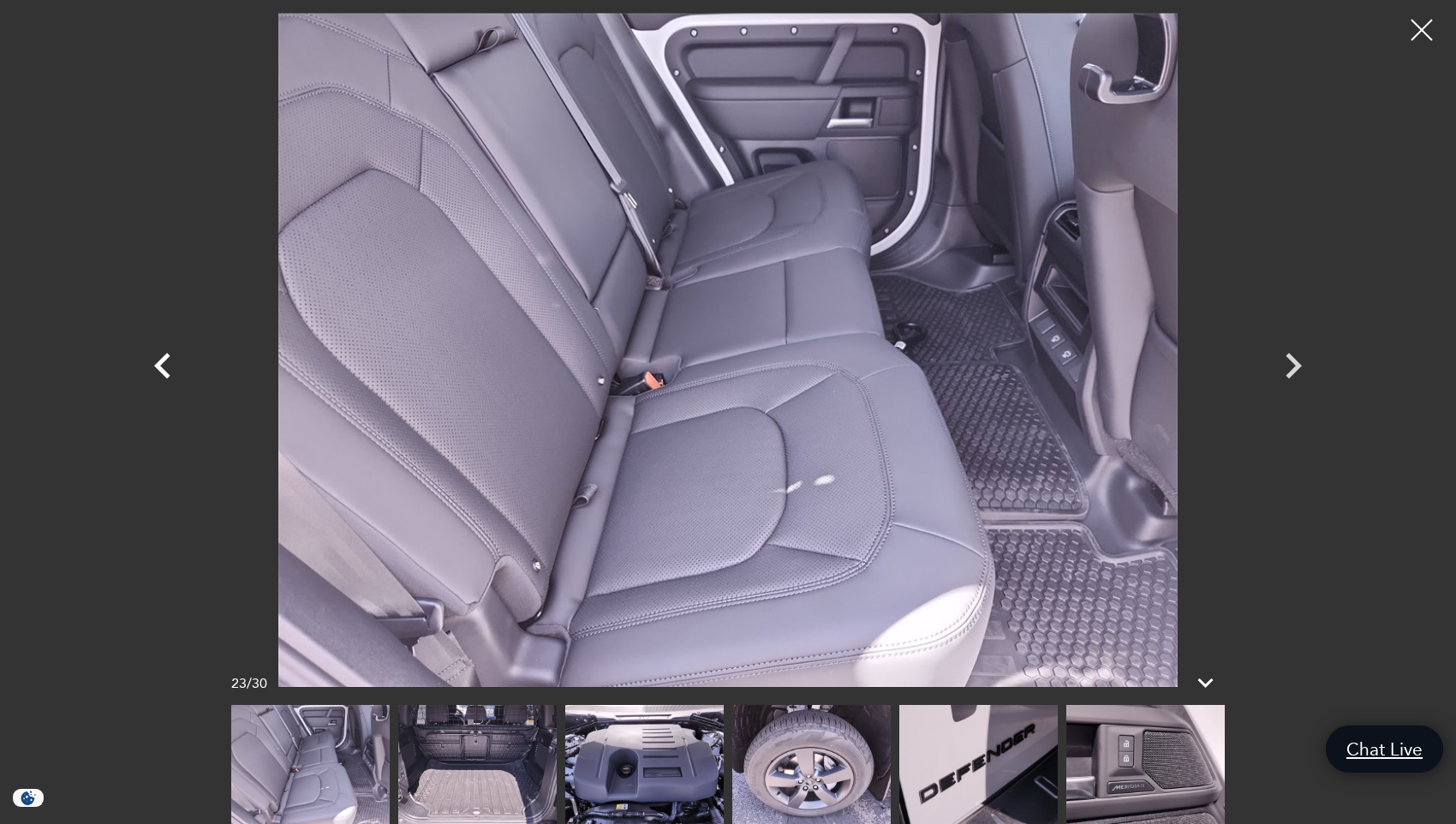
click at [160, 364] on icon "Previous" at bounding box center [162, 365] width 17 height 25
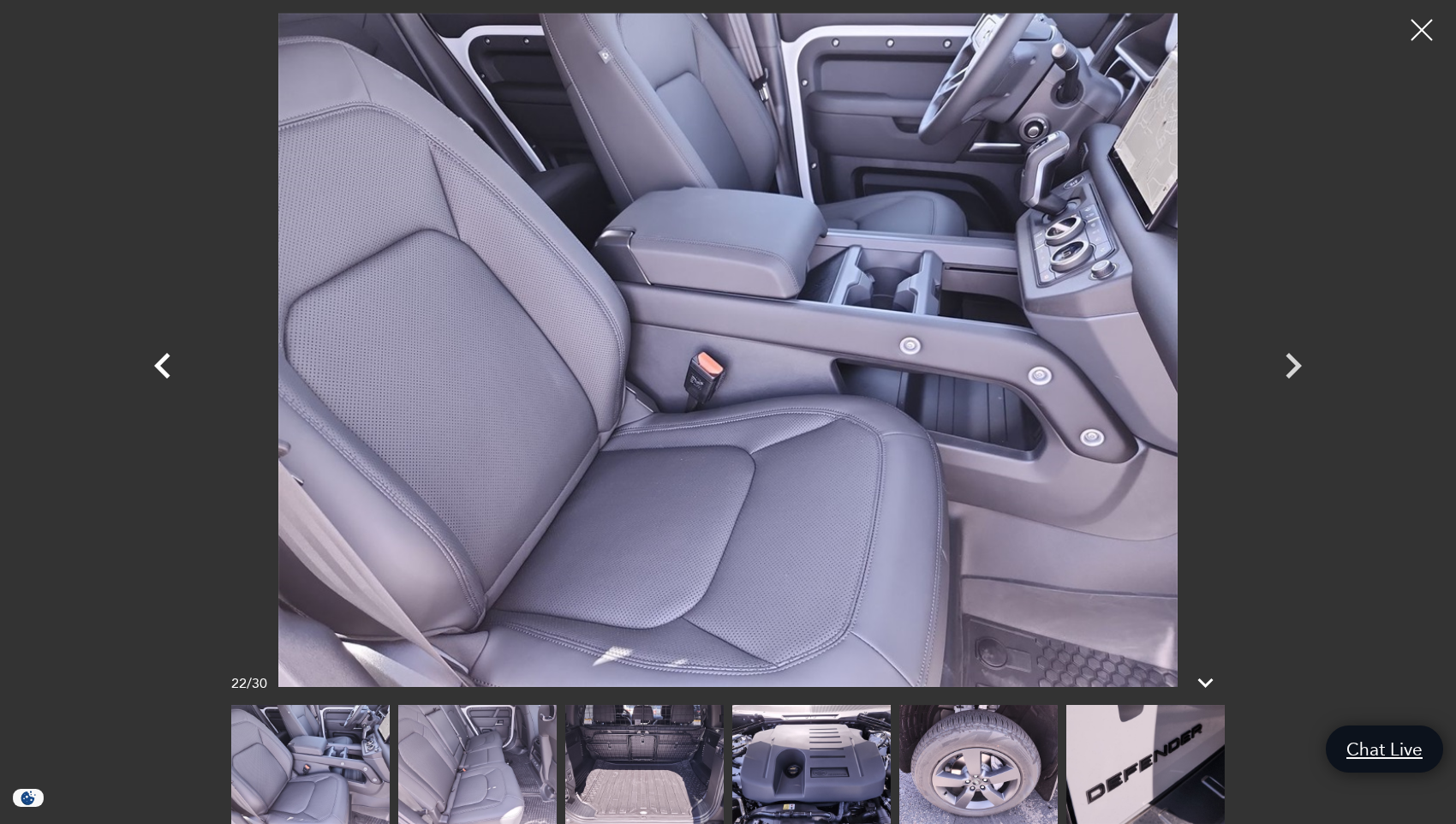
click at [160, 364] on icon "Previous" at bounding box center [162, 365] width 17 height 25
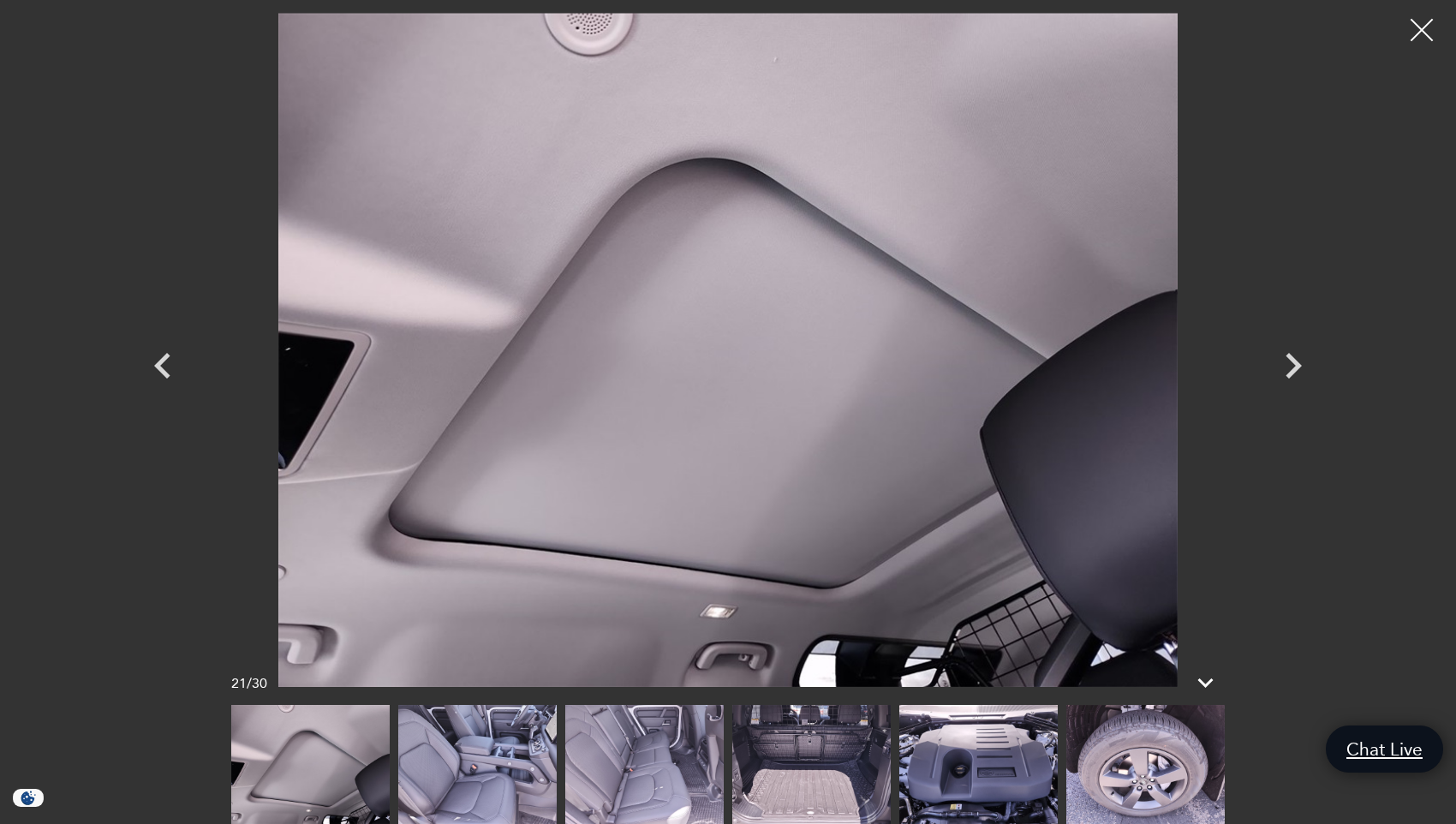
click at [1412, 37] on div at bounding box center [1423, 30] width 45 height 45
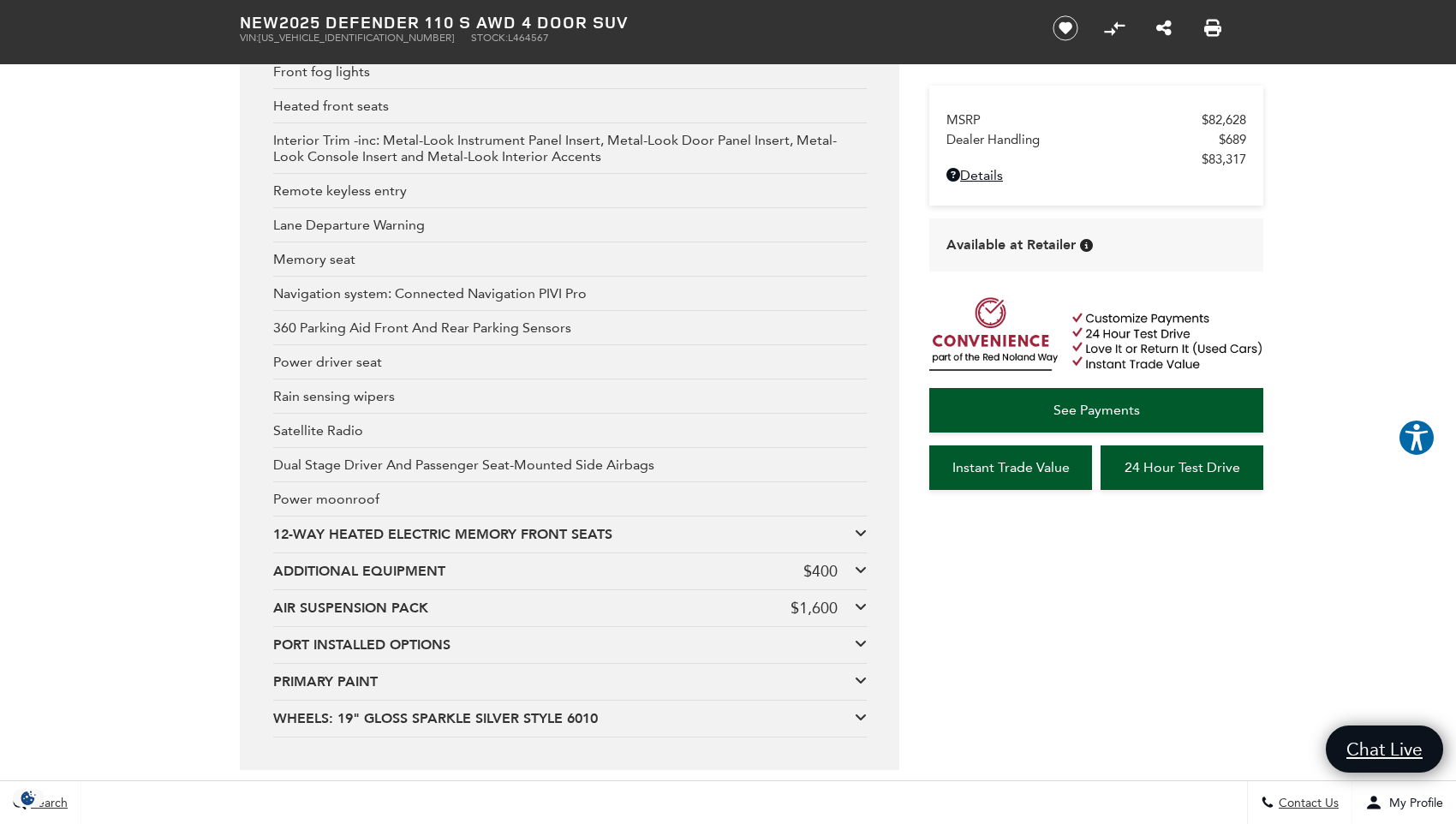
scroll to position [3426, 0]
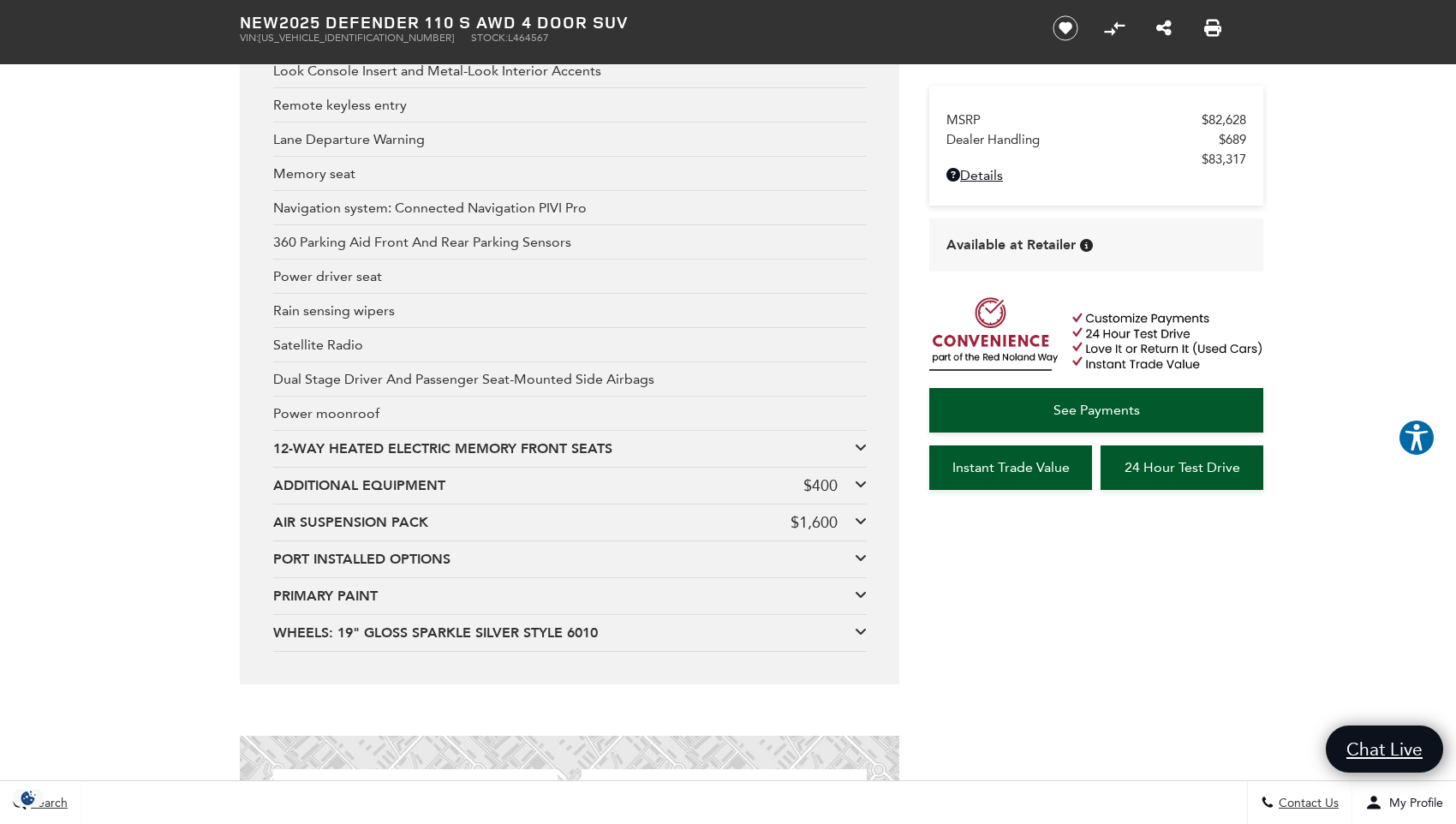
click at [497, 487] on div "ADDITIONAL EQUIPMENT" at bounding box center [538, 485] width 530 height 19
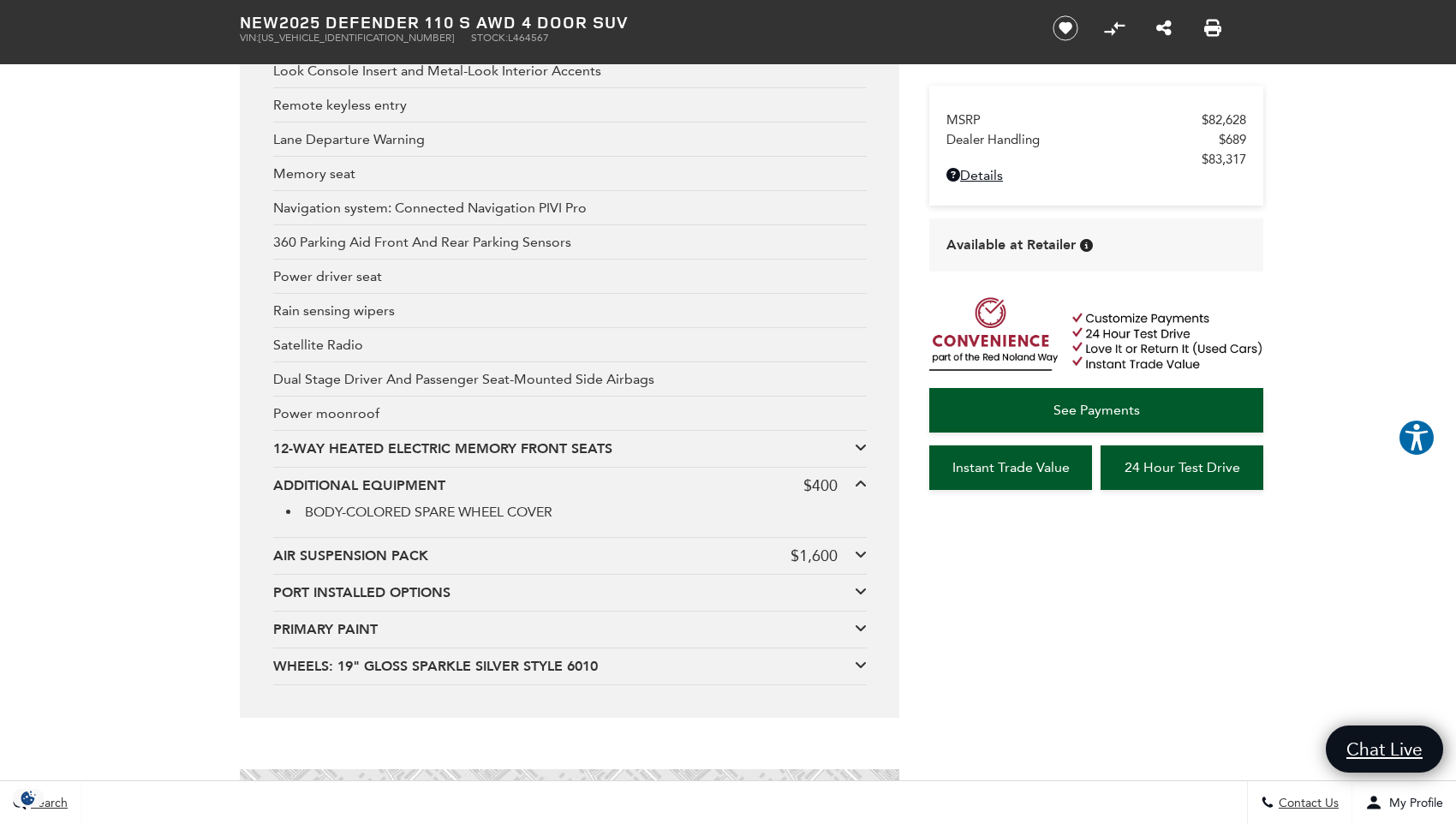
click at [497, 487] on div "ADDITIONAL EQUIPMENT" at bounding box center [538, 485] width 530 height 19
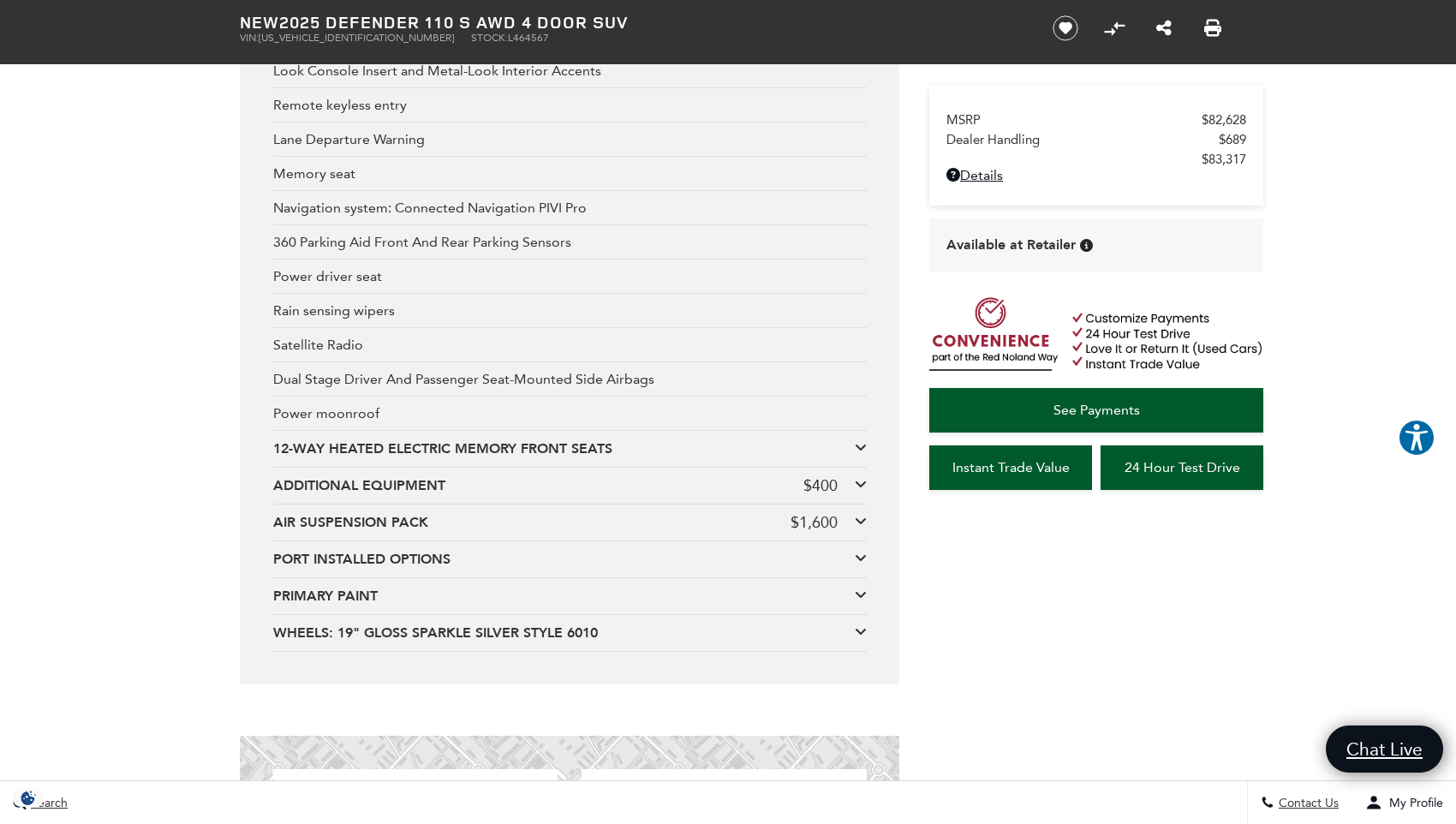
click at [509, 445] on div "12-WAY HEATED ELECTRIC MEMORY FRONT SEATS" at bounding box center [564, 449] width 582 height 19
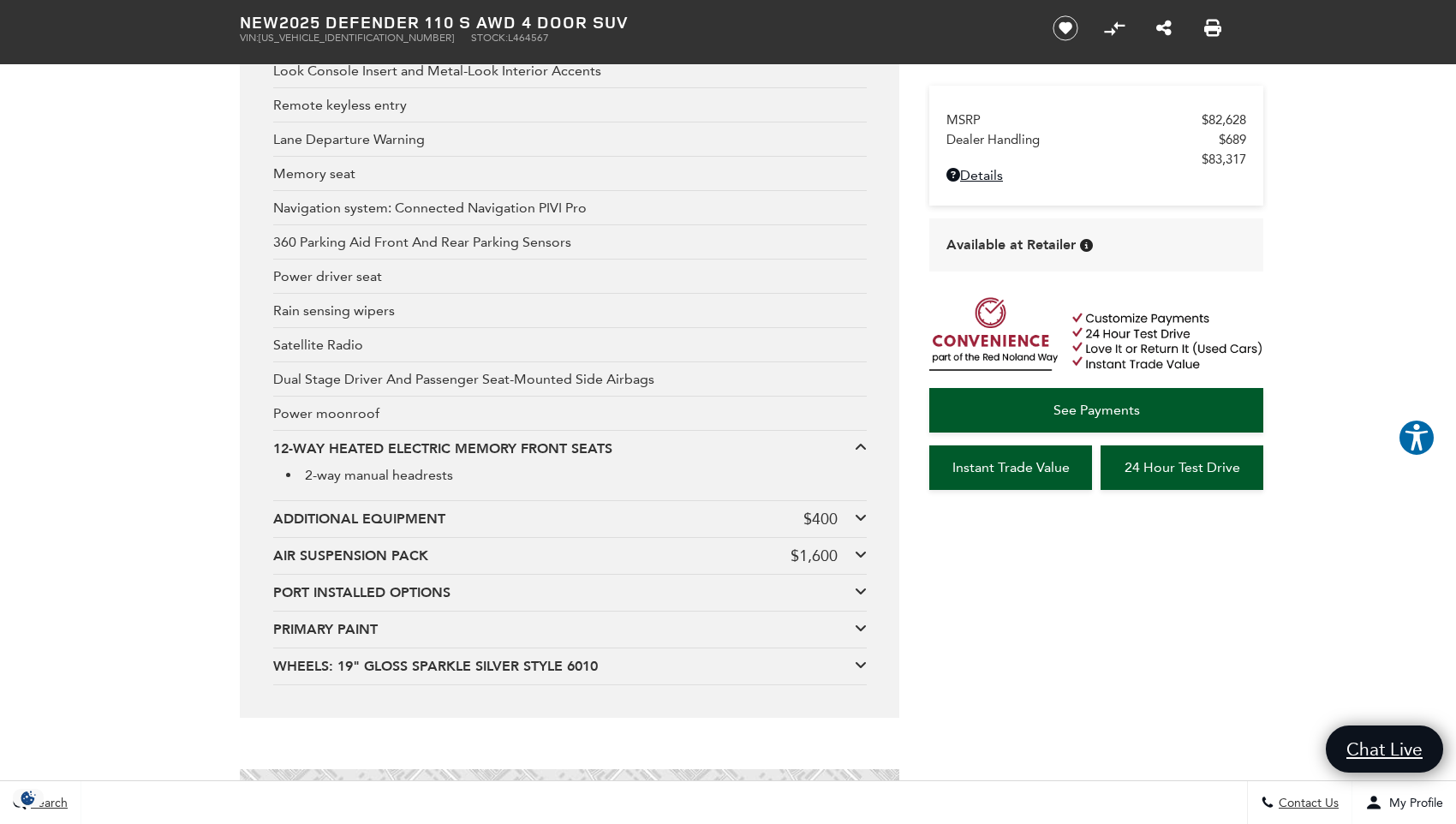
click at [509, 453] on div "12-WAY HEATED ELECTRIC MEMORY FRONT SEATS" at bounding box center [564, 449] width 582 height 19
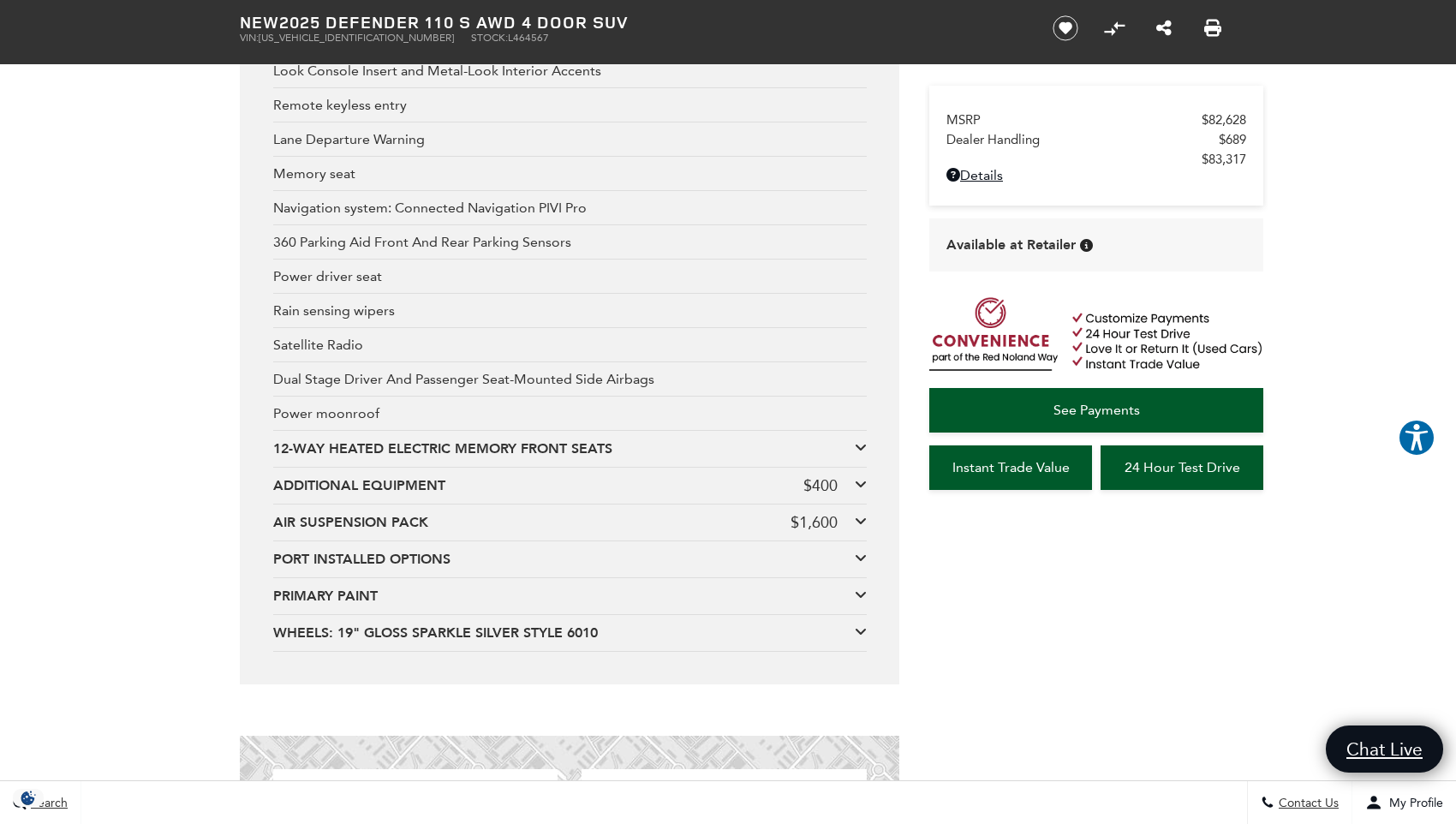
click at [461, 528] on div "AIR SUSPENSION PACK" at bounding box center [532, 522] width 517 height 19
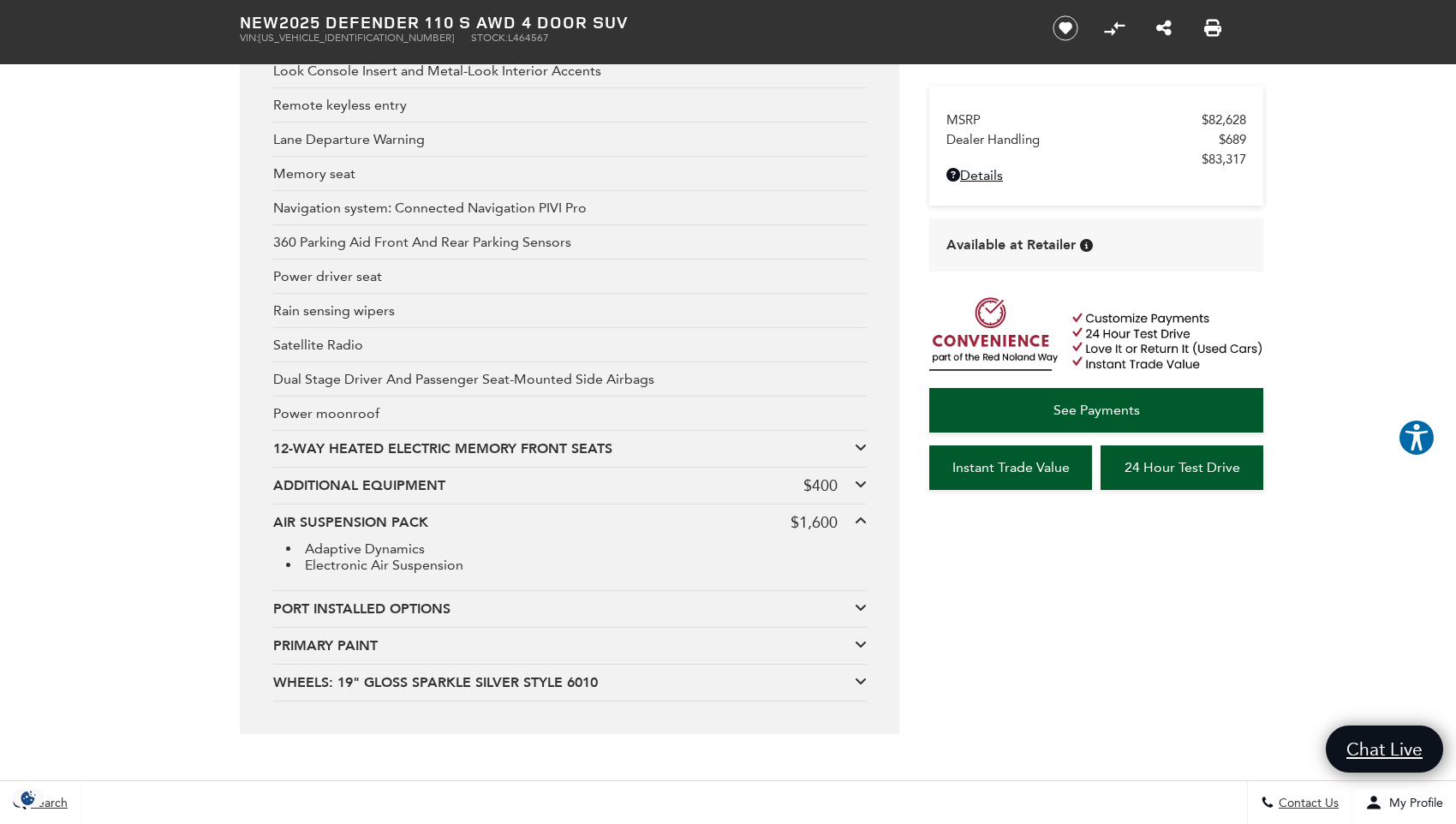
click at [461, 528] on div "AIR SUSPENSION PACK" at bounding box center [532, 522] width 517 height 19
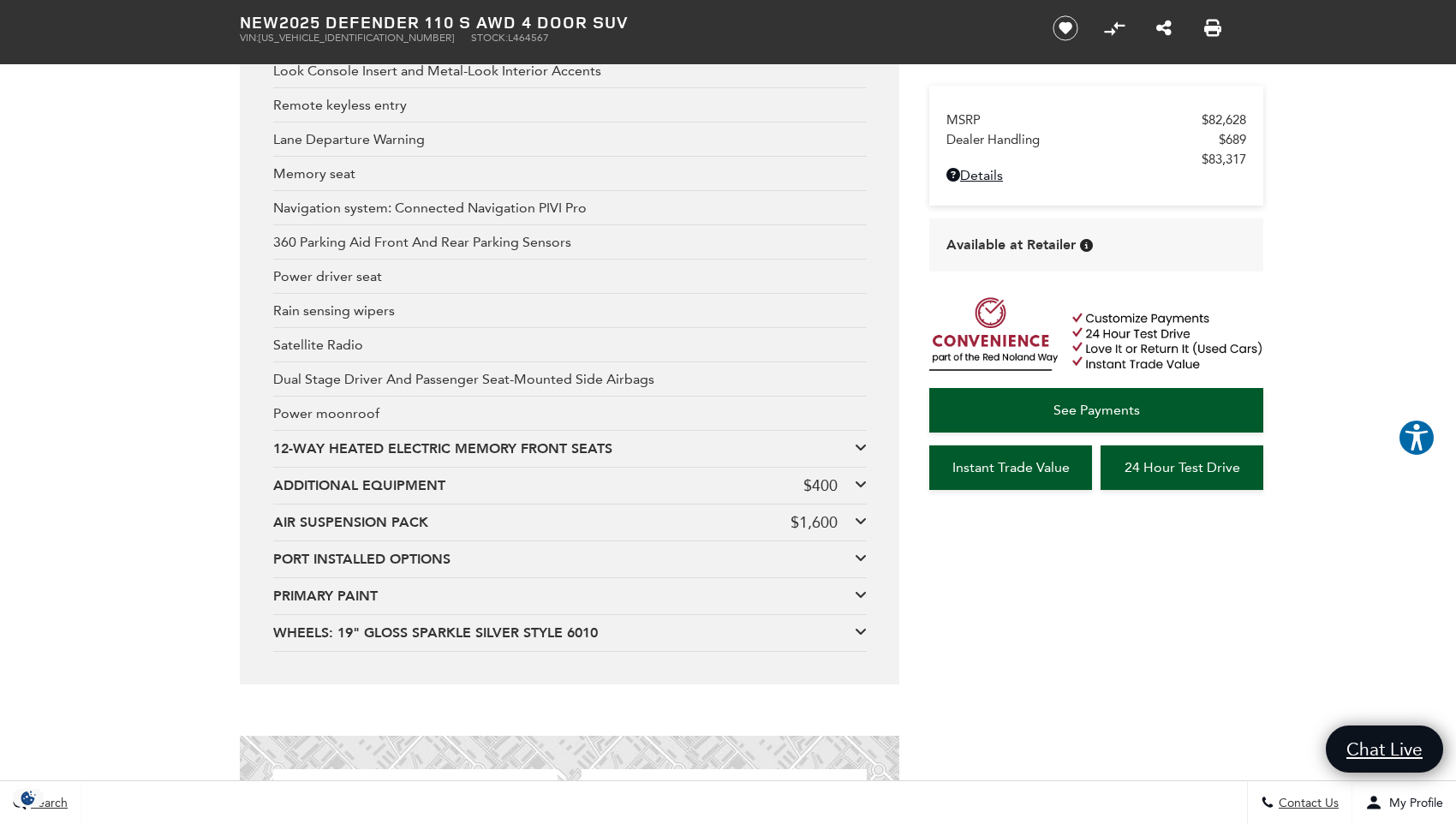
click at [426, 566] on div "PORT INSTALLED OPTIONS" at bounding box center [564, 558] width 582 height 19
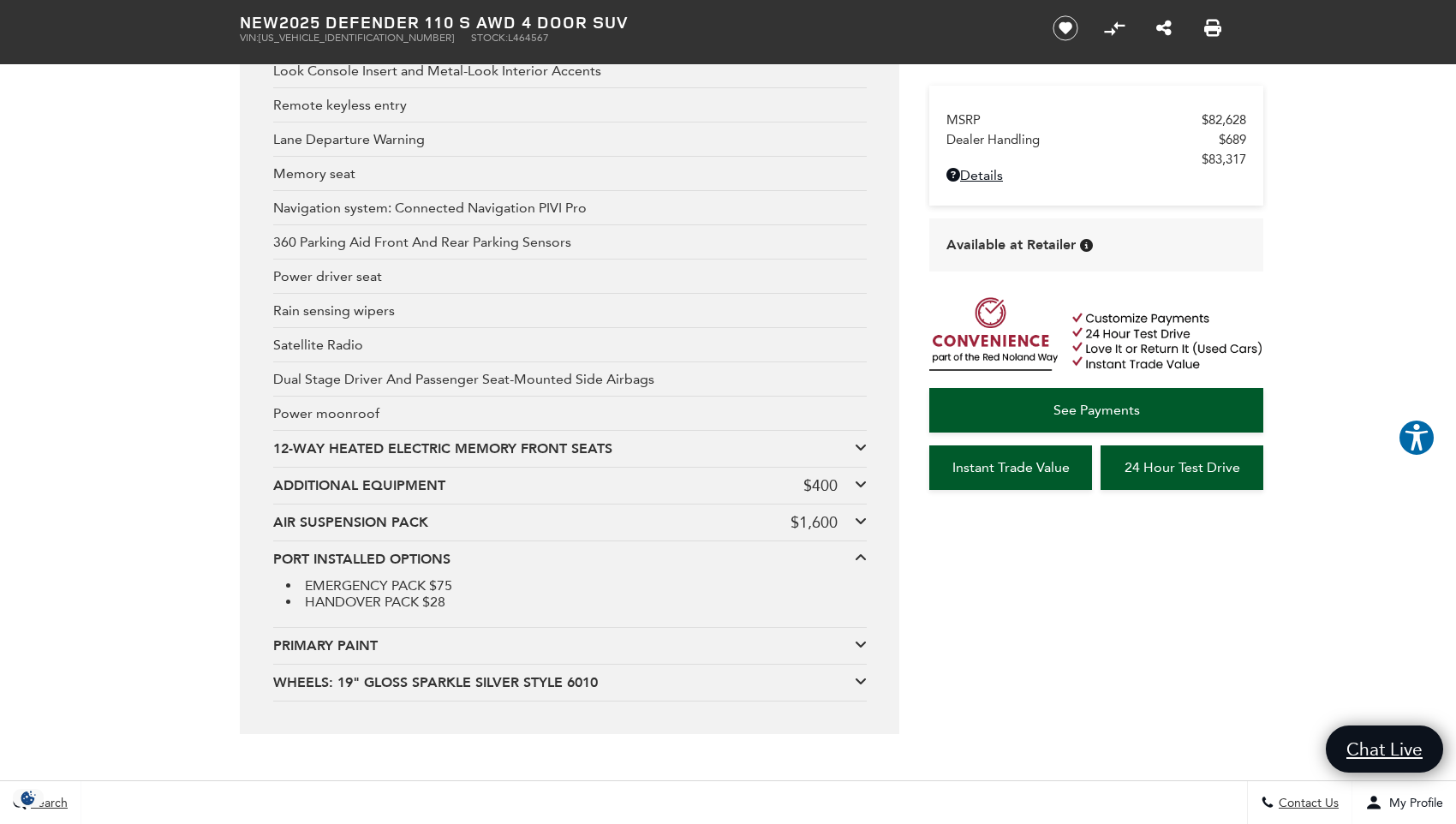
click at [453, 558] on div "PORT INSTALLED OPTIONS" at bounding box center [564, 558] width 582 height 19
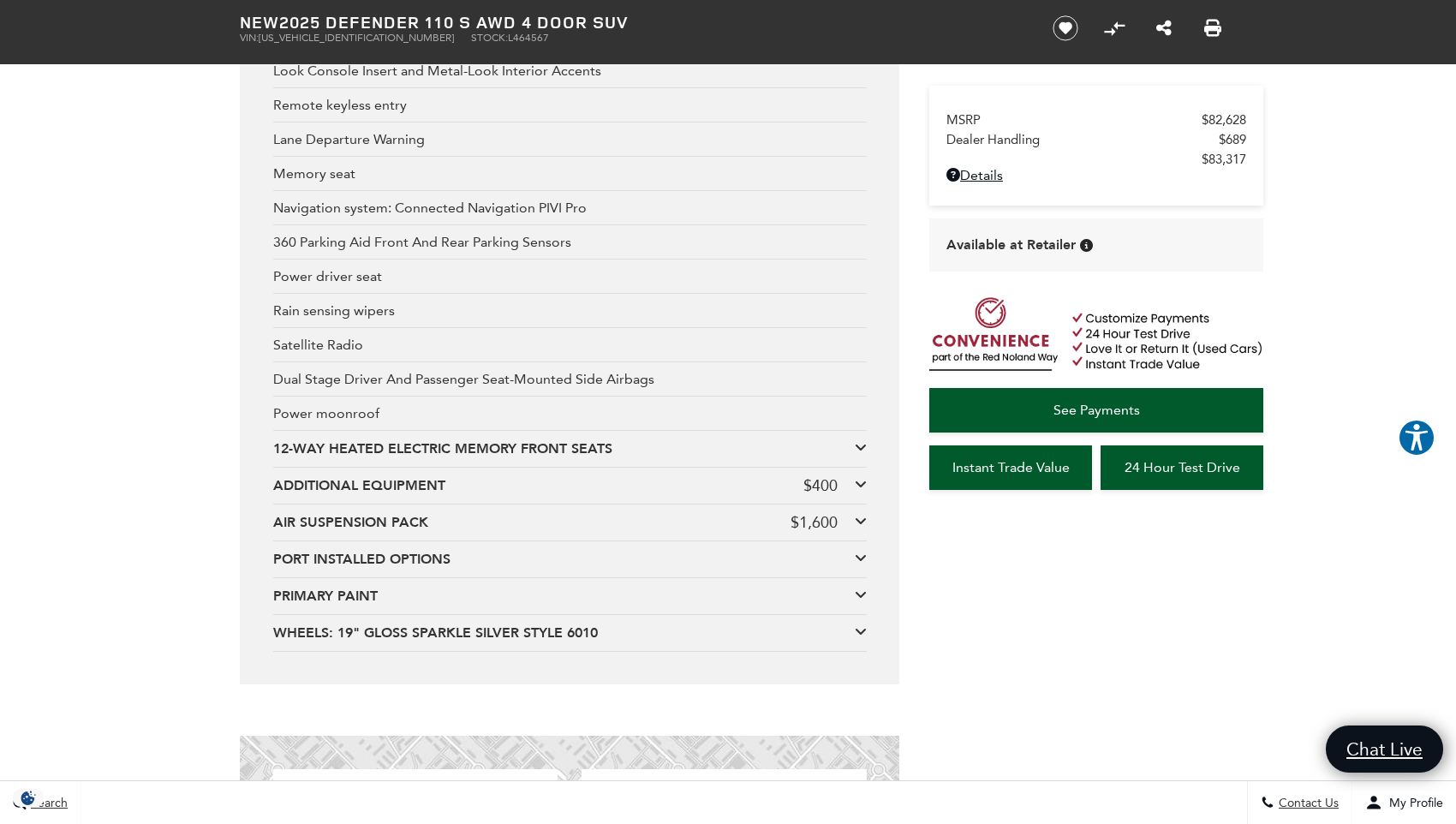
click at [371, 598] on div "PRIMARY PAINT" at bounding box center [564, 596] width 582 height 19
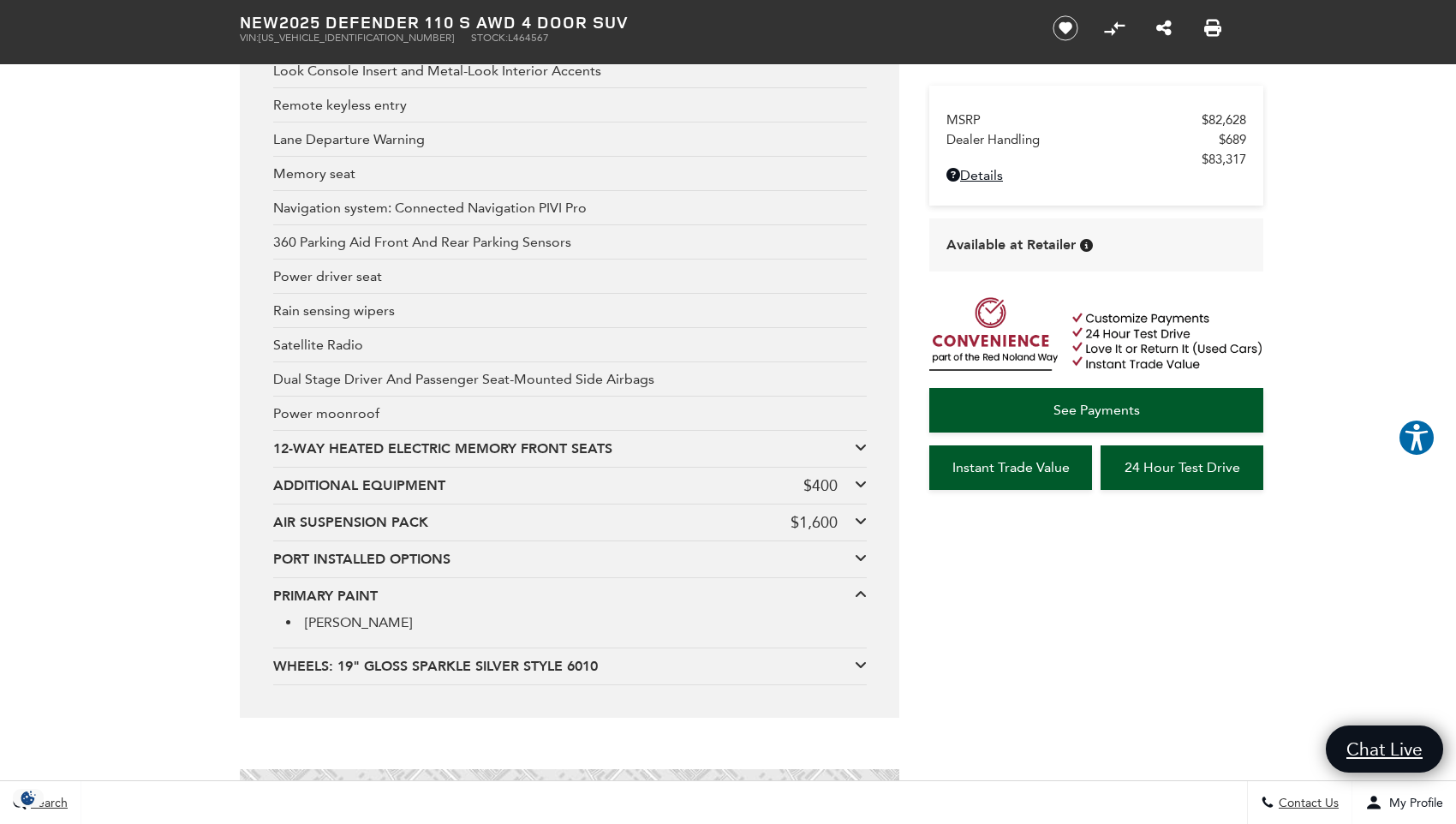
click at [371, 598] on div "PRIMARY PAINT" at bounding box center [564, 596] width 582 height 19
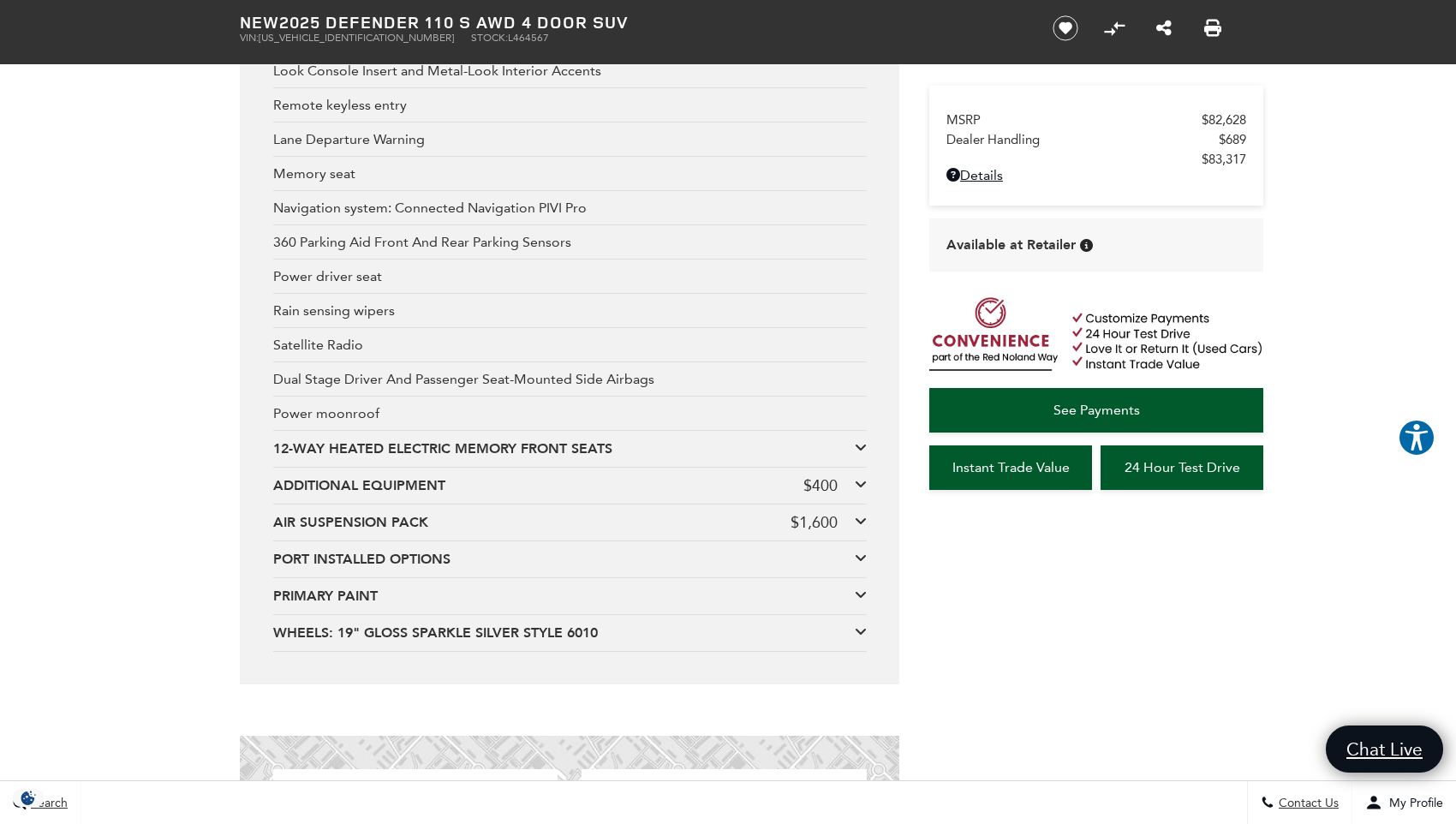
click at [430, 644] on div "WHEELS: 19" GLOSS SPARKLE SILVER STYLE 6010 6 spoke" at bounding box center [570, 634] width 594 height 37
click at [430, 633] on div "WHEELS: 19" GLOSS SPARKLE SILVER STYLE 6010" at bounding box center [564, 632] width 582 height 19
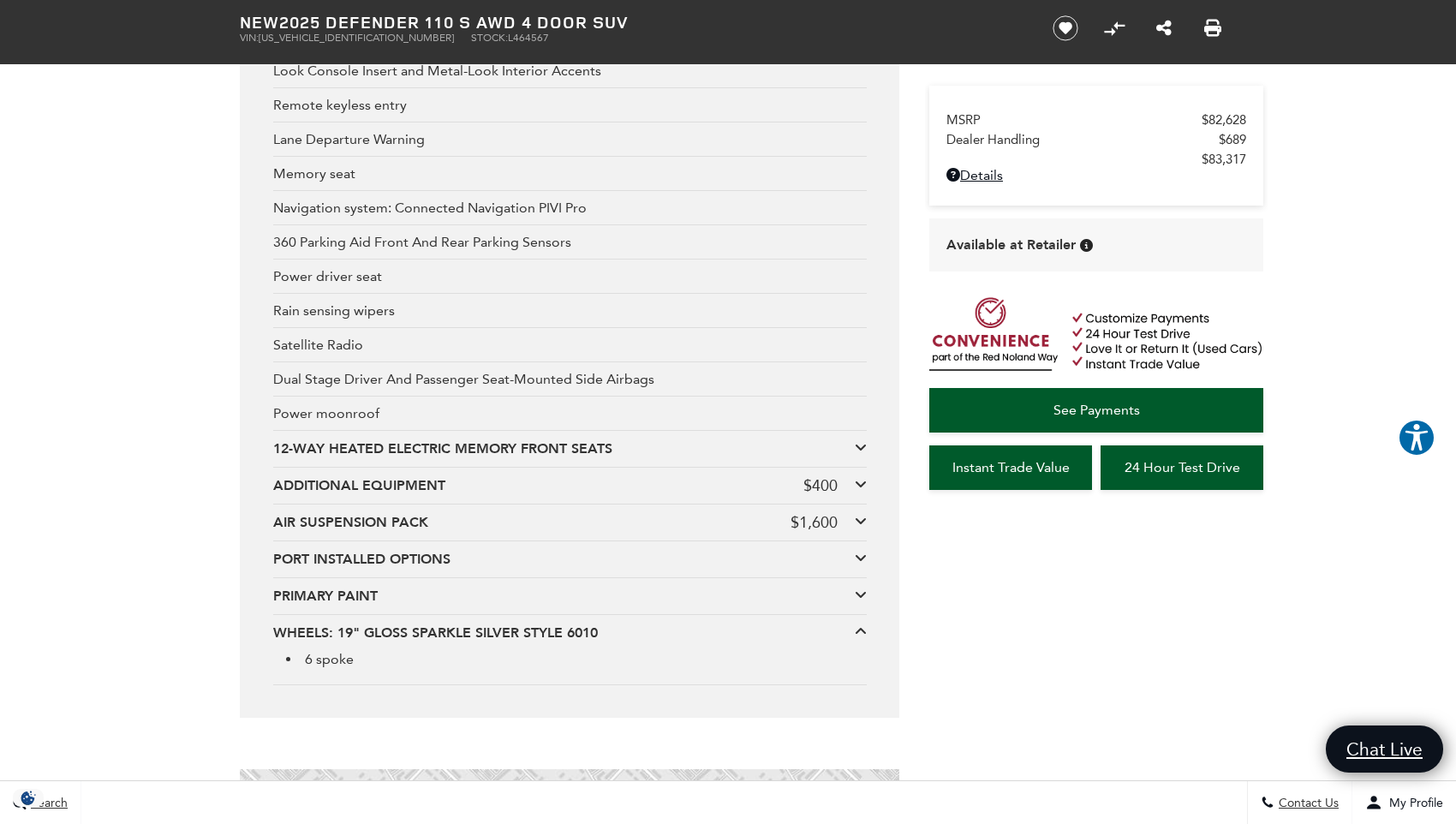
click at [430, 632] on div "WHEELS: 19" GLOSS SPARKLE SILVER STYLE 6010" at bounding box center [564, 632] width 582 height 19
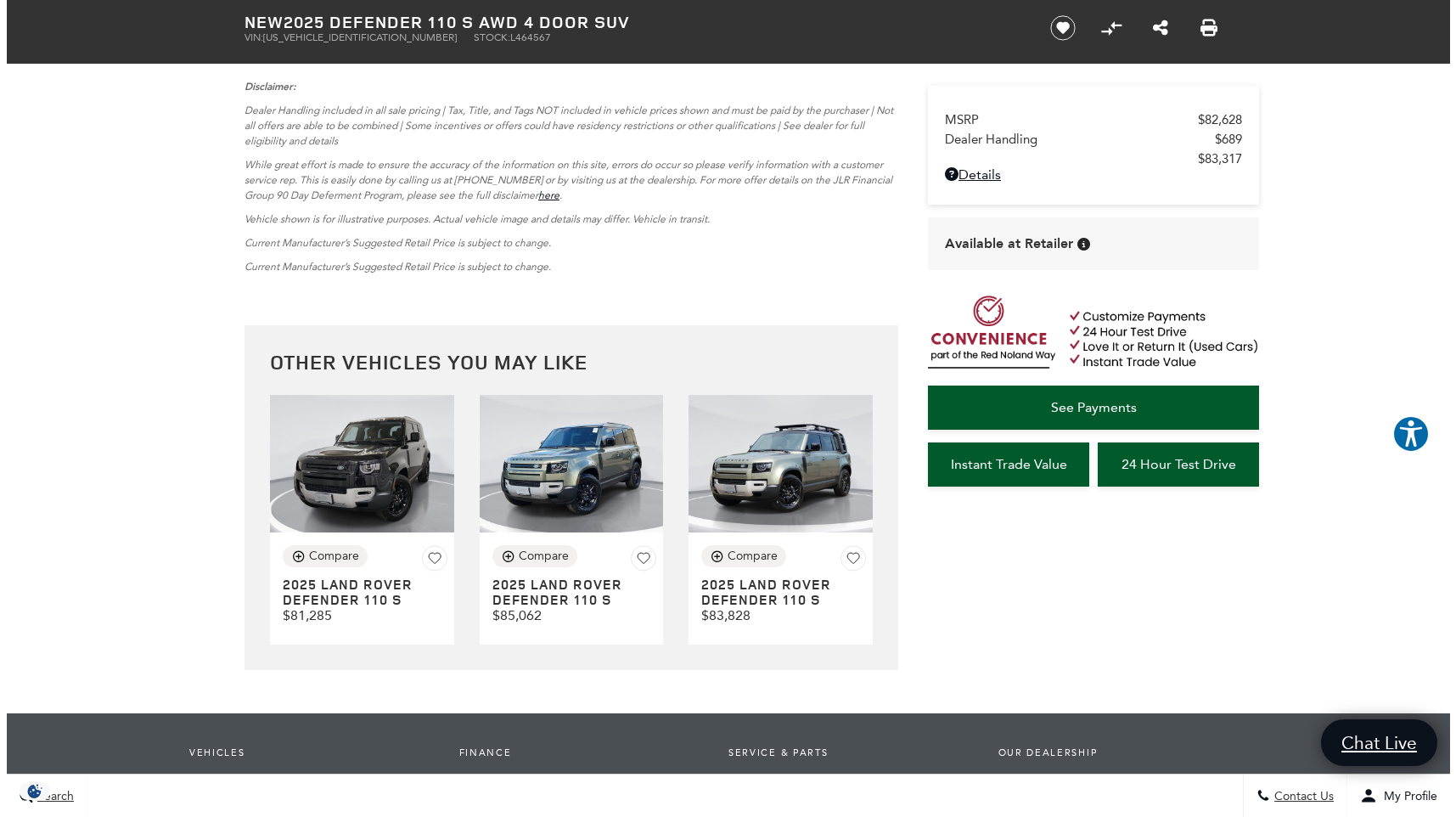
scroll to position [4416, 0]
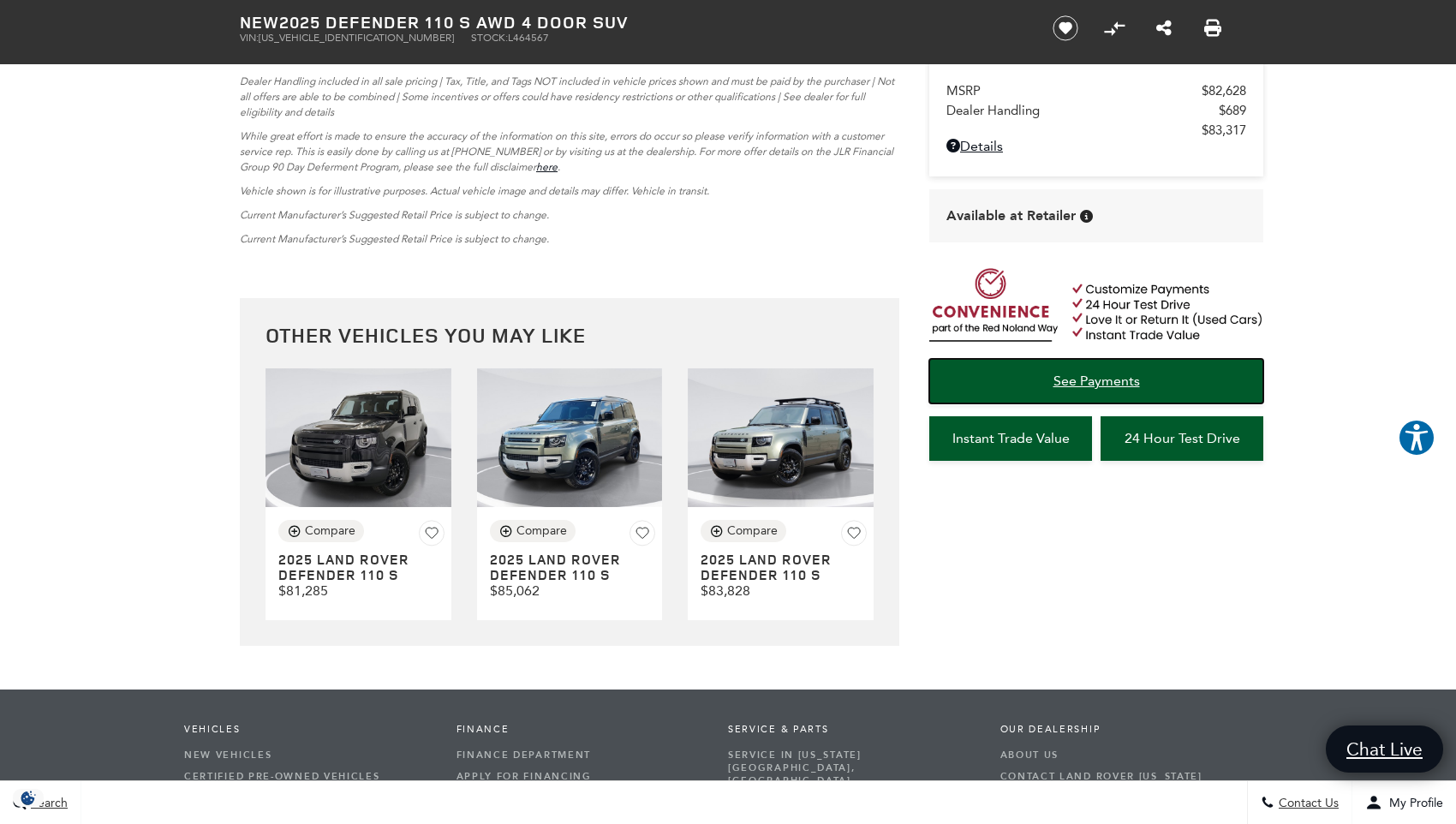
click at [1097, 385] on span "See Payments" at bounding box center [1096, 380] width 86 height 17
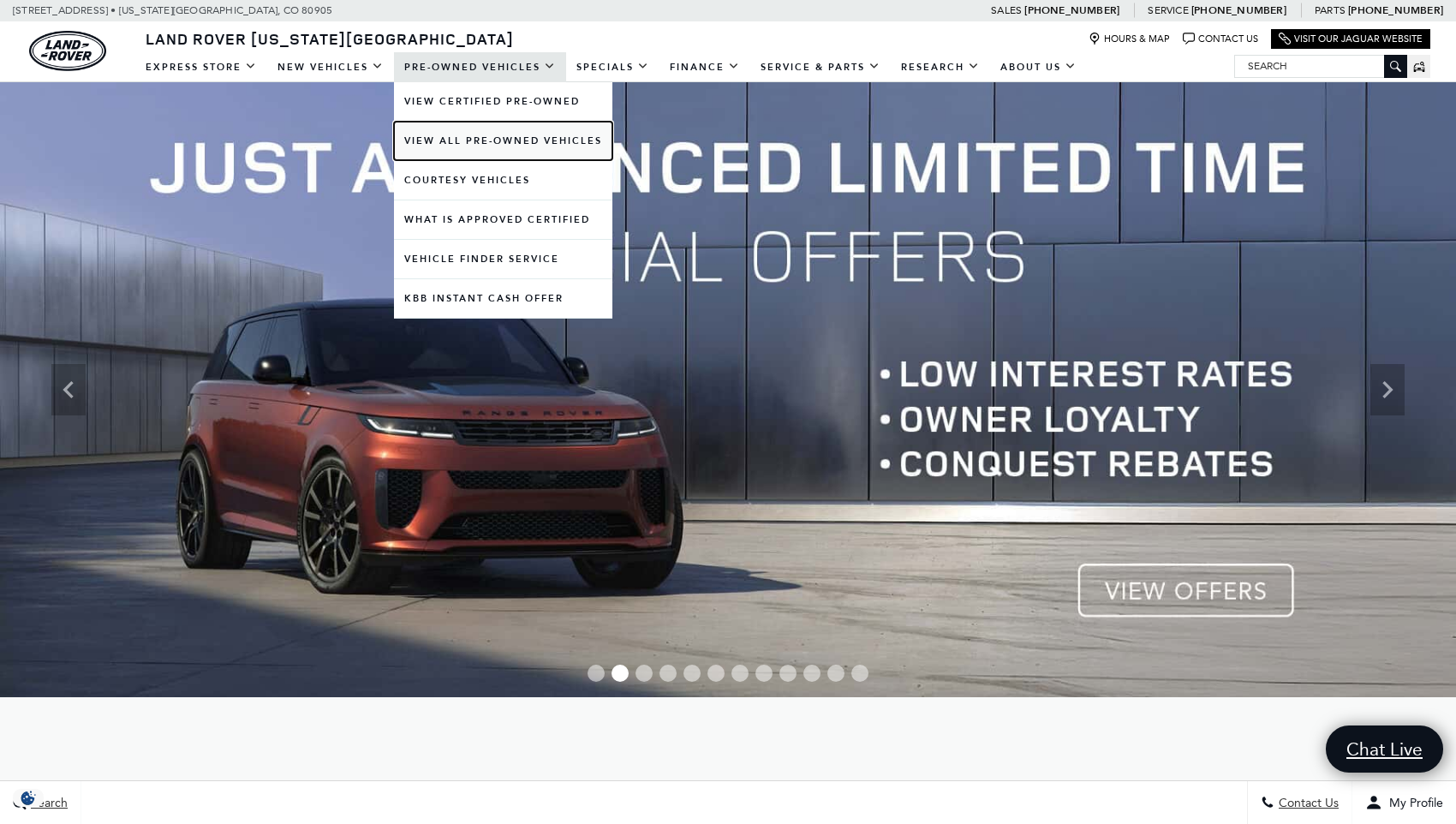
click at [473, 140] on link "View All Pre-Owned Vehicles" at bounding box center [503, 140] width 218 height 38
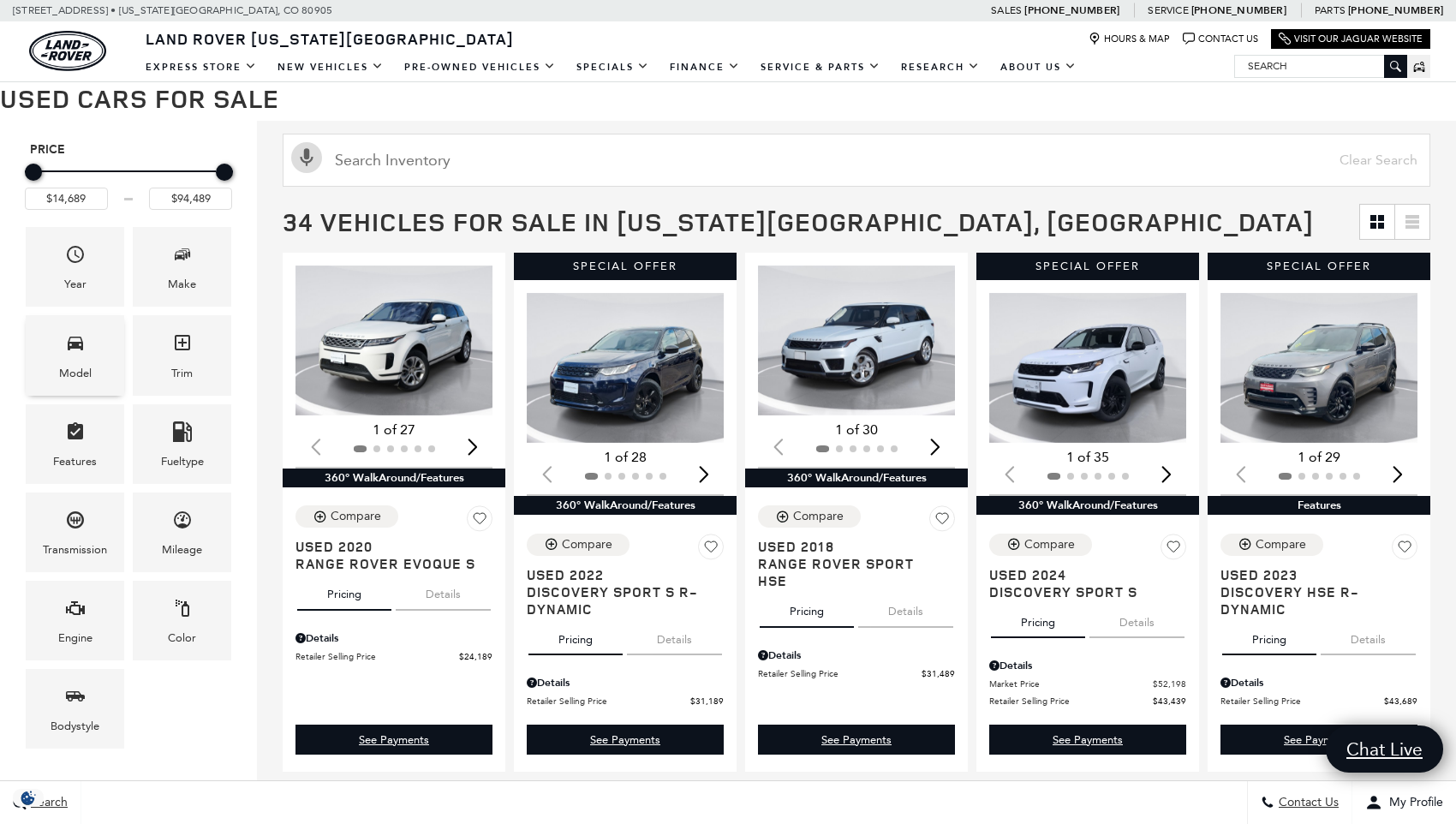
click at [70, 371] on div "Model" at bounding box center [74, 373] width 32 height 19
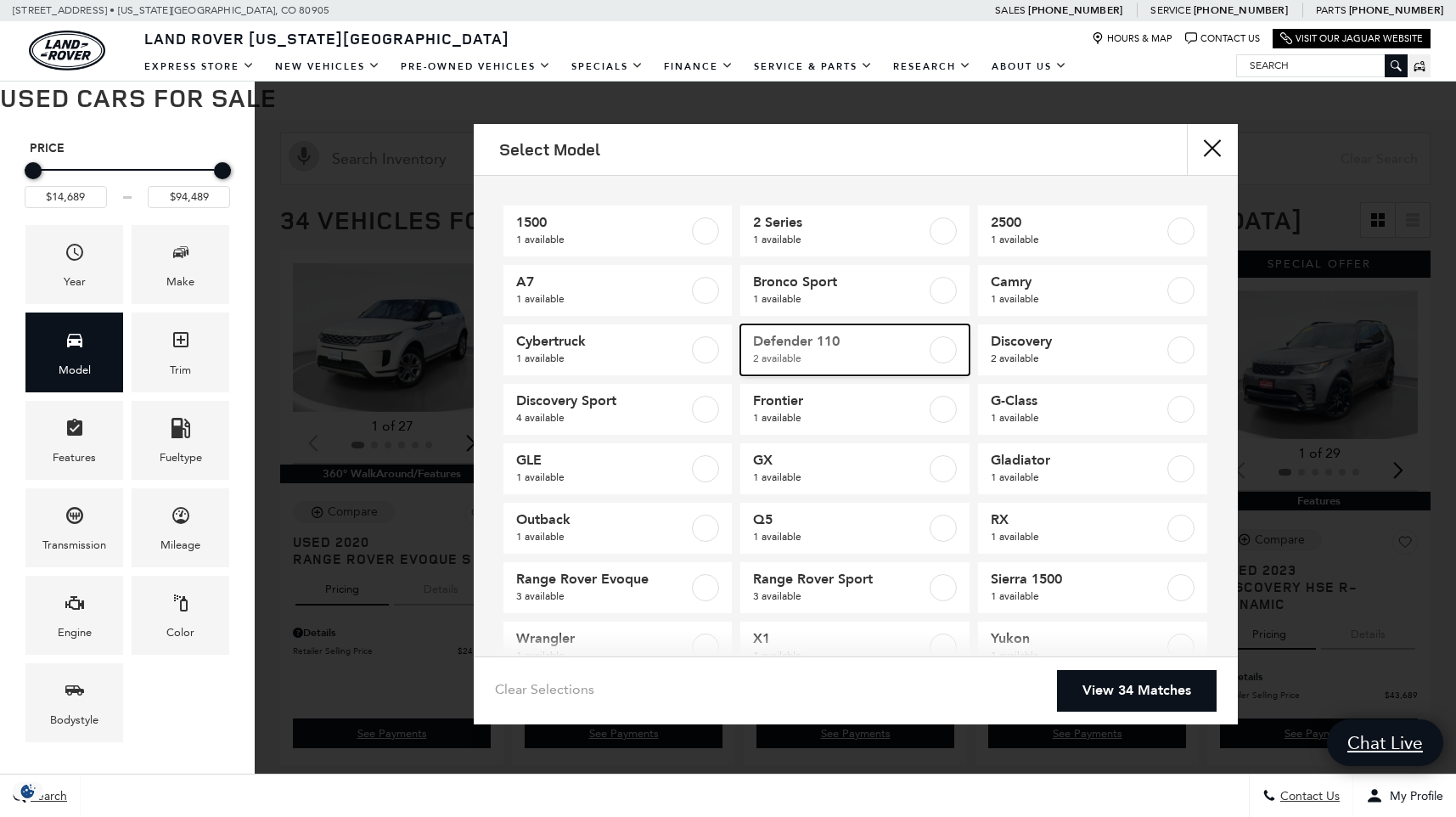
click at [833, 348] on span "Defender 110" at bounding box center [839, 341] width 173 height 17
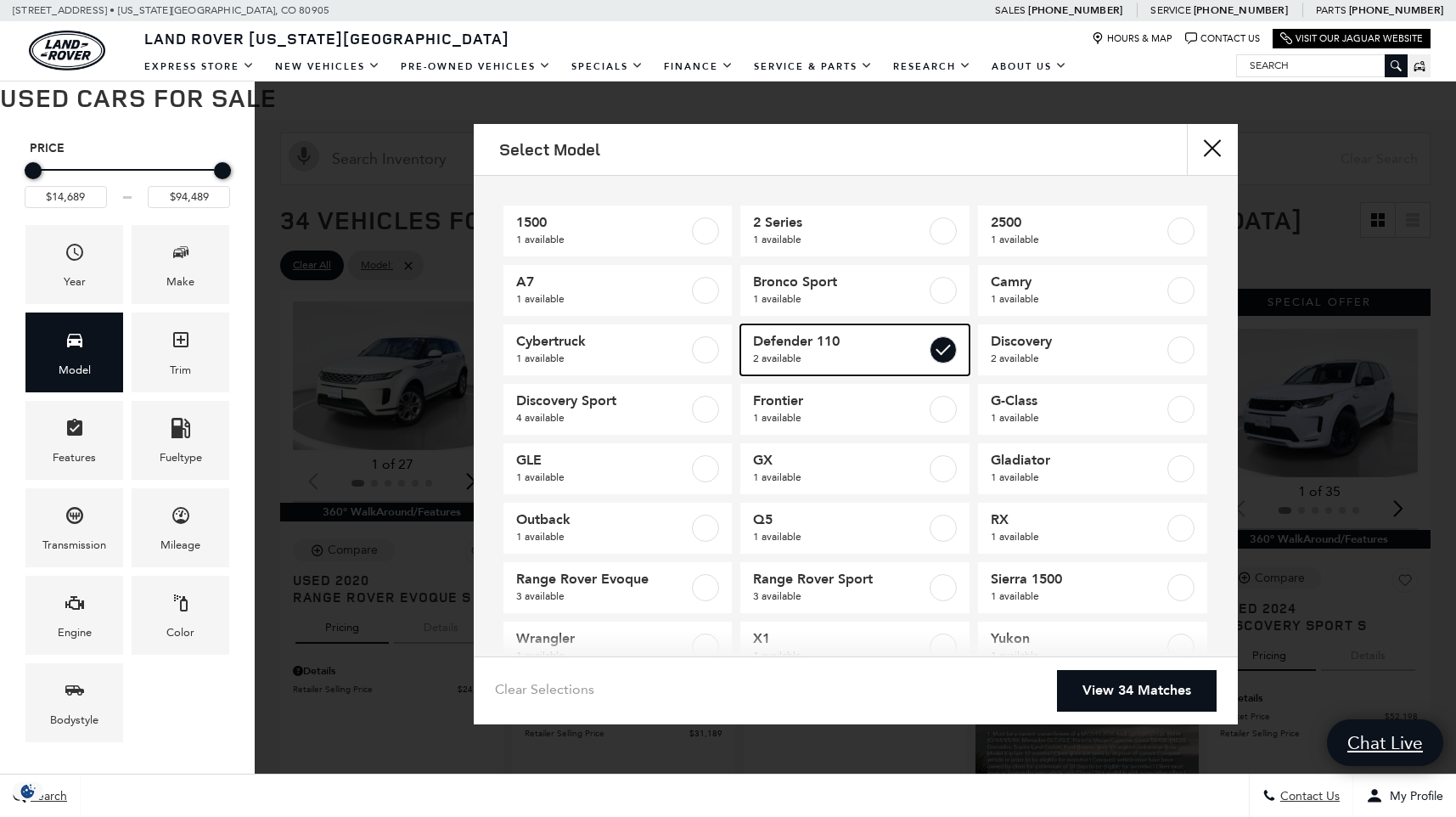
type input "$57,689"
type input "$65,489"
checkbox input "true"
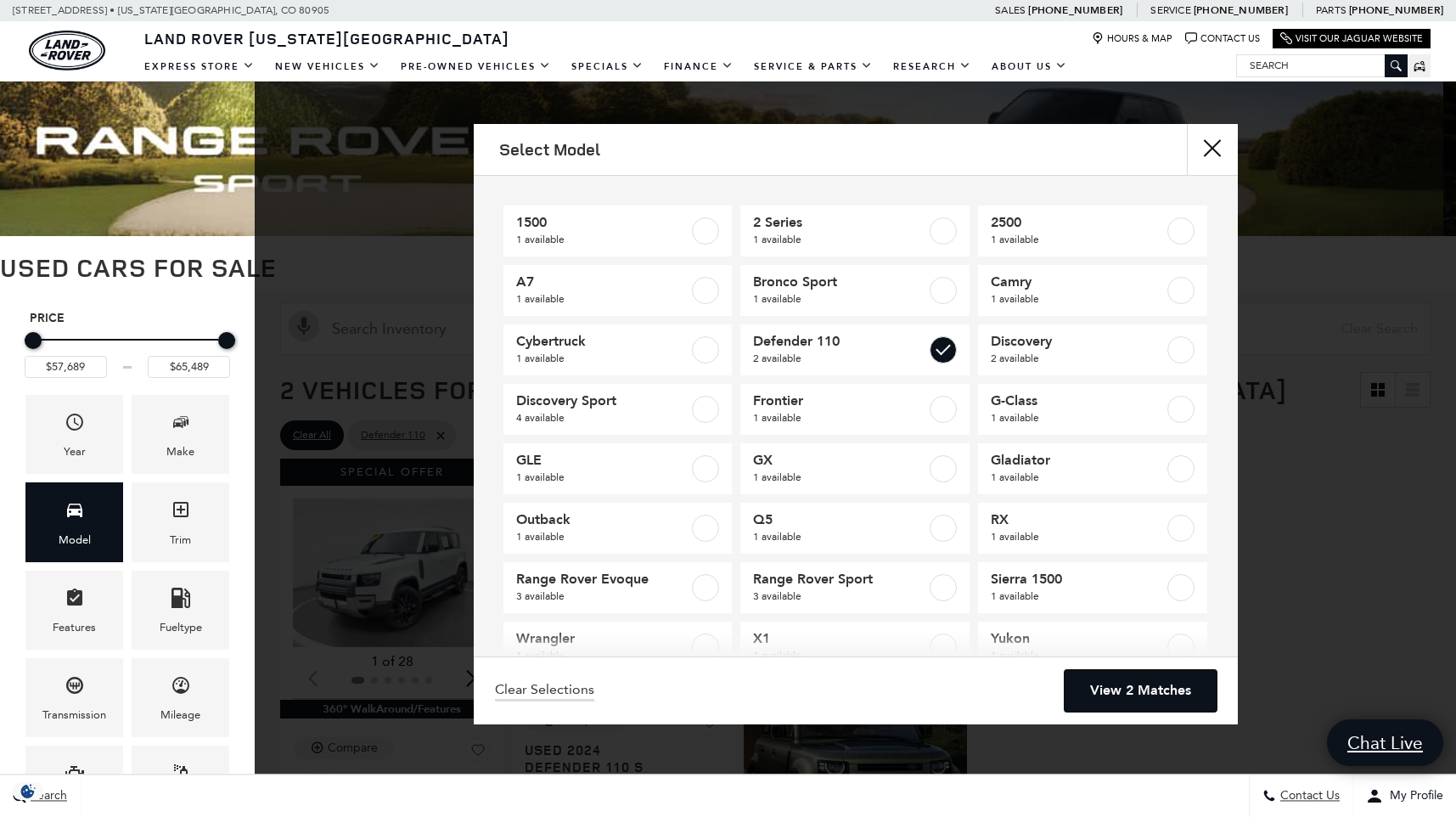
click at [1099, 688] on link "View 2 Matches" at bounding box center [1140, 691] width 152 height 42
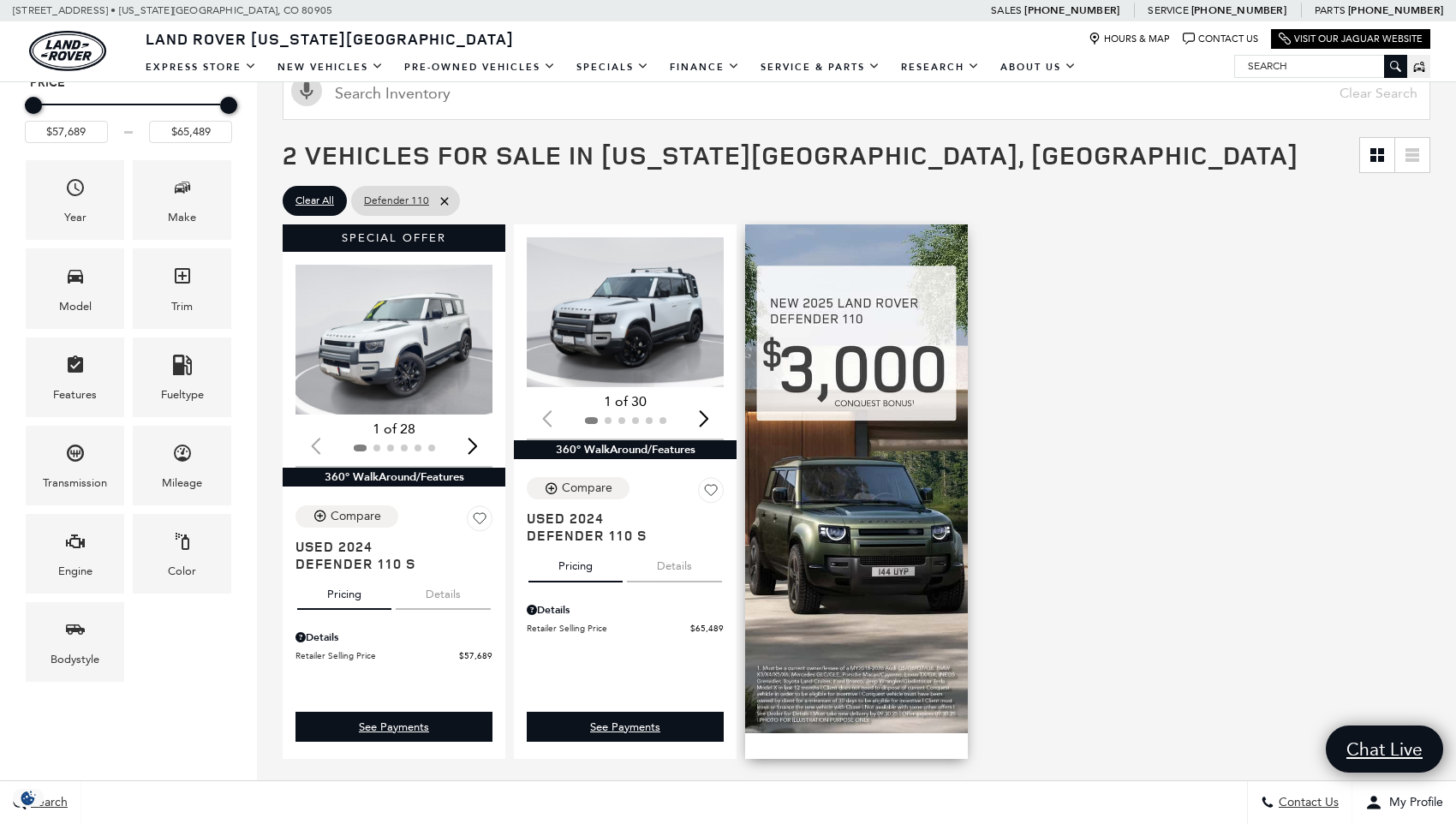
scroll to position [257, 0]
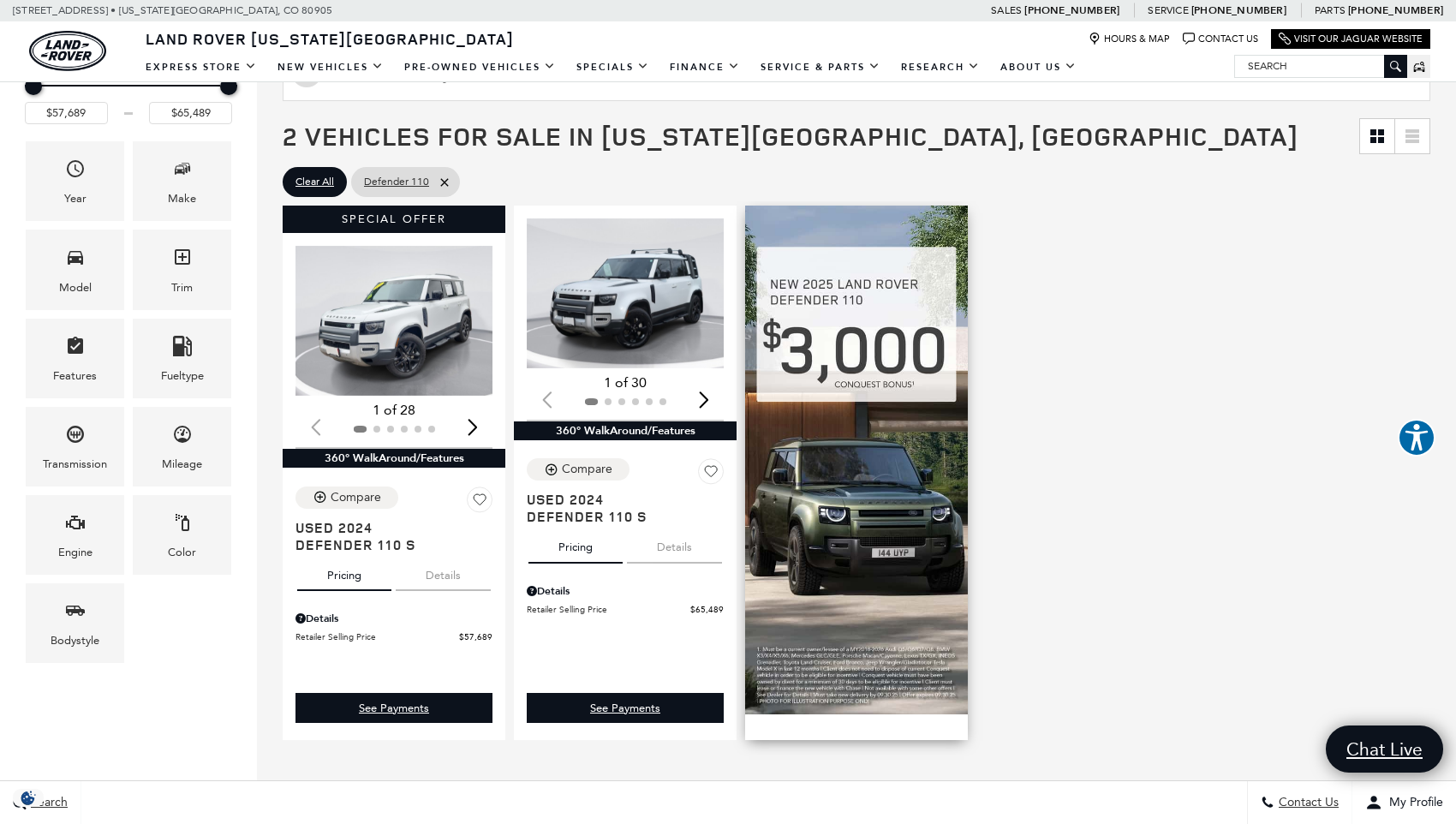
click at [866, 421] on img at bounding box center [856, 460] width 222 height 509
click at [849, 312] on img at bounding box center [856, 460] width 222 height 509
click at [441, 574] on button "Details" at bounding box center [443, 572] width 95 height 37
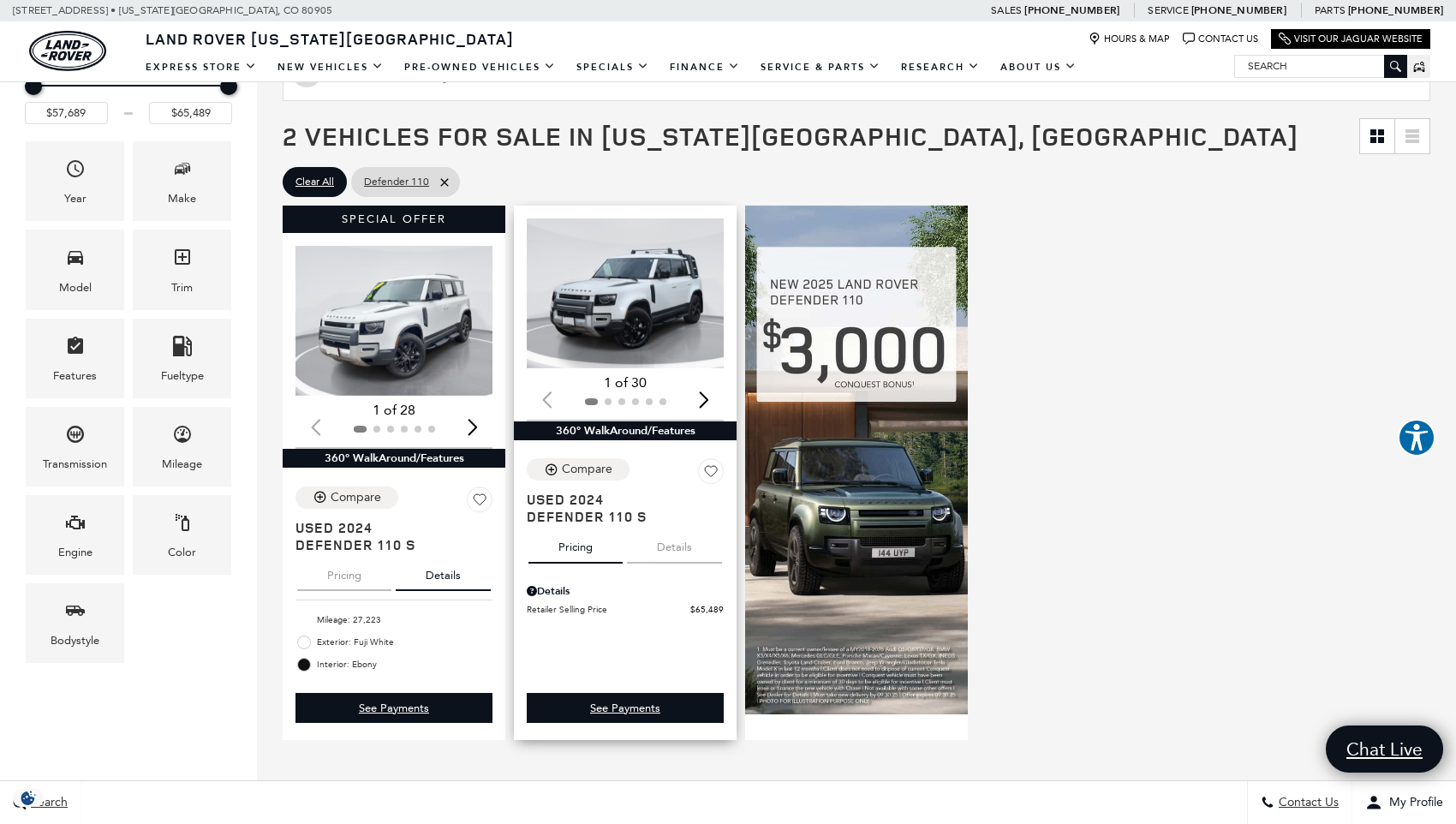
click at [680, 545] on button "Details" at bounding box center [674, 544] width 95 height 37
drag, startPoint x: 570, startPoint y: 487, endPoint x: 572, endPoint y: 515, distance: 28.1
click at [570, 489] on div "Compare Save This Vehicle - Used 2024 Defender 110 S" at bounding box center [625, 492] width 197 height 67
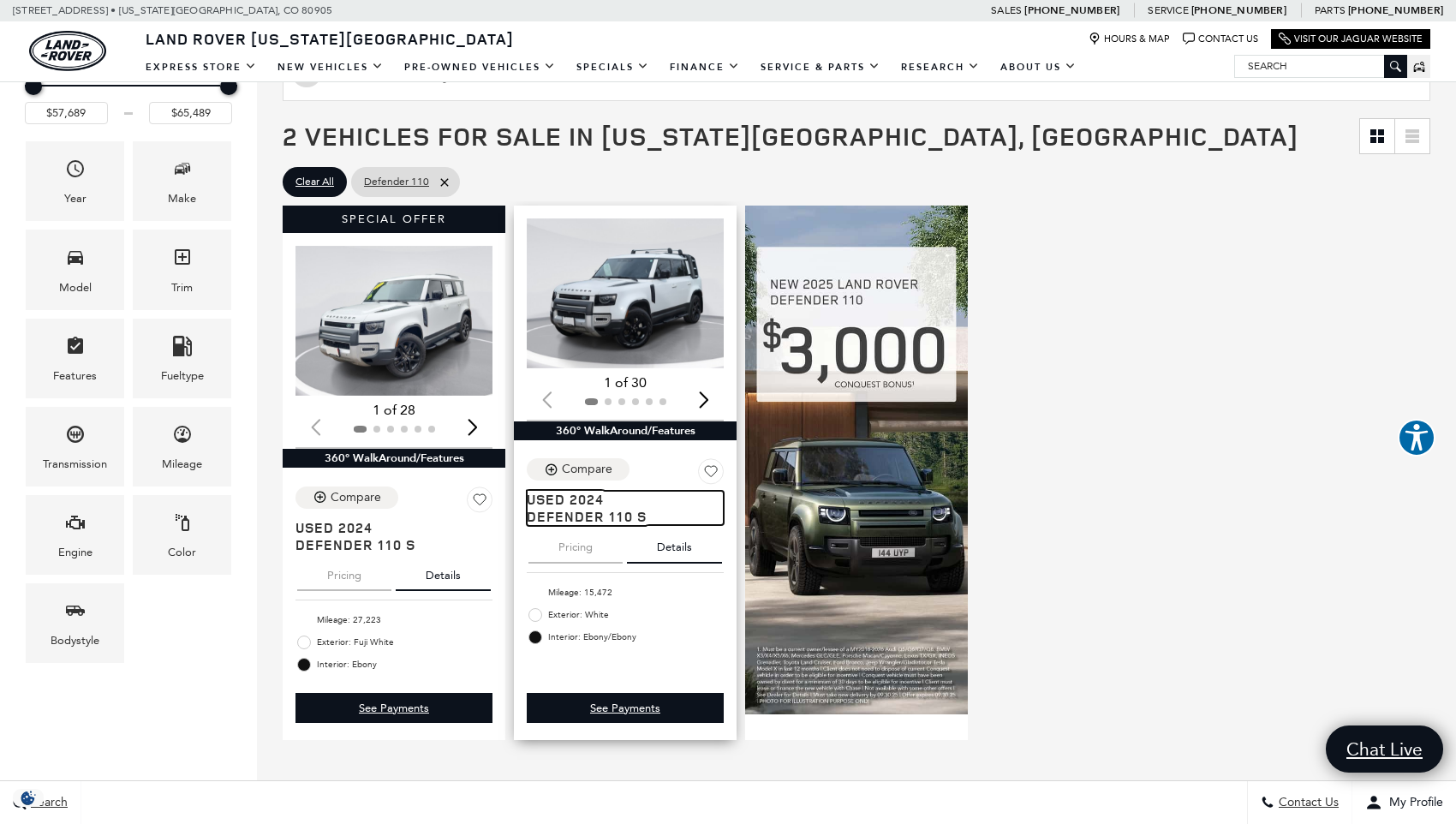
click at [572, 516] on span "Defender 110 S" at bounding box center [619, 515] width 184 height 17
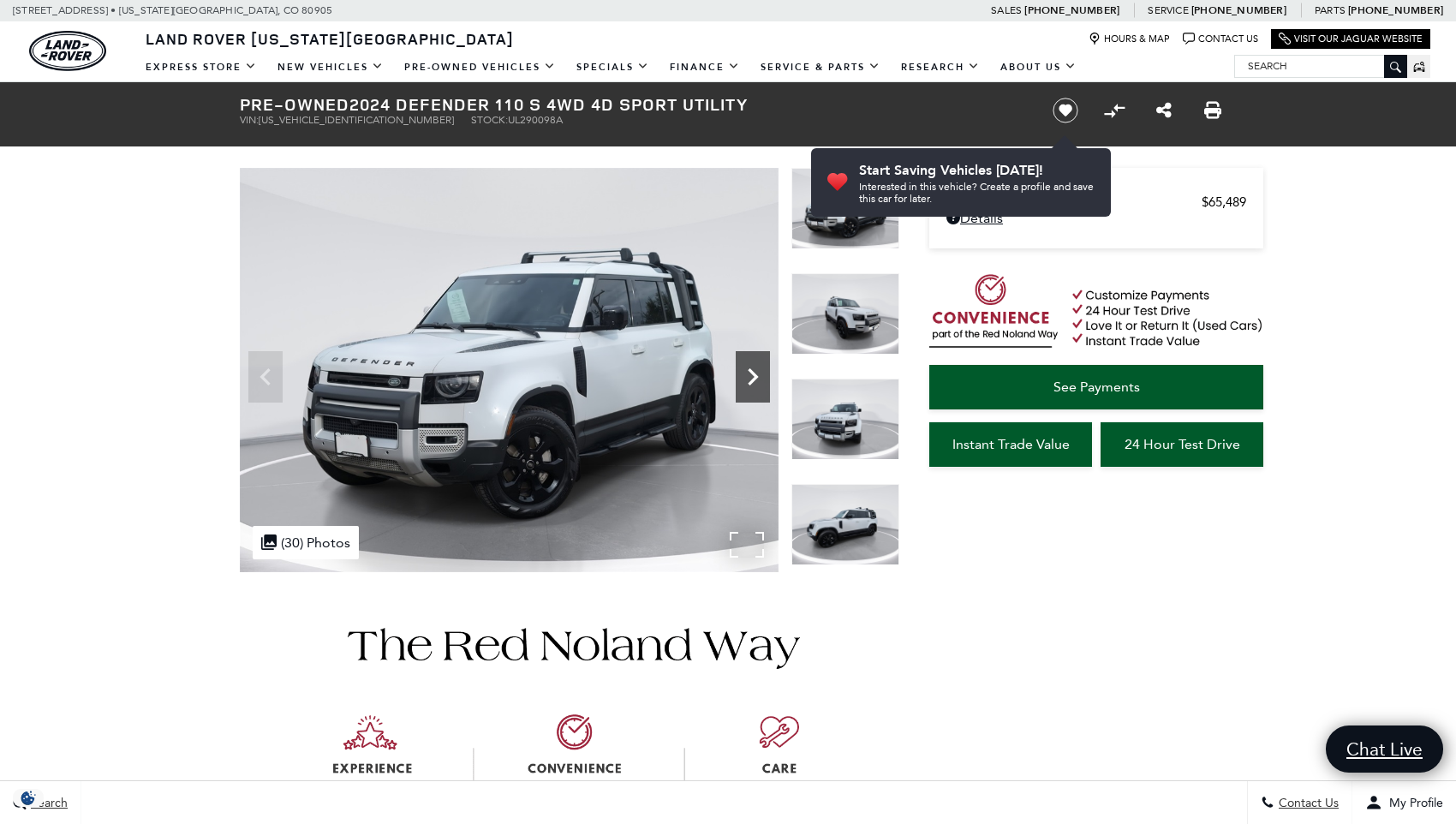
click at [747, 378] on icon "Next" at bounding box center [752, 376] width 34 height 34
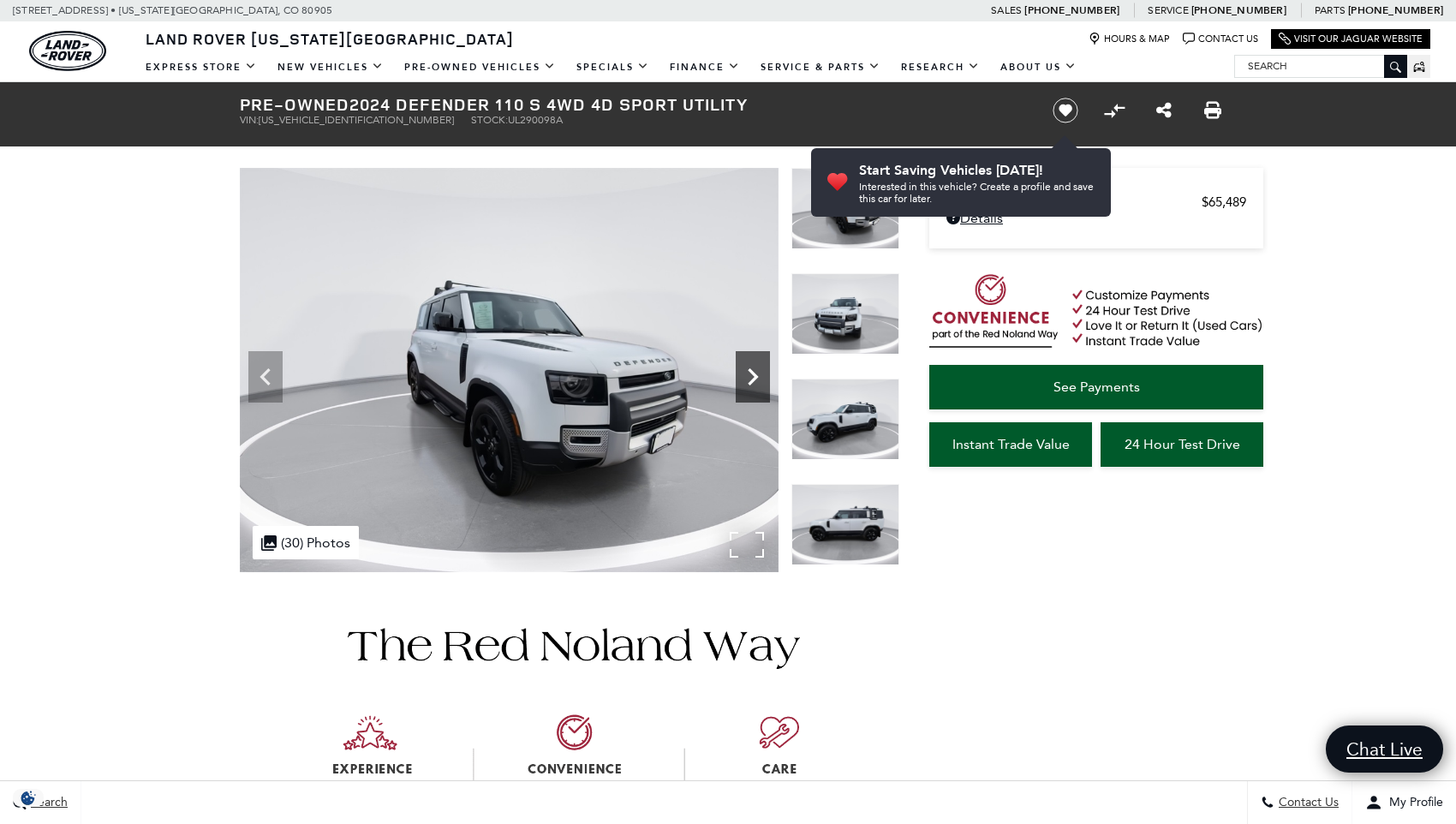
click at [747, 380] on icon "Next" at bounding box center [752, 376] width 34 height 34
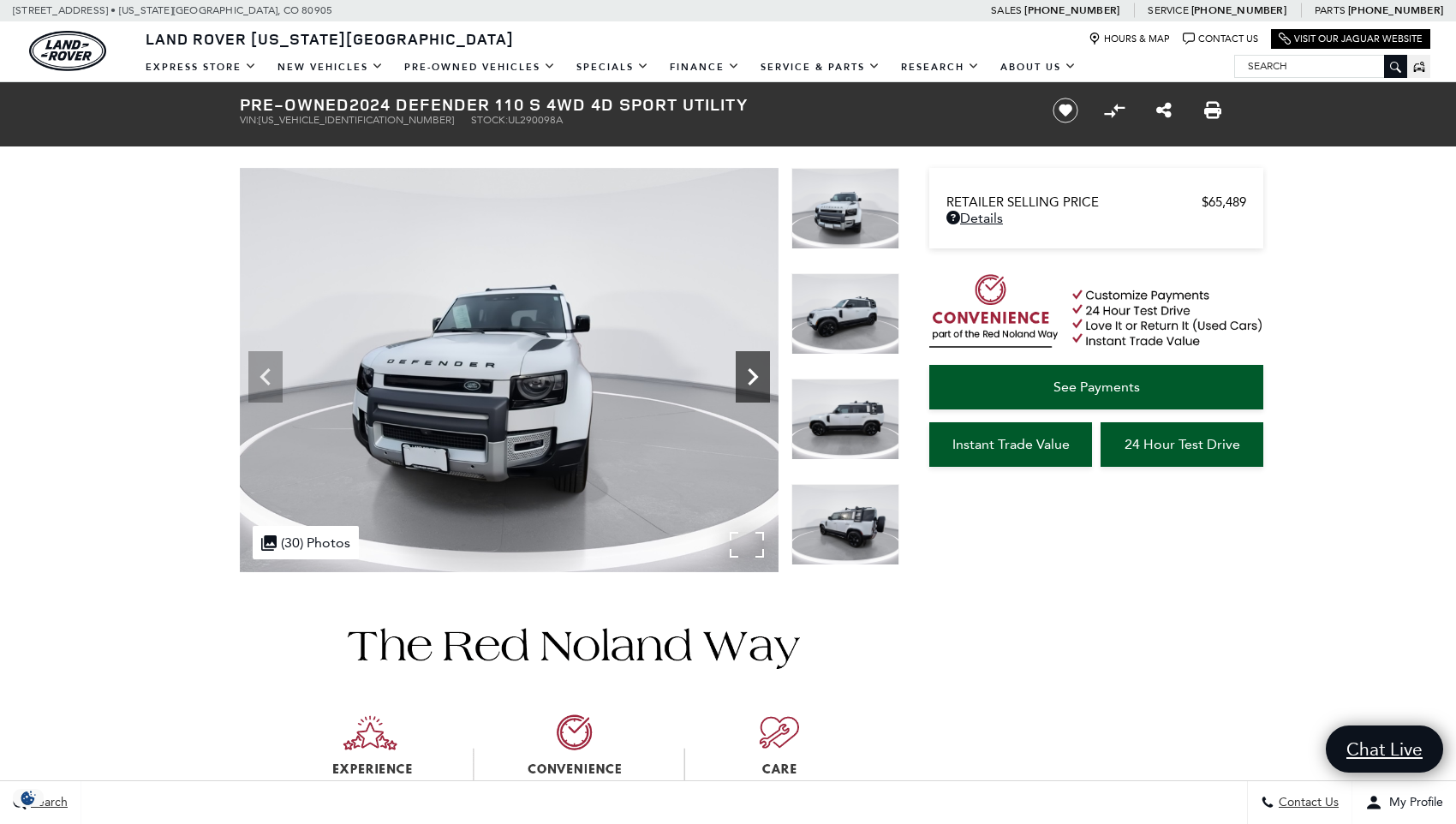
click at [747, 380] on icon "Next" at bounding box center [752, 376] width 34 height 34
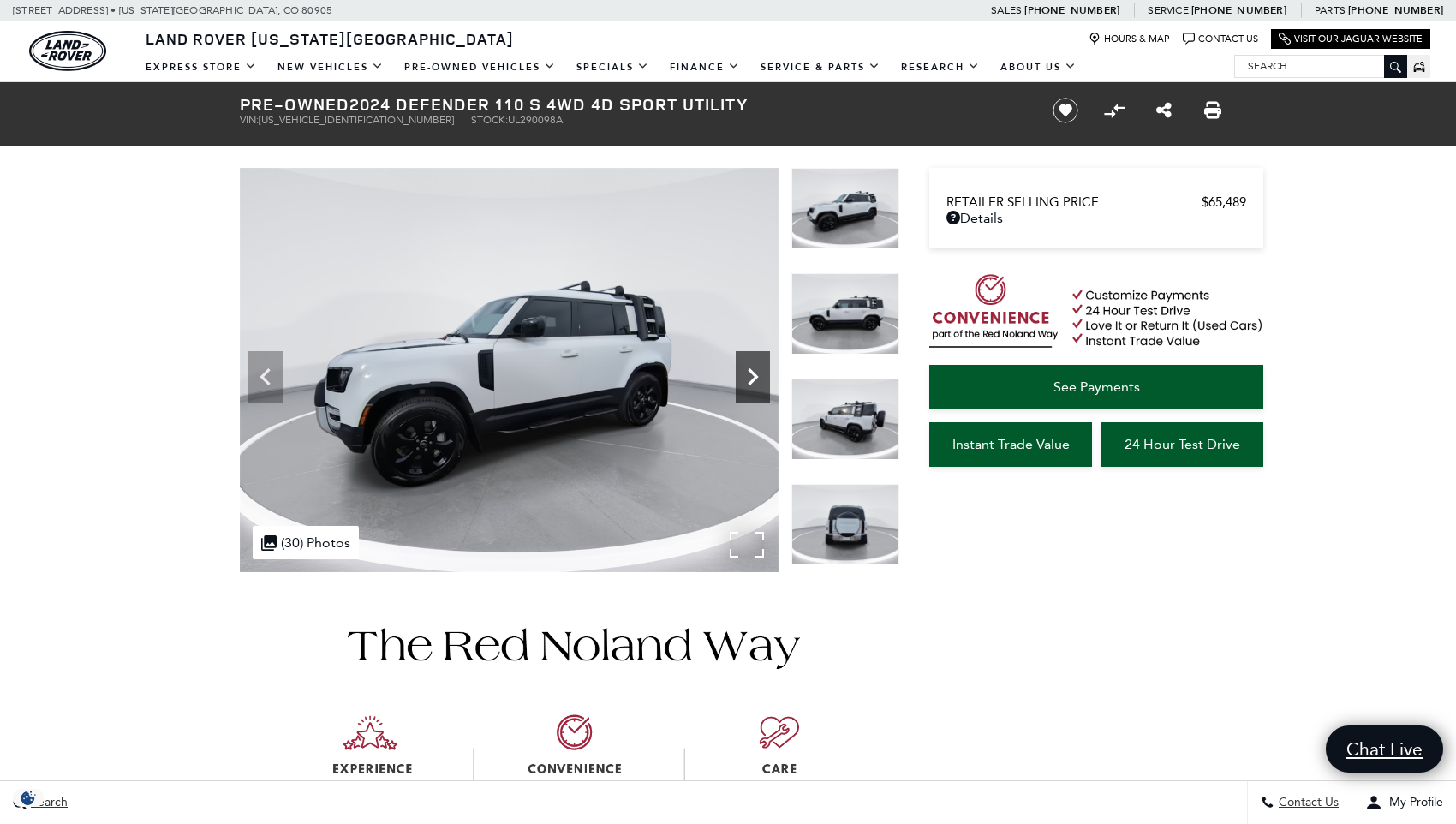
click at [747, 380] on icon "Next" at bounding box center [752, 376] width 34 height 34
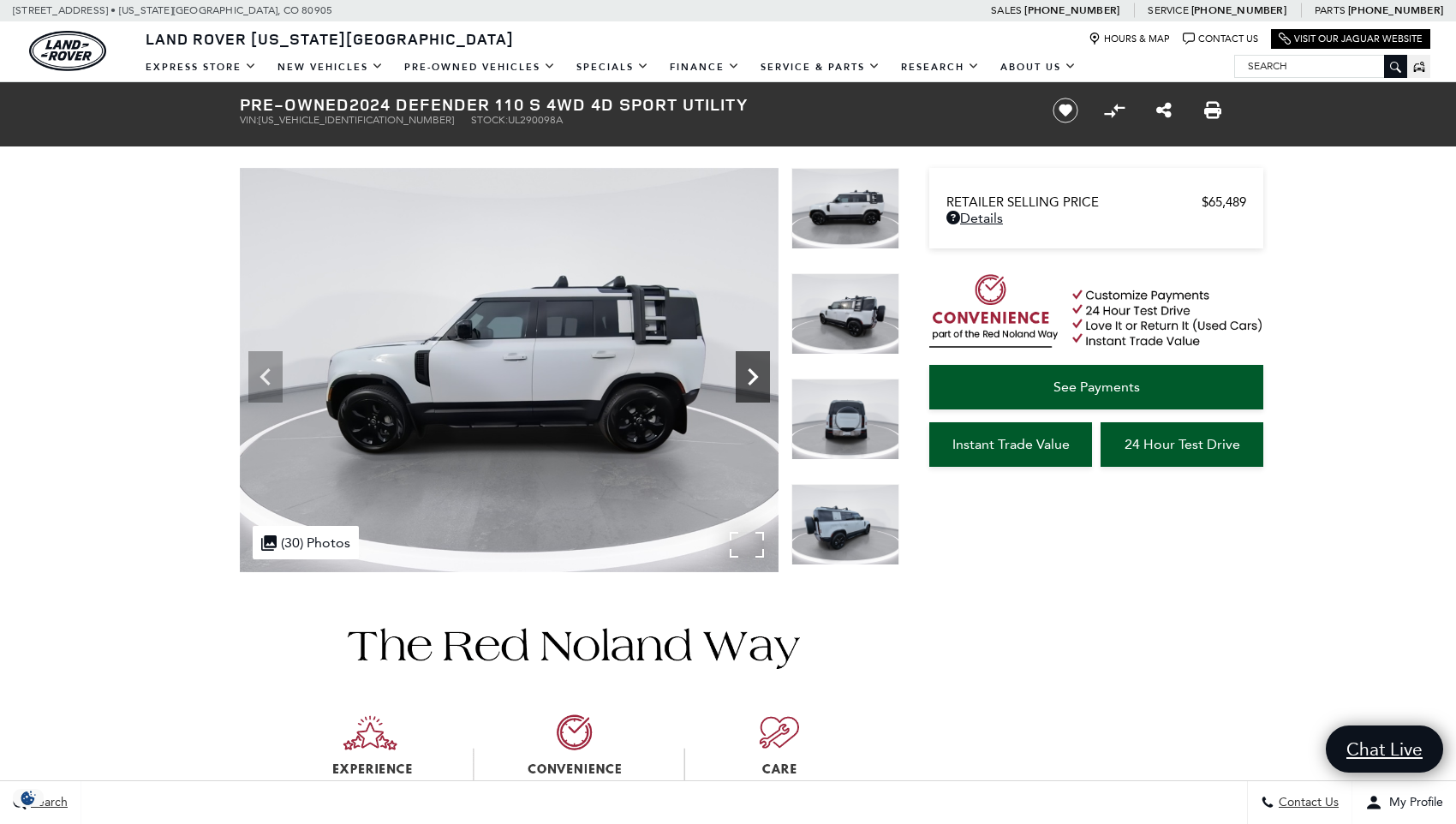
click at [747, 380] on icon "Next" at bounding box center [752, 376] width 34 height 34
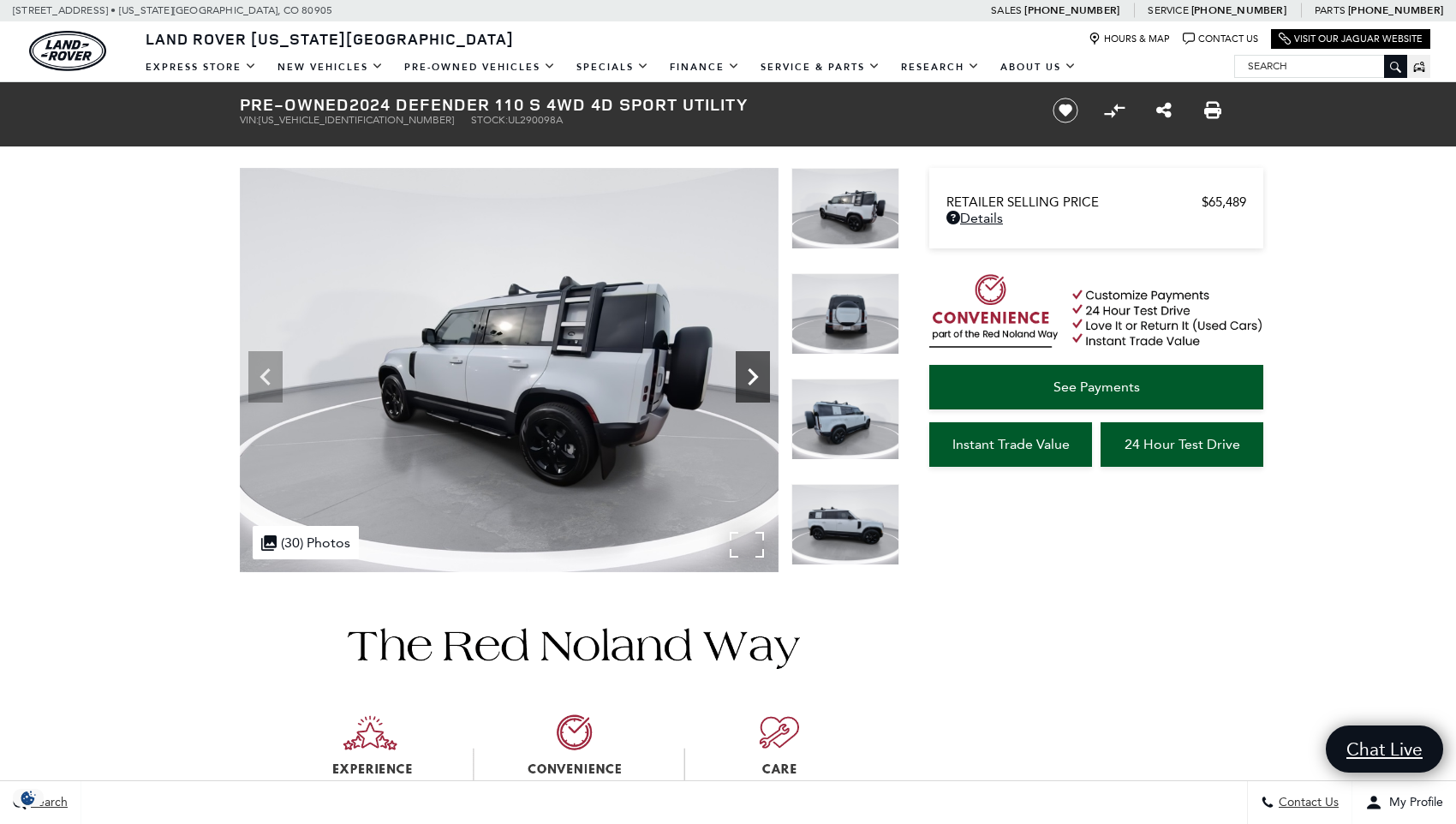
click at [747, 380] on icon "Next" at bounding box center [752, 376] width 34 height 34
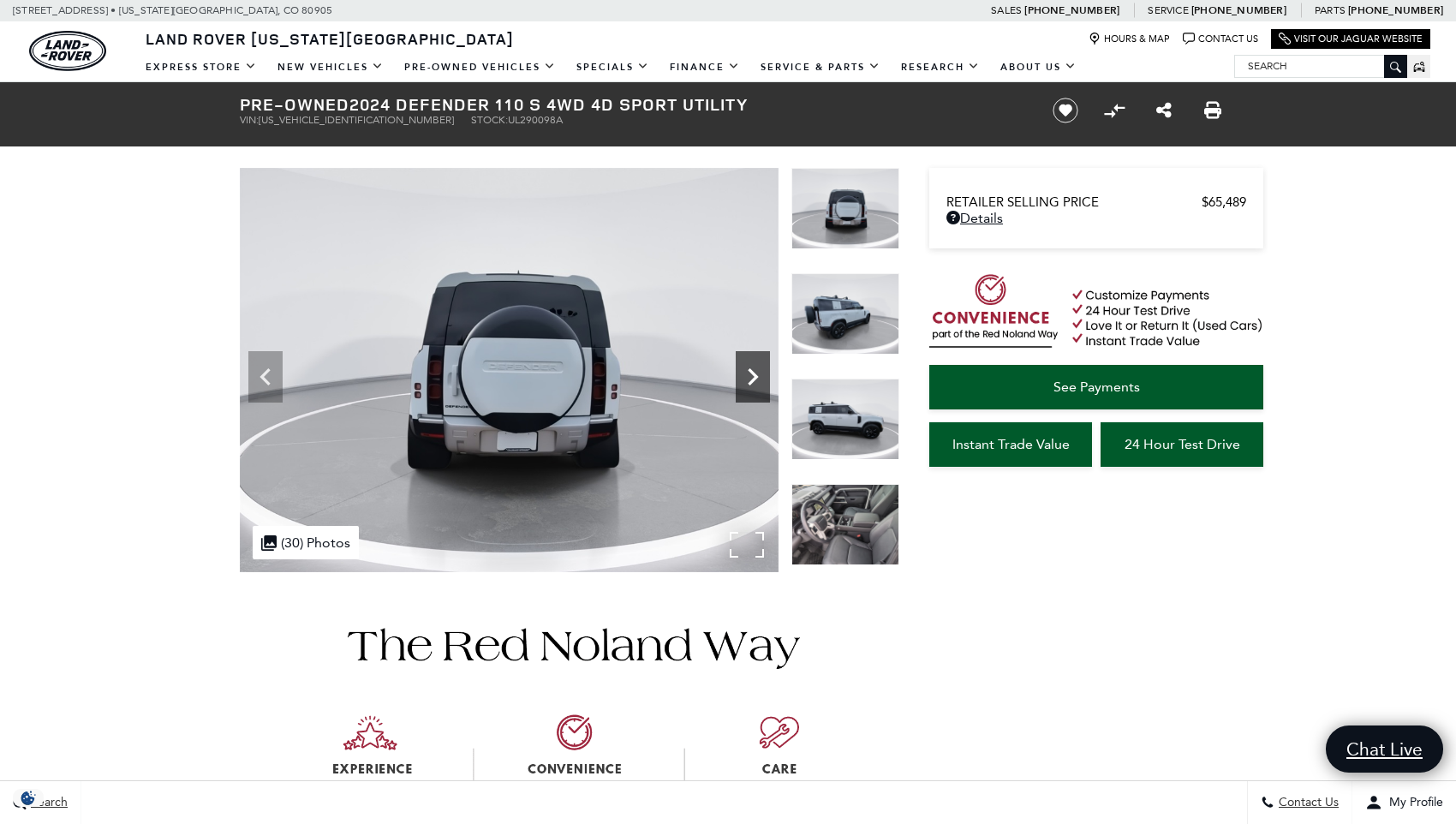
click at [747, 380] on icon "Next" at bounding box center [752, 376] width 34 height 34
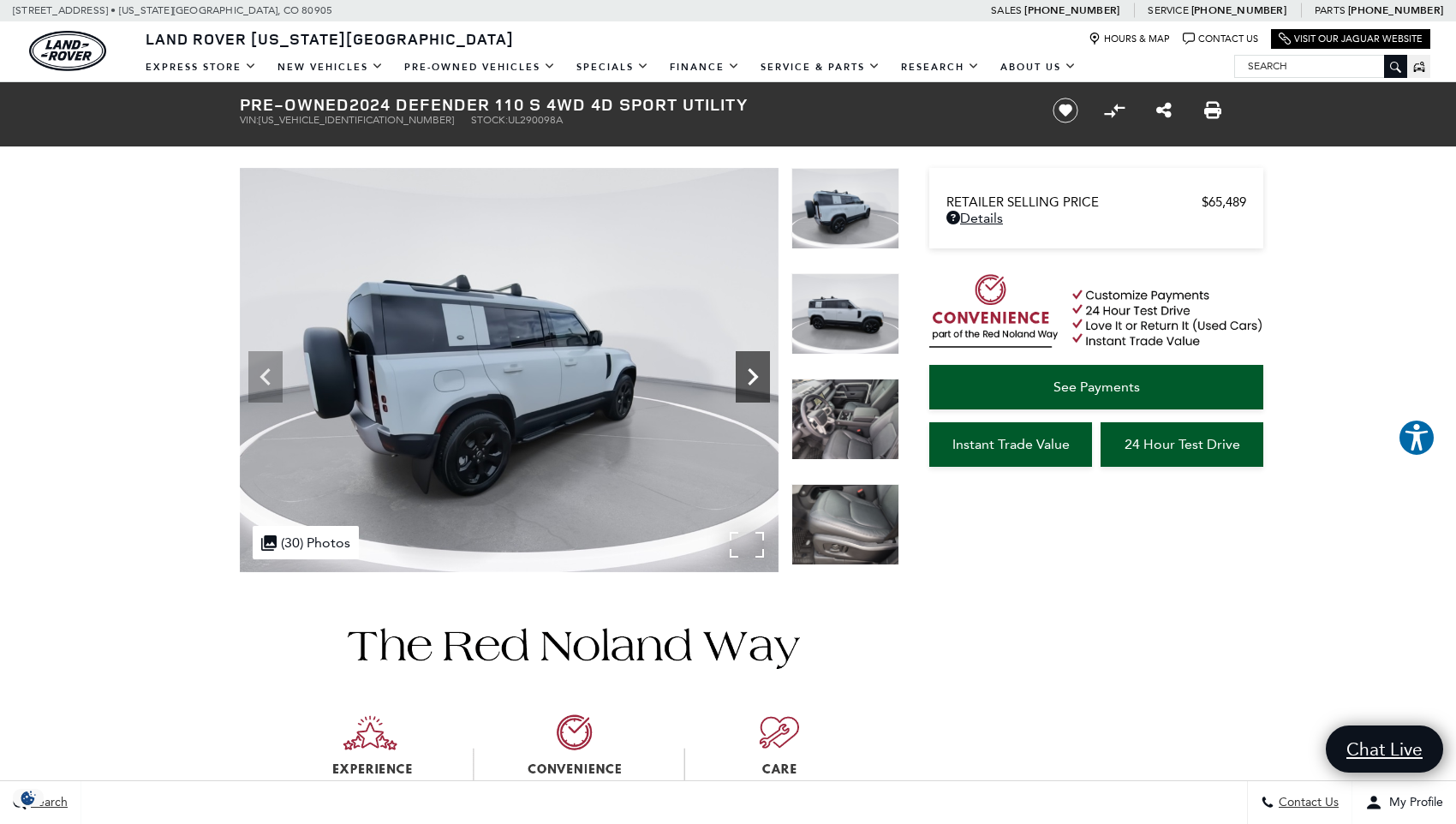
click at [747, 380] on icon "Next" at bounding box center [752, 376] width 34 height 34
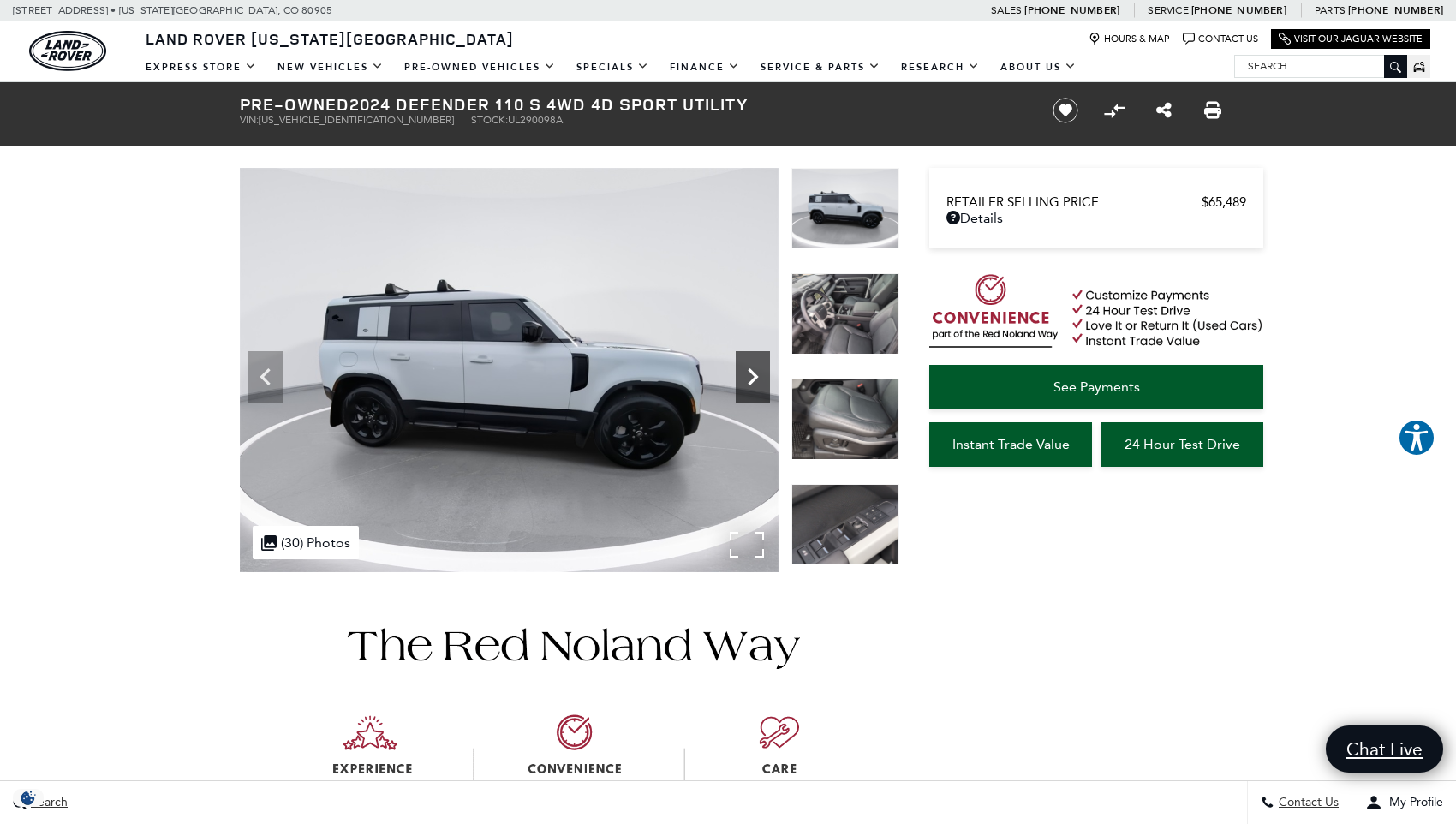
click at [747, 380] on icon "Next" at bounding box center [752, 376] width 34 height 34
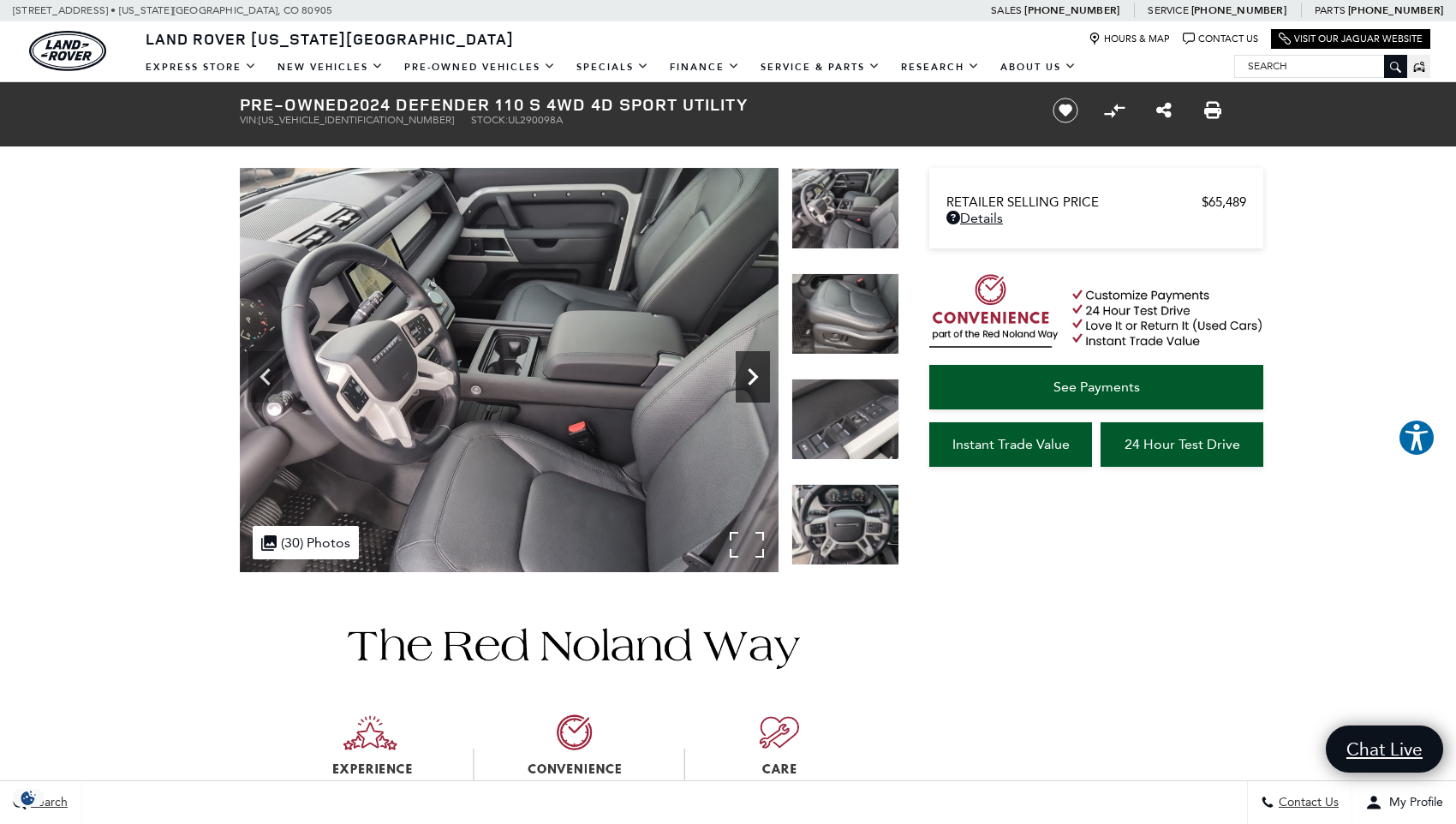
click at [747, 380] on icon "Next" at bounding box center [752, 376] width 34 height 34
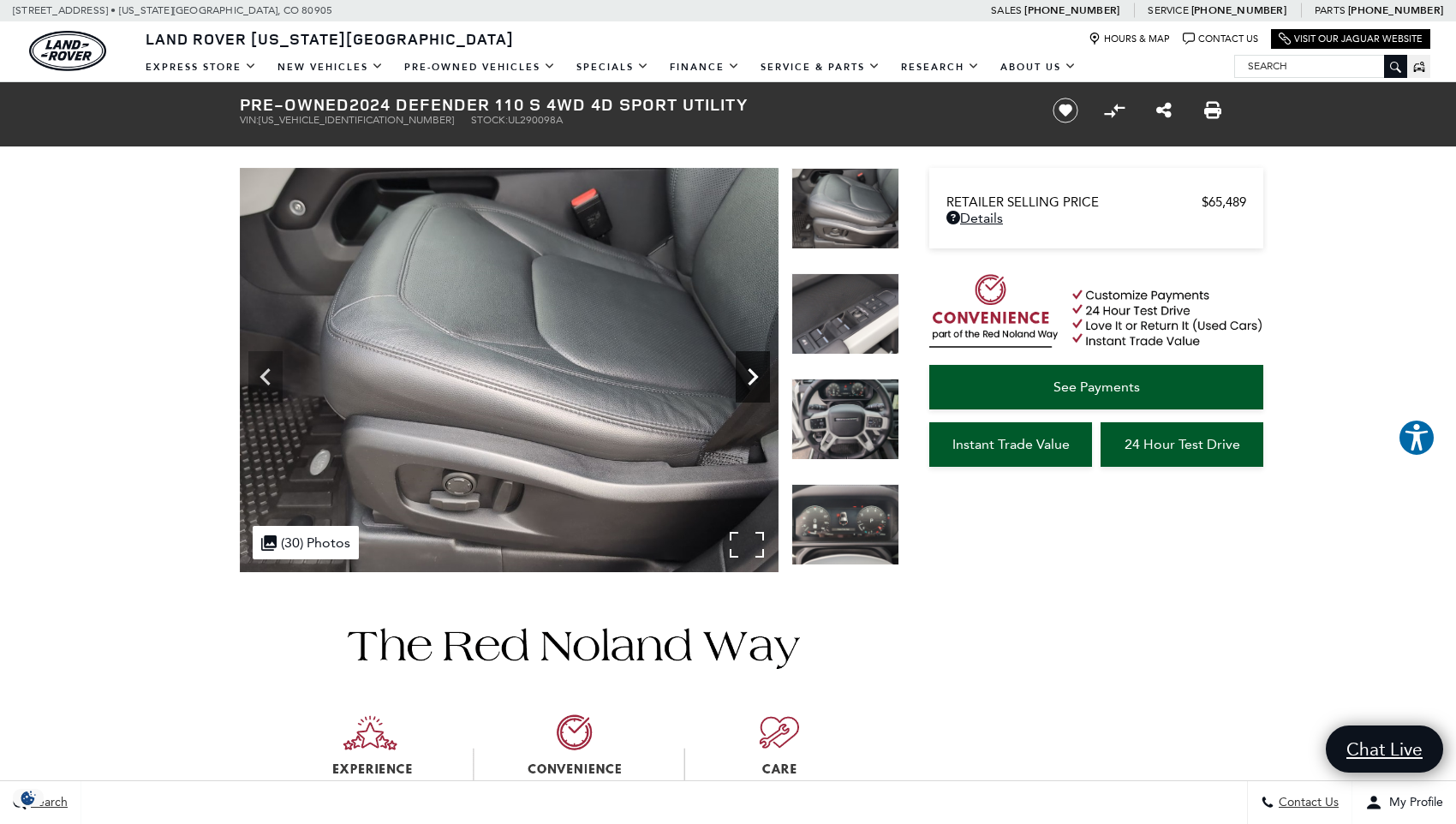
click at [747, 380] on icon "Next" at bounding box center [752, 376] width 34 height 34
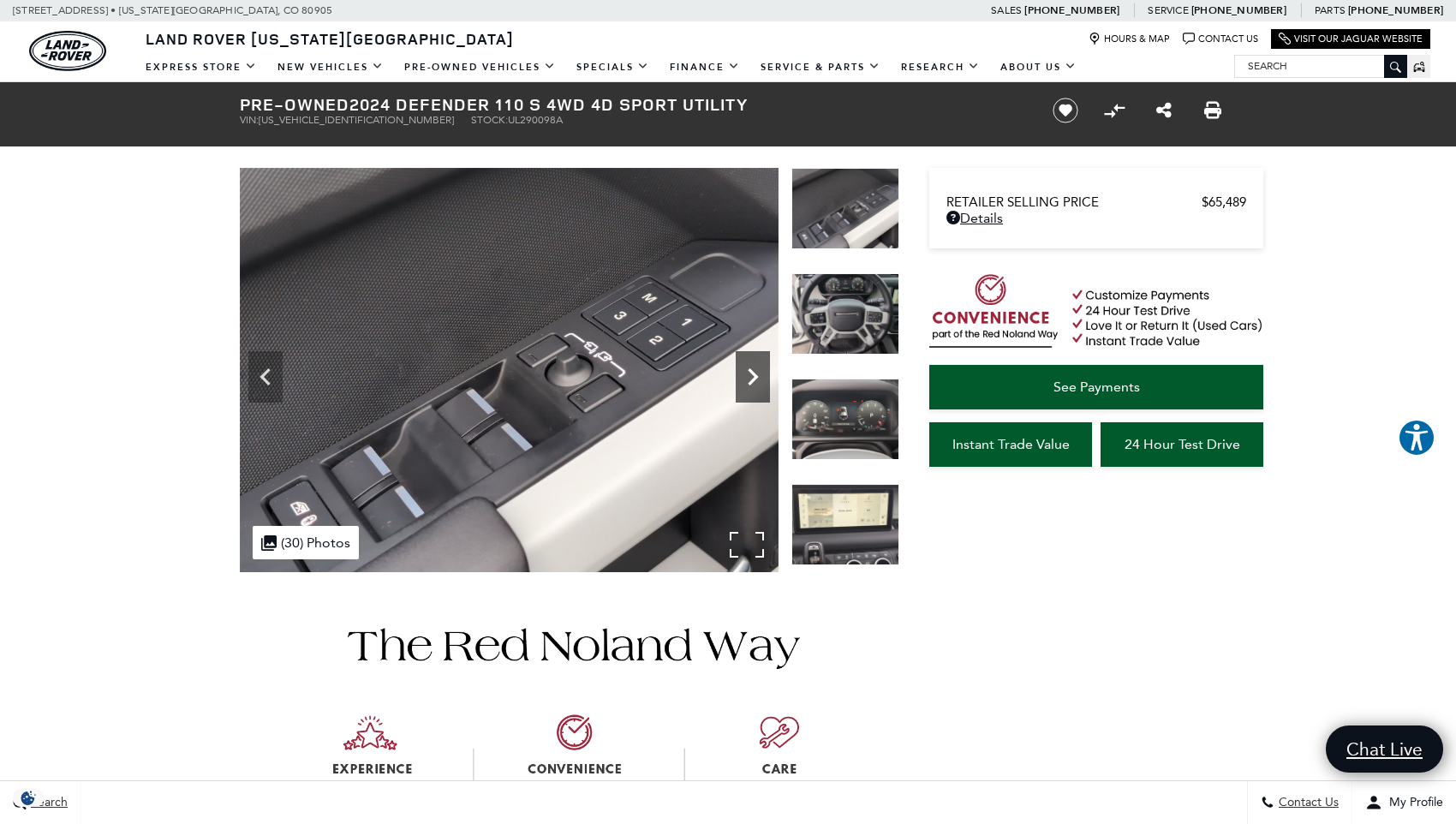
click at [747, 380] on icon "Next" at bounding box center [752, 376] width 34 height 34
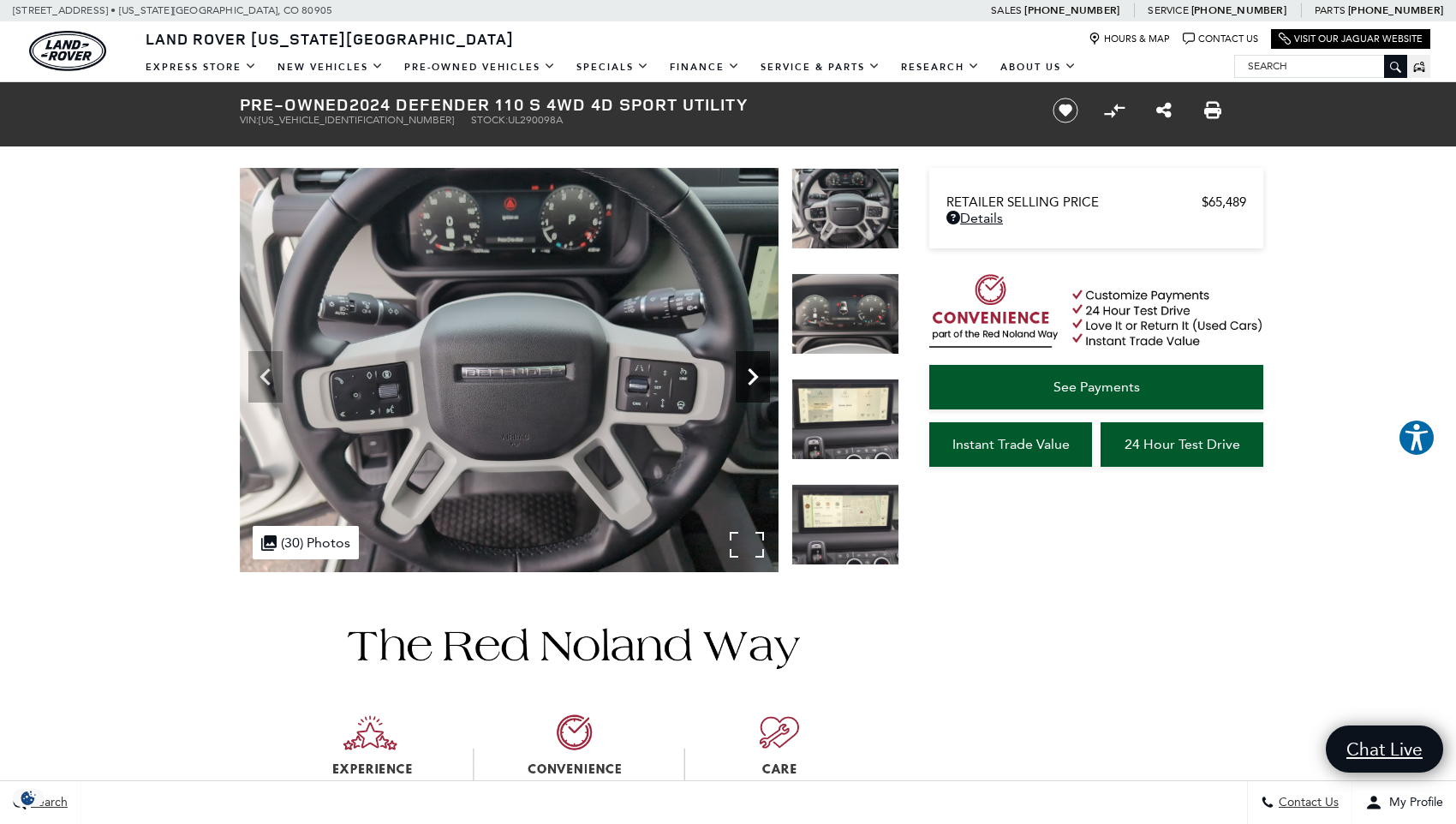
click at [747, 381] on icon "Next" at bounding box center [752, 376] width 34 height 34
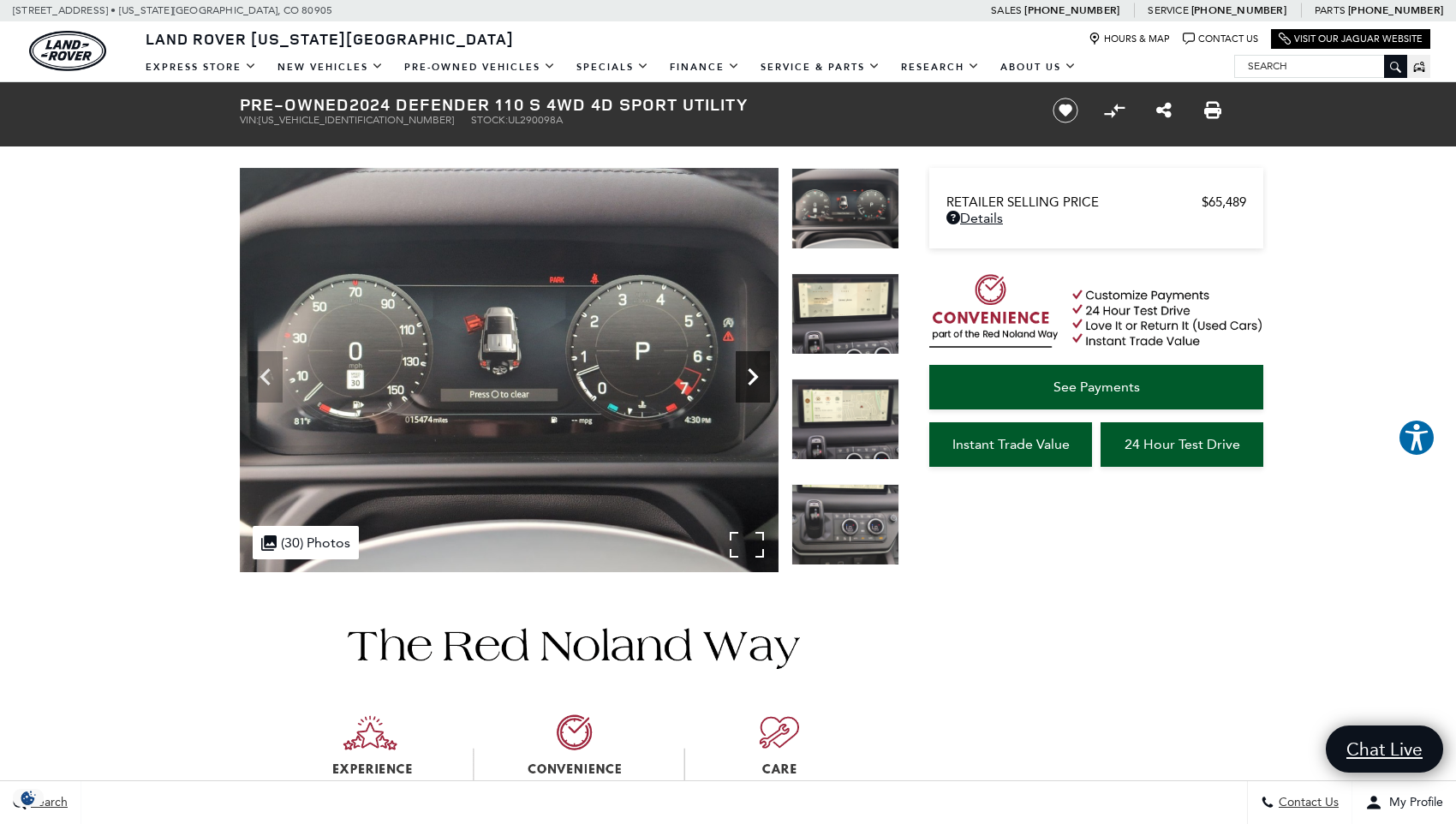
click at [747, 381] on icon "Next" at bounding box center [752, 376] width 34 height 34
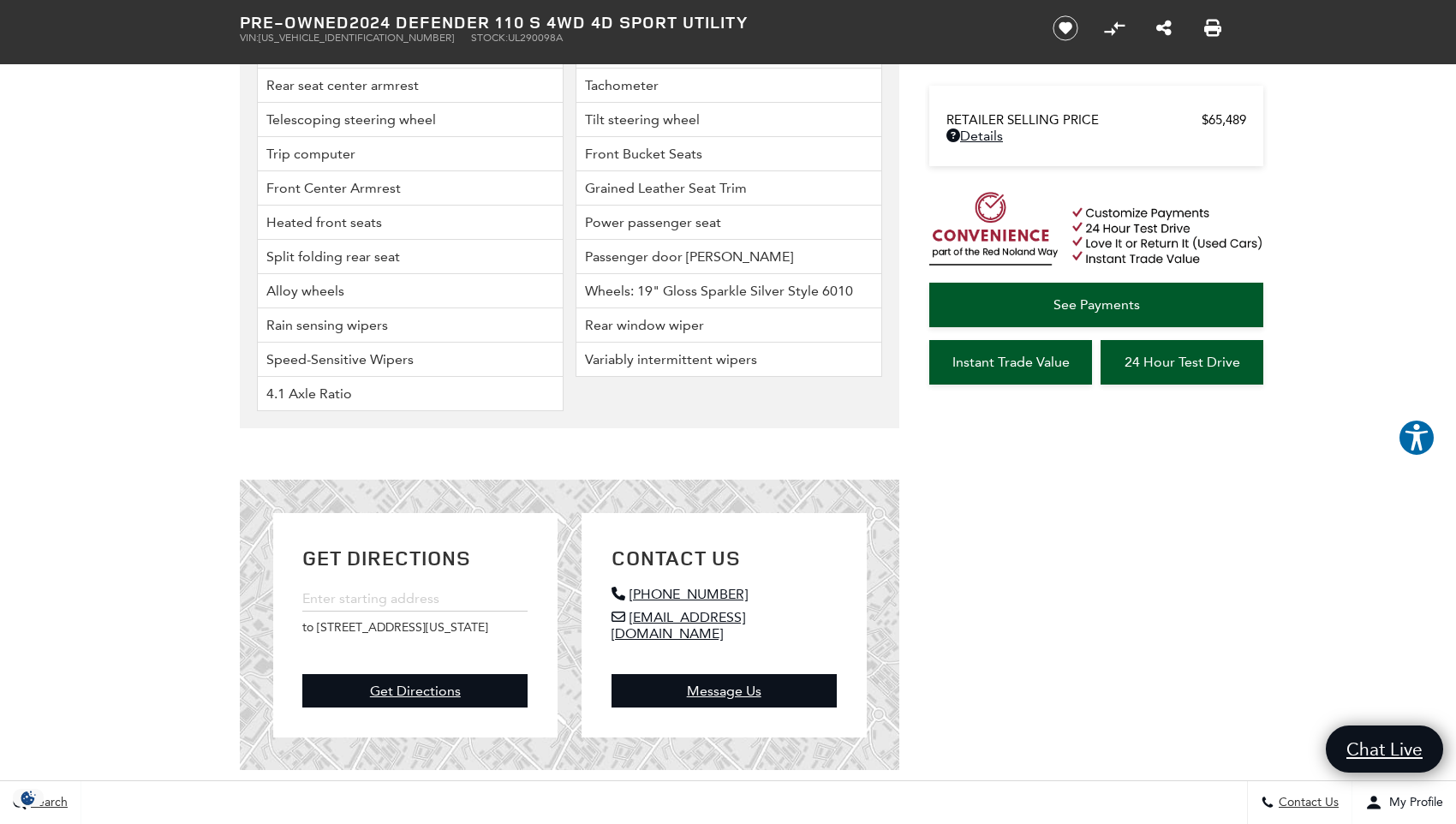
scroll to position [4454, 0]
